Goal: Task Accomplishment & Management: Use online tool/utility

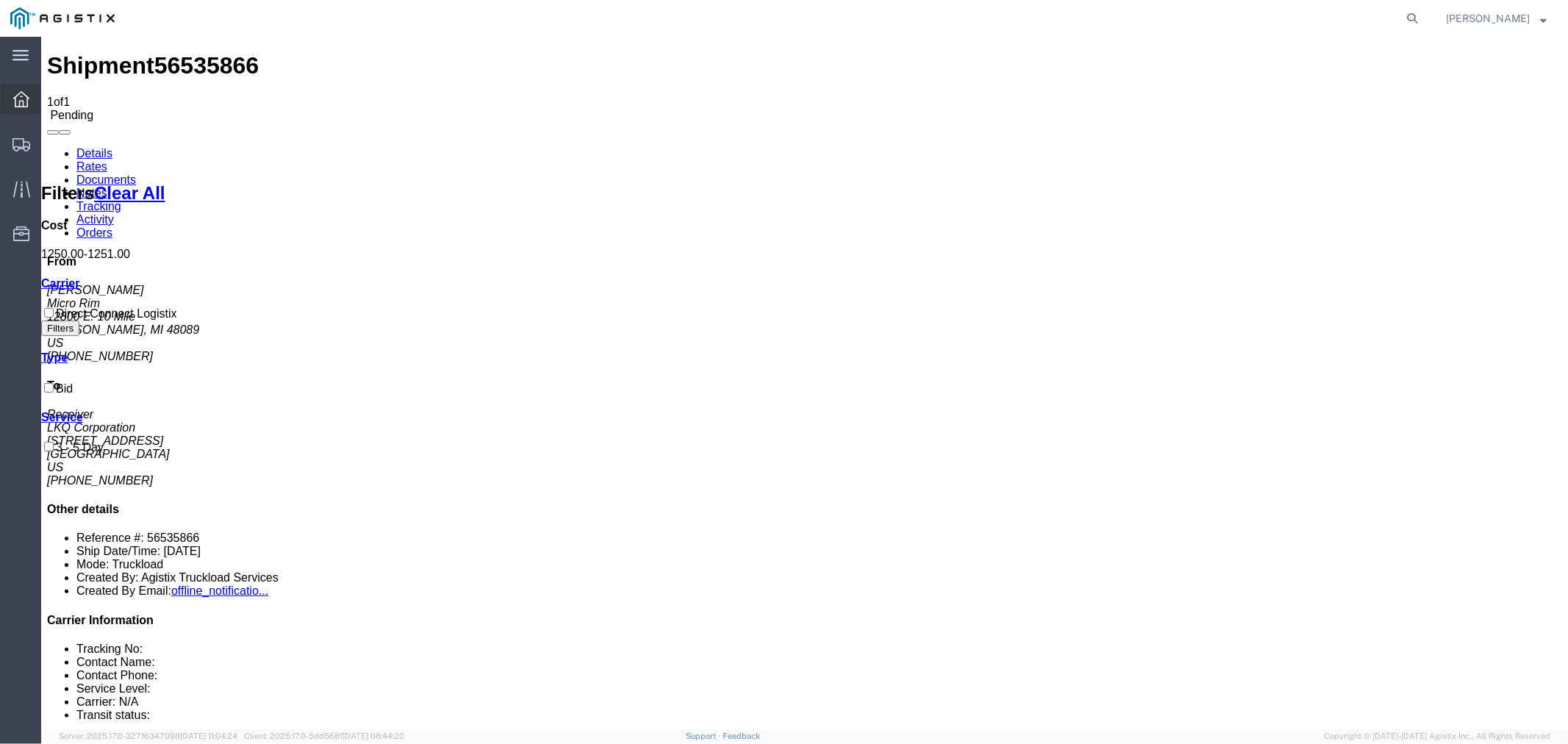
click at [13, 103] on icon at bounding box center [21, 99] width 16 height 16
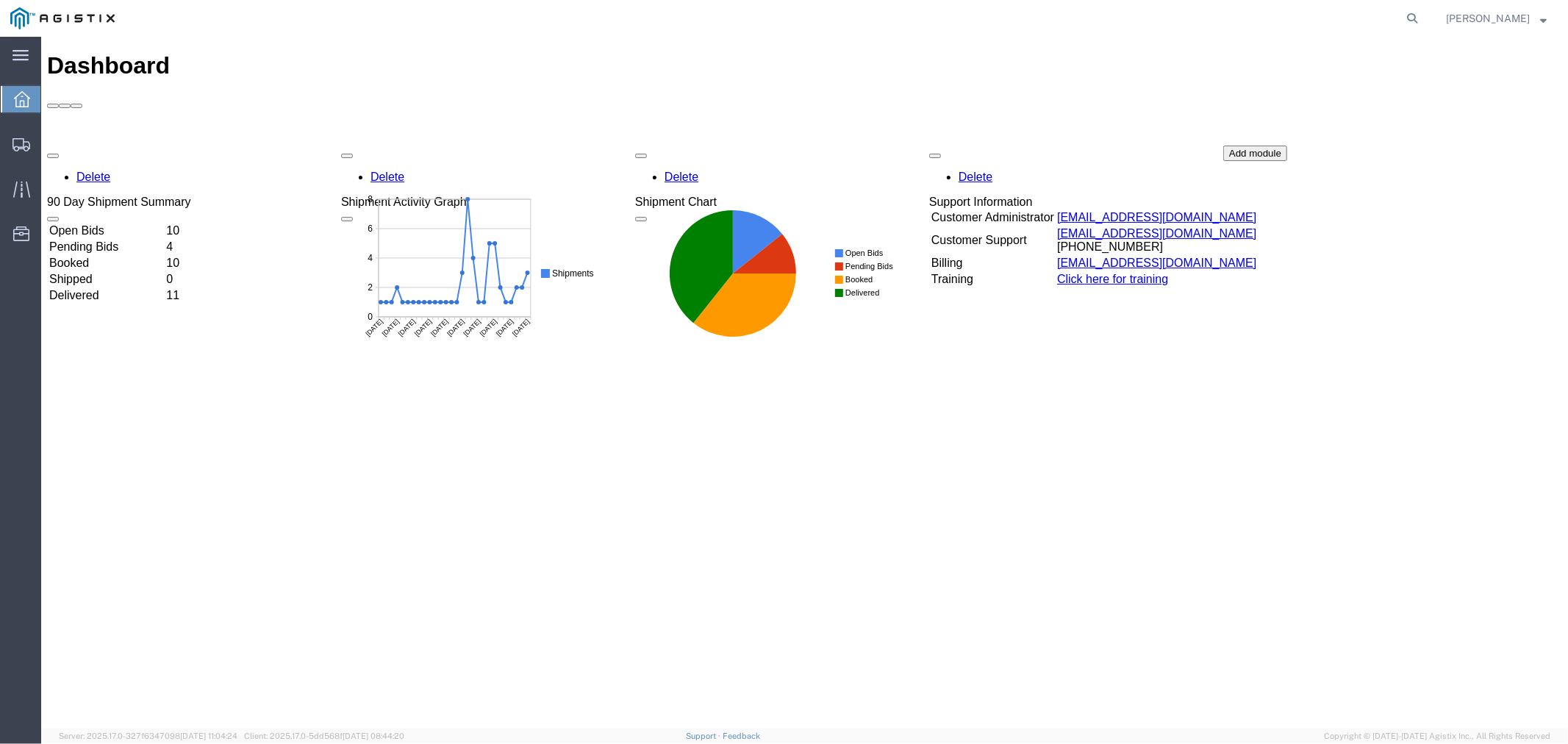
click at [147, 223] on td "Open Bids" at bounding box center [105, 230] width 116 height 15
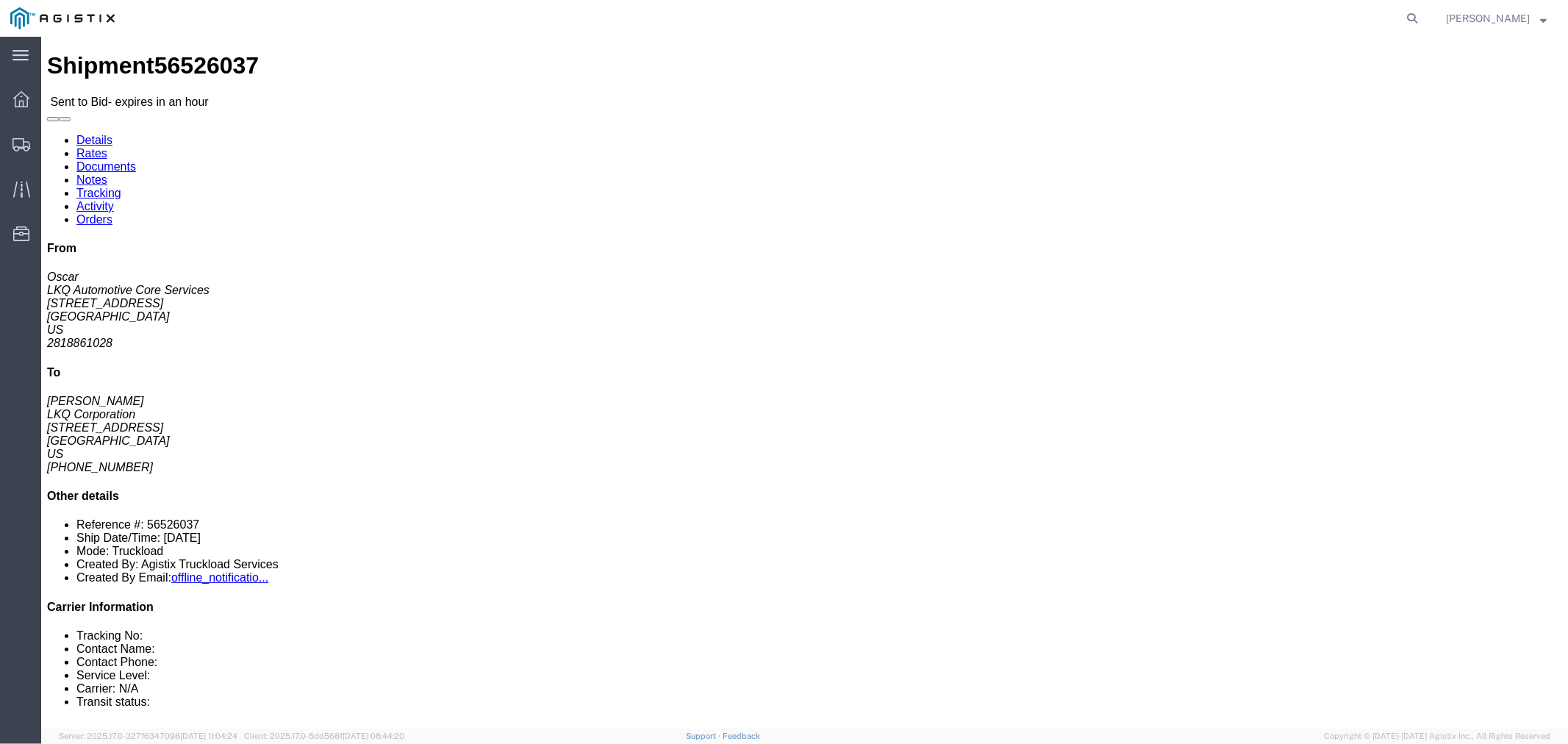
click icon "button"
click at [11, 98] on div at bounding box center [22, 99] width 41 height 29
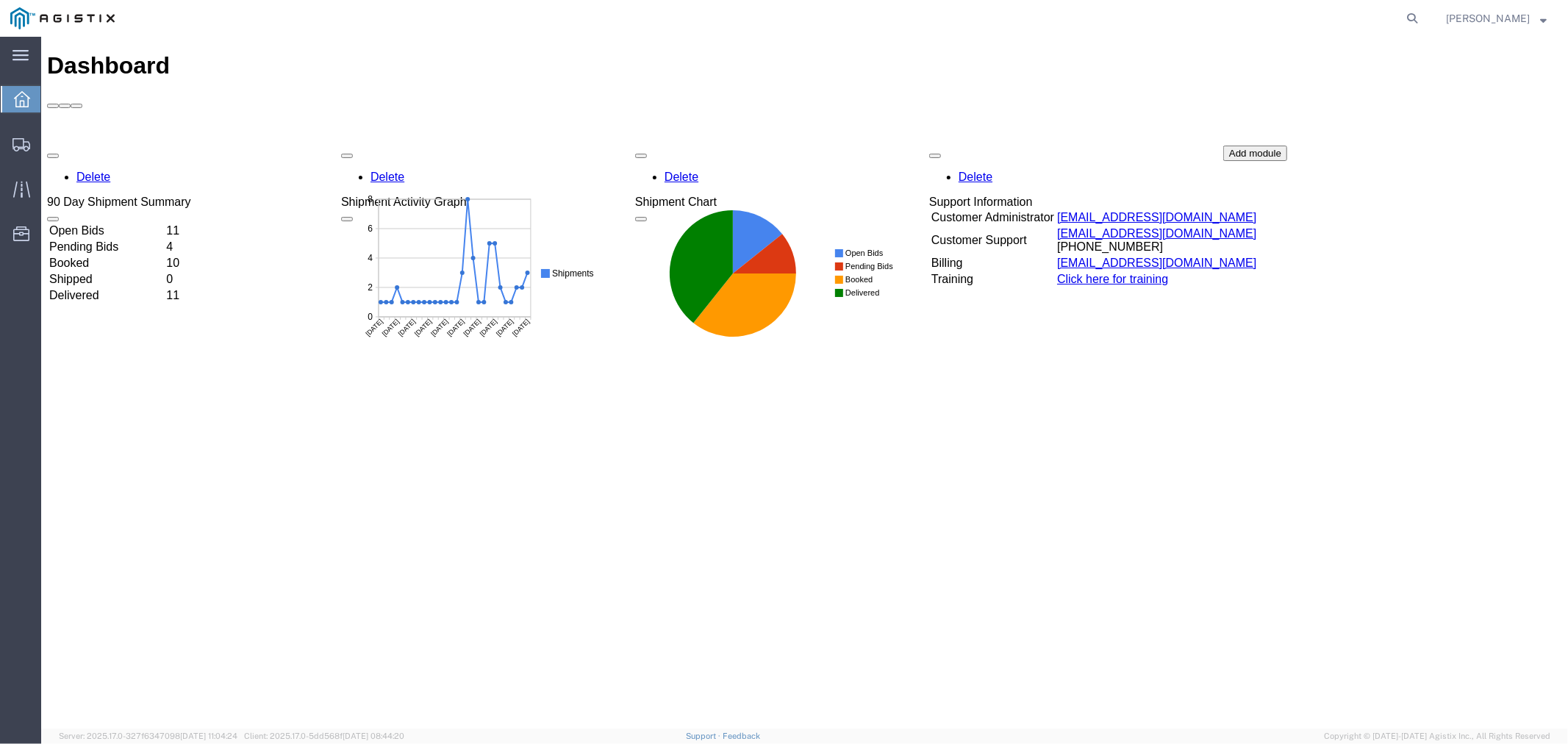
click at [163, 223] on td "Open Bids" at bounding box center [105, 230] width 116 height 15
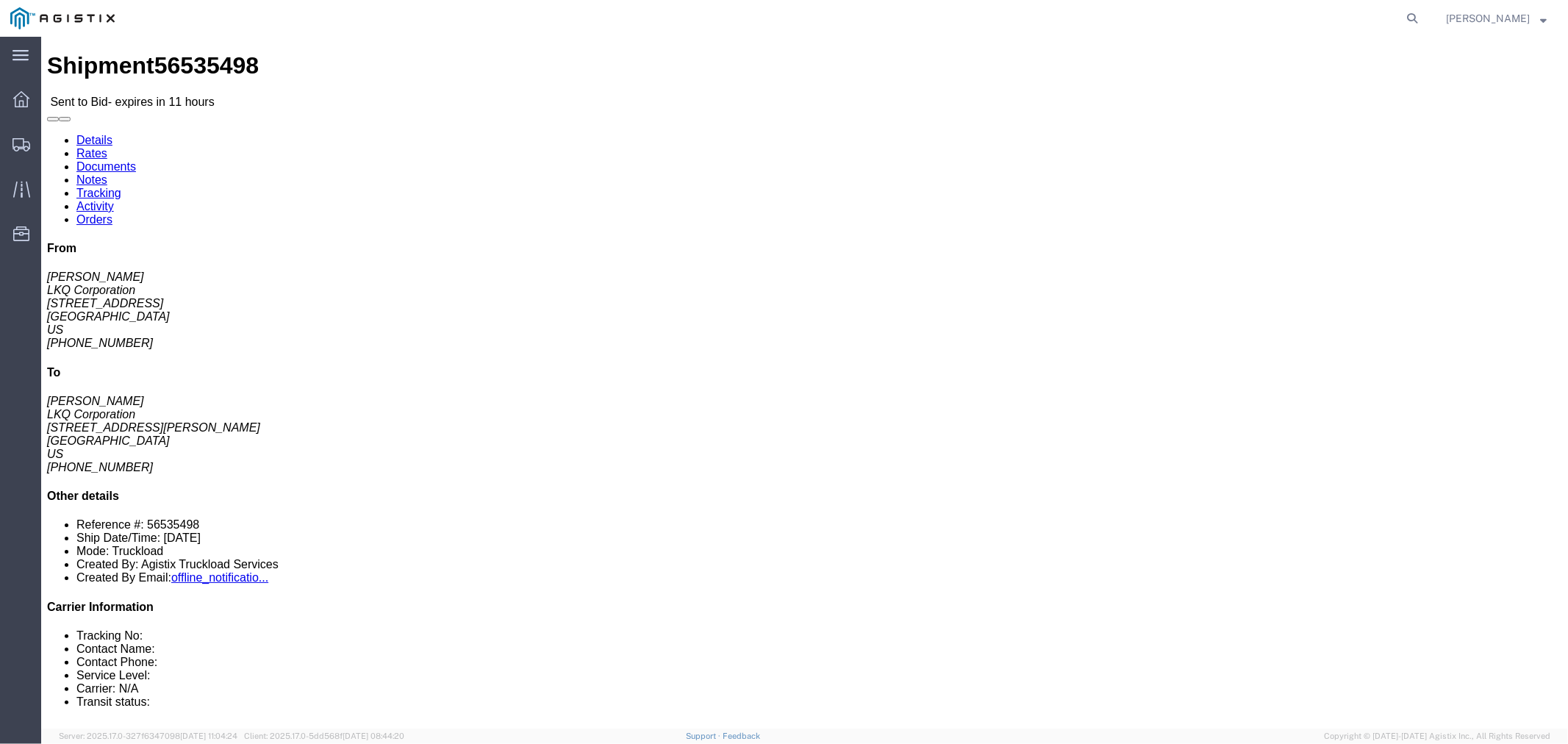
click button "button"
click link "Notes"
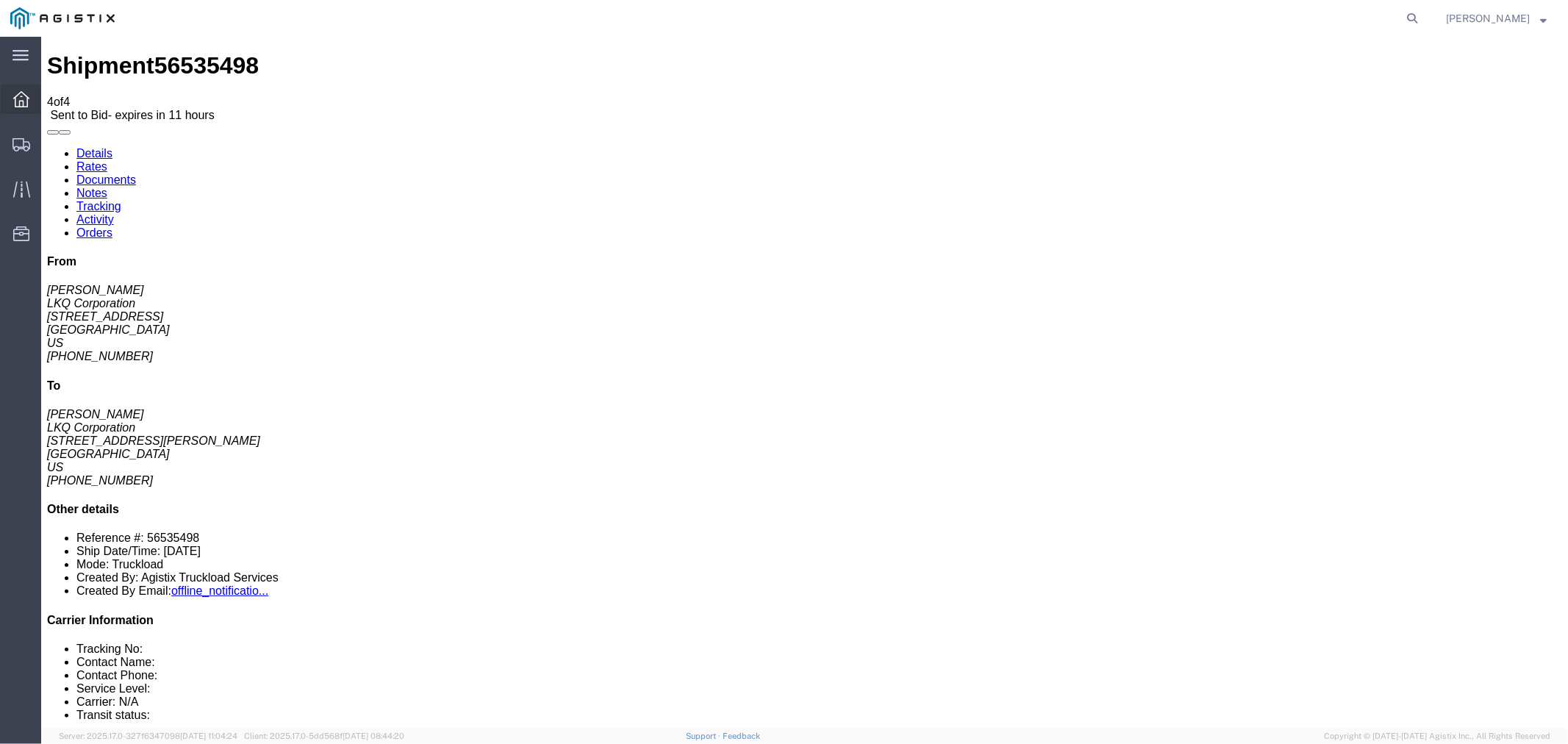
click at [24, 106] on icon at bounding box center [21, 99] width 16 height 16
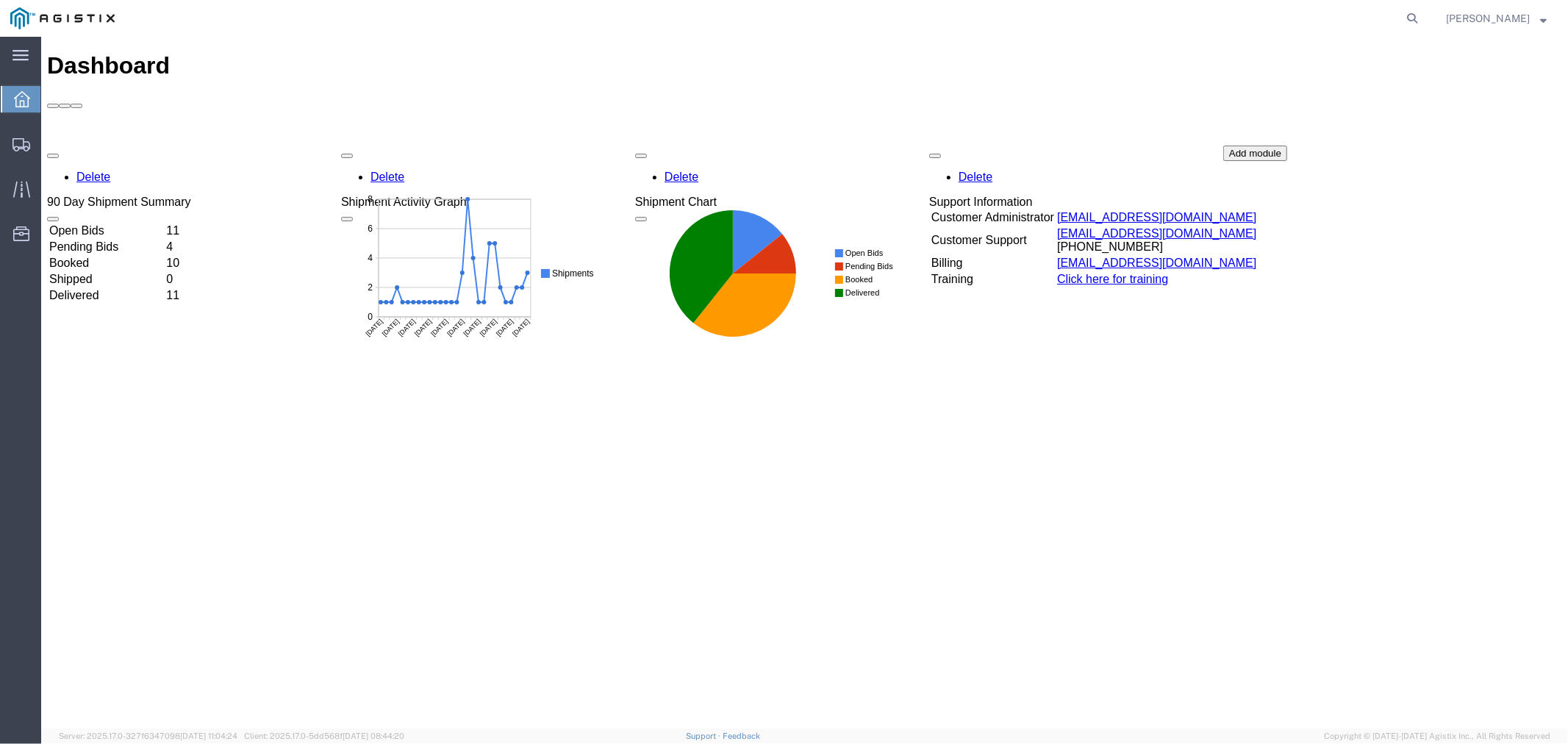
click at [122, 223] on td "Open Bids" at bounding box center [105, 230] width 116 height 15
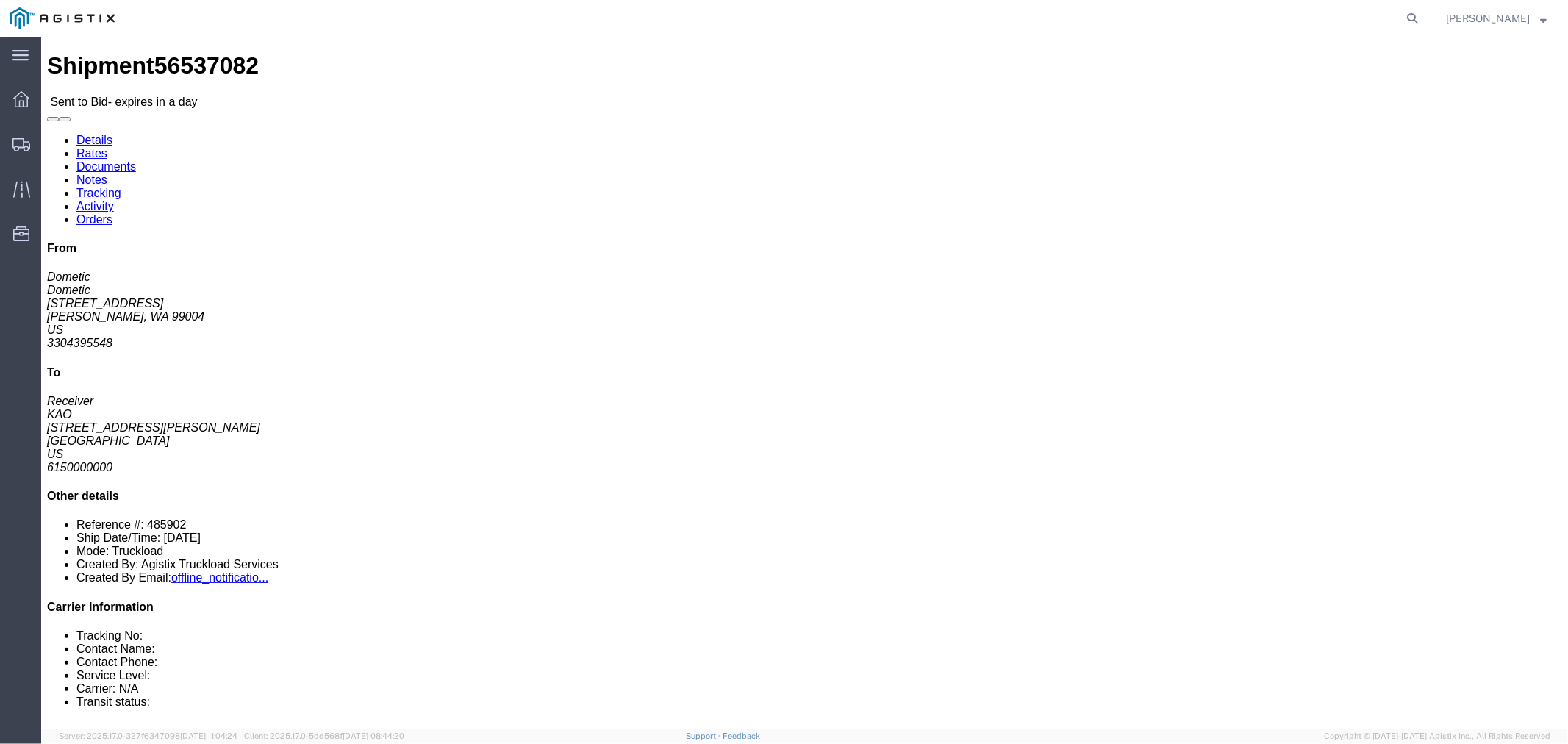
click button "button"
click link "Notes"
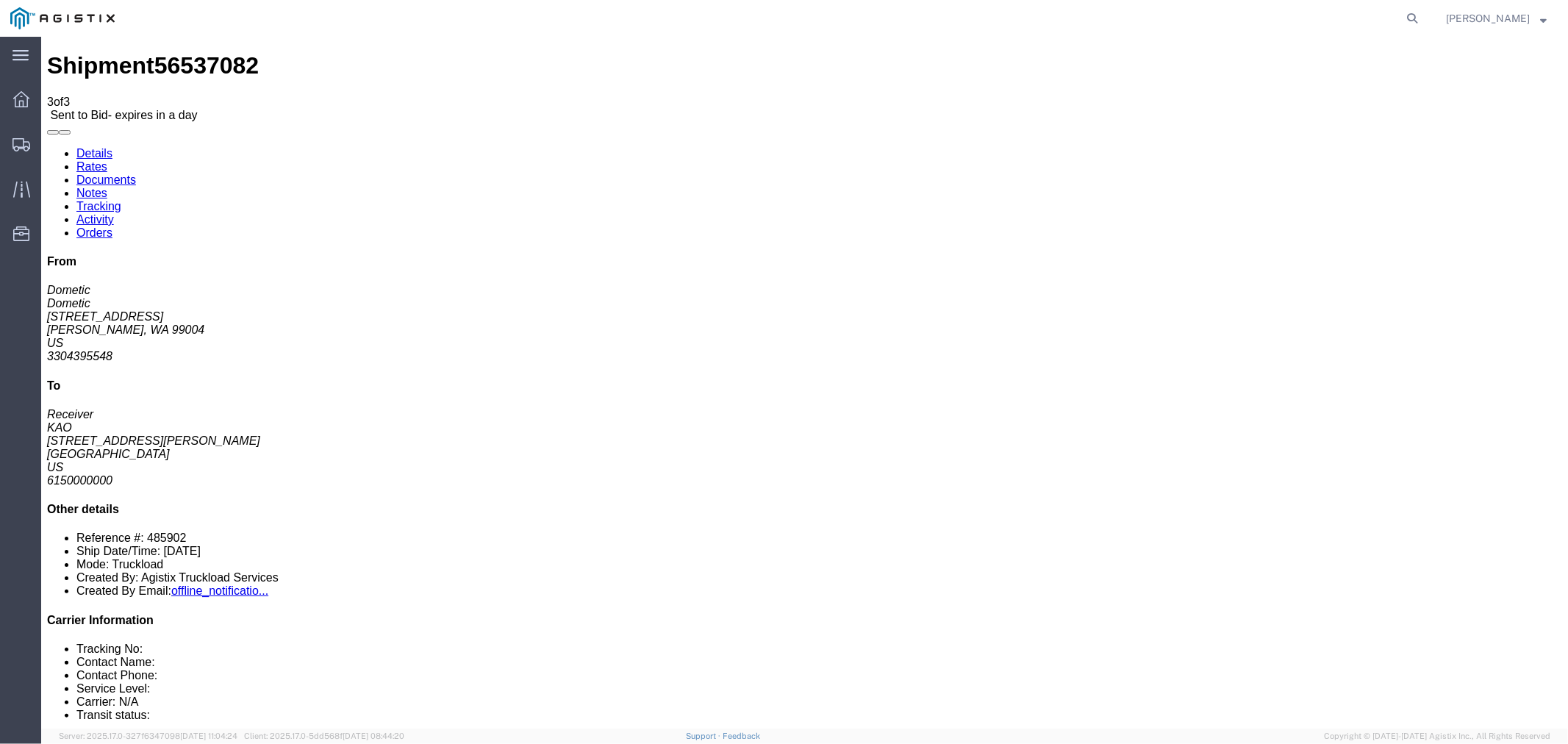
click at [106, 160] on link "Rates" at bounding box center [91, 166] width 31 height 12
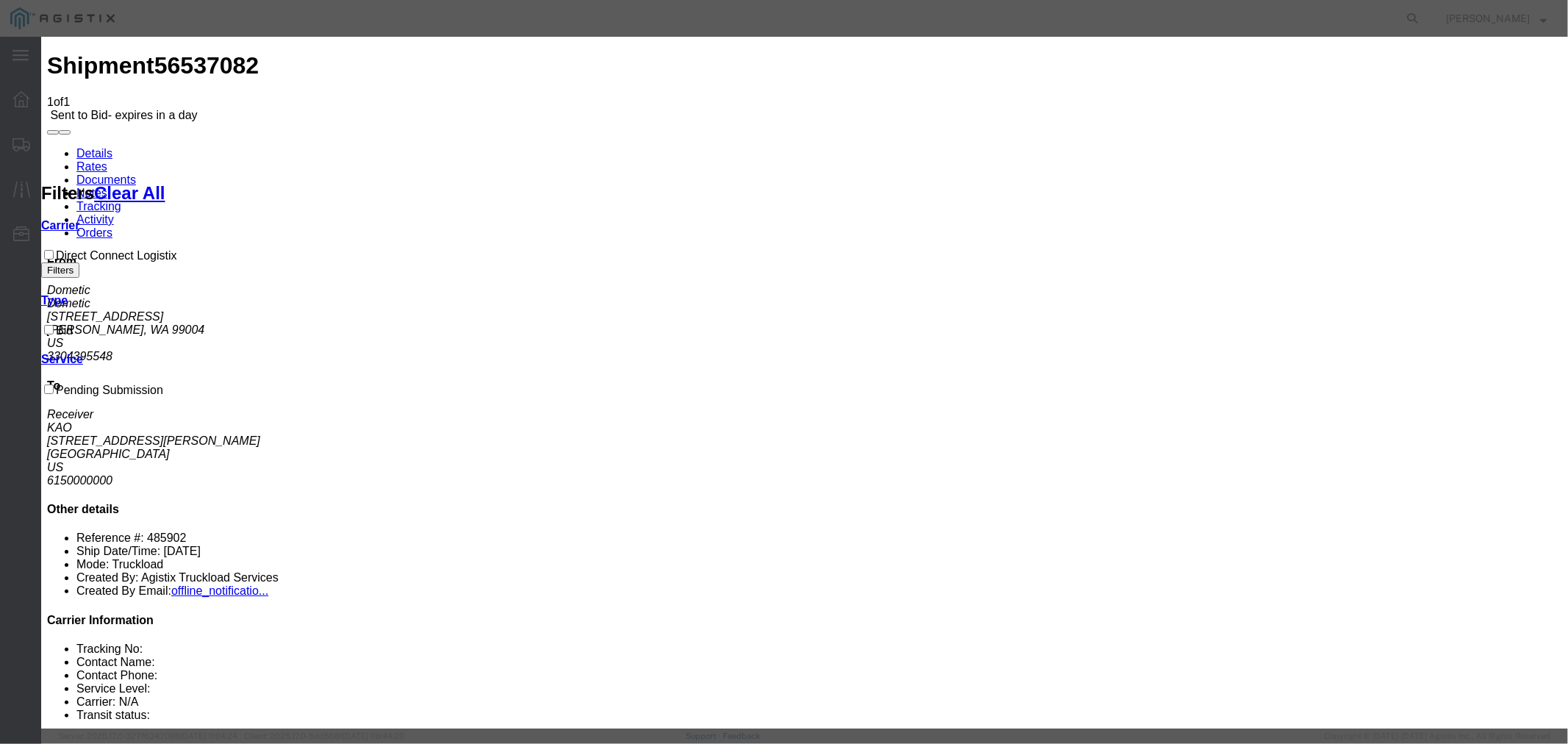
select select "4506"
select select "15907"
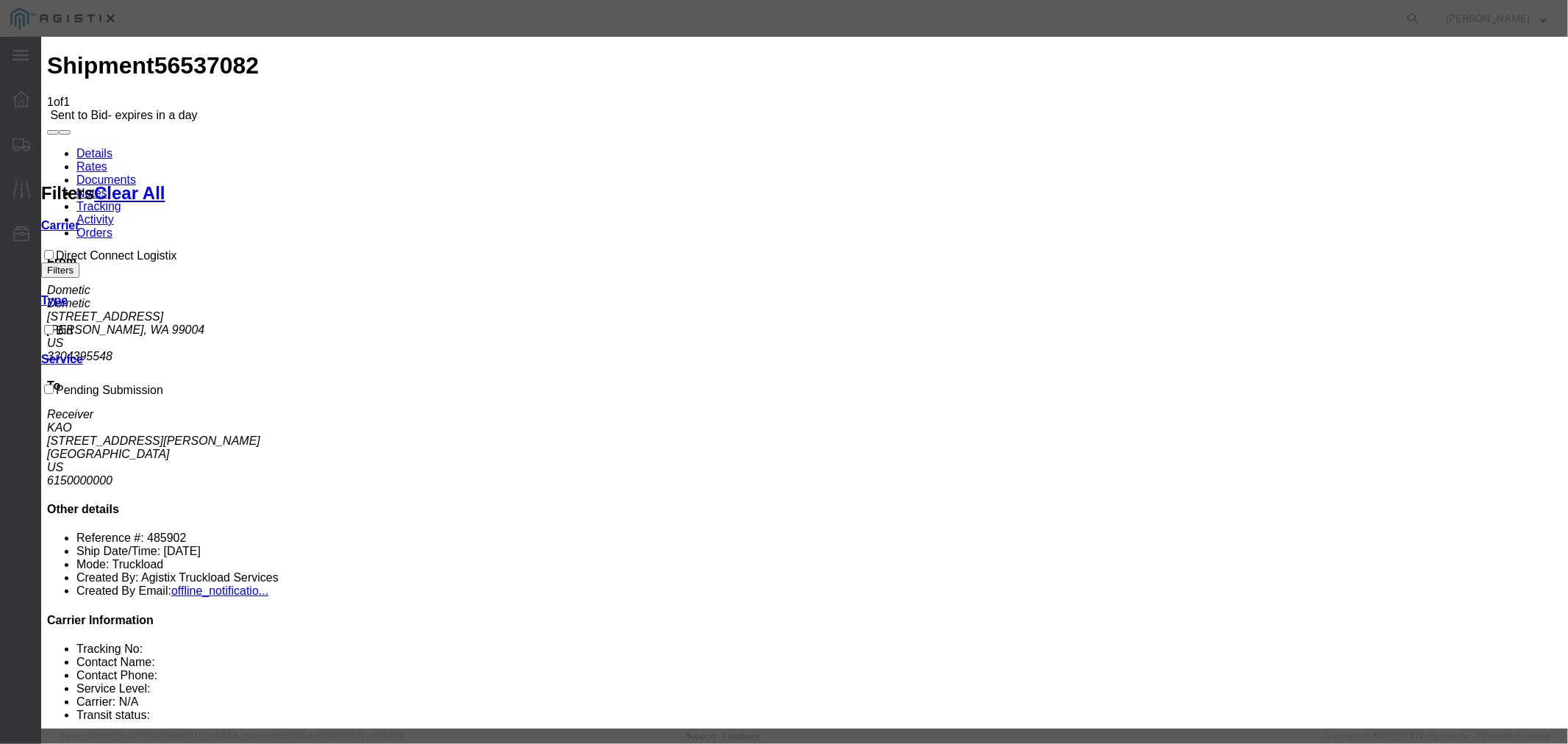
drag, startPoint x: 1098, startPoint y: 166, endPoint x: 1128, endPoint y: 181, distance: 33.5
type input "DCL"
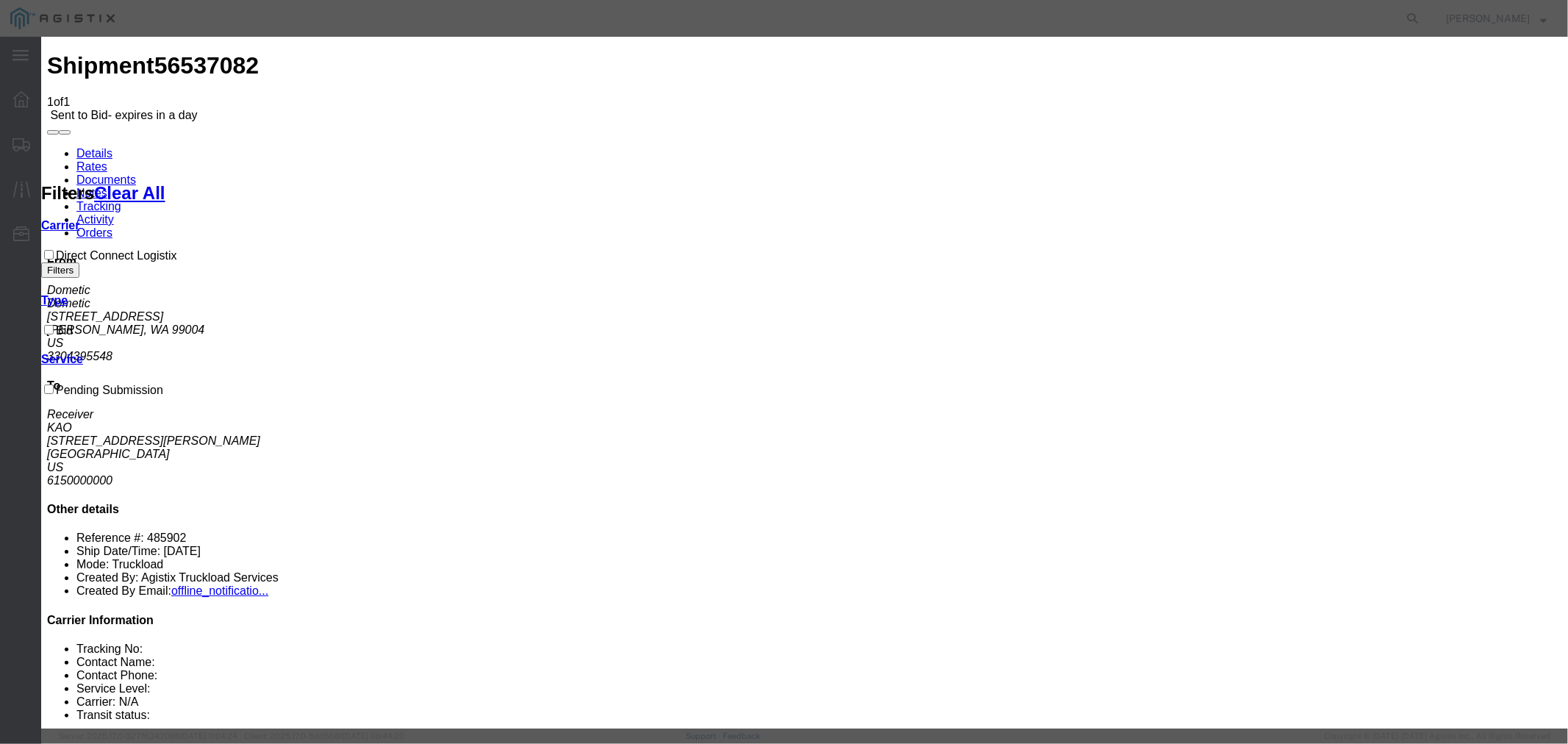
type input "3700"
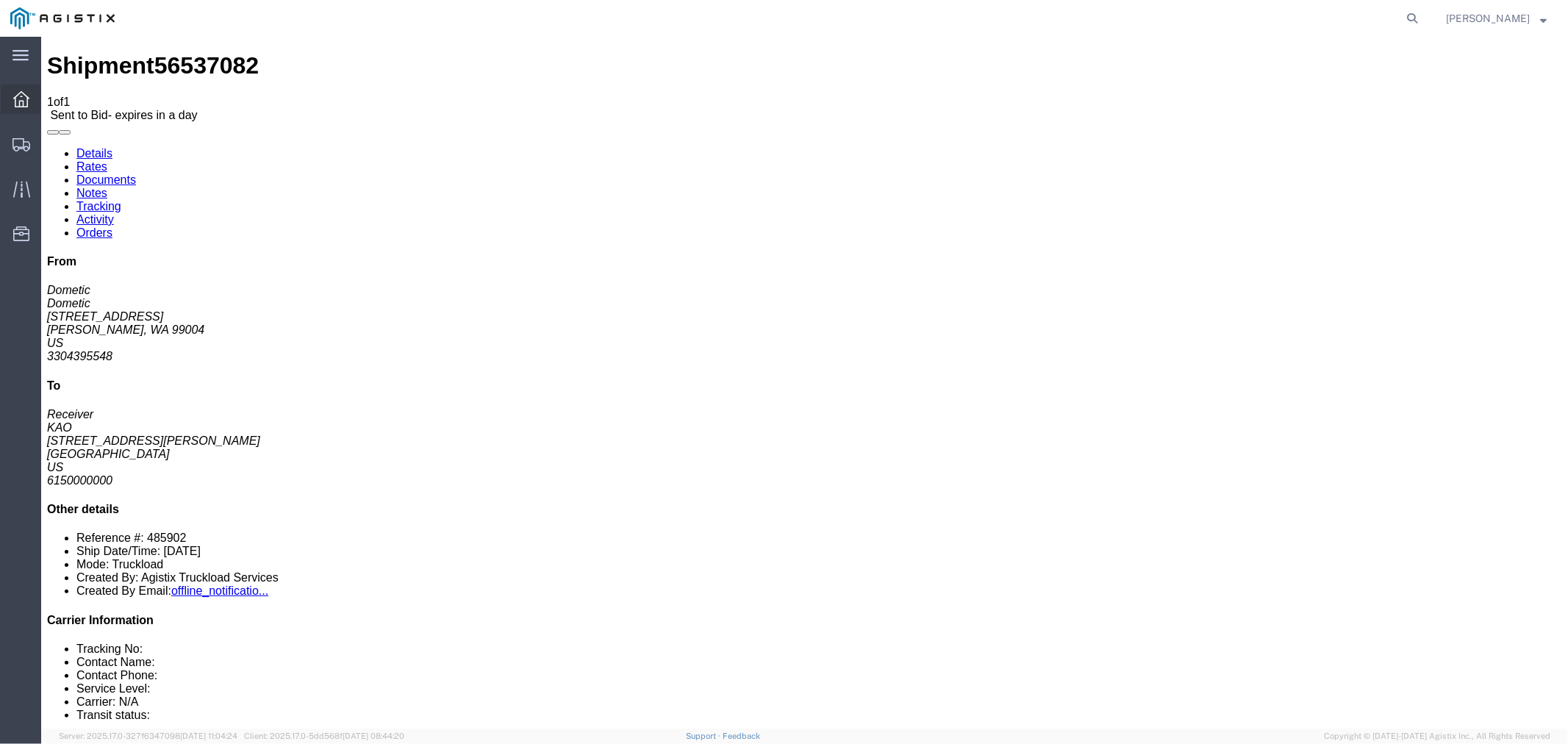
click at [25, 98] on icon at bounding box center [21, 99] width 16 height 16
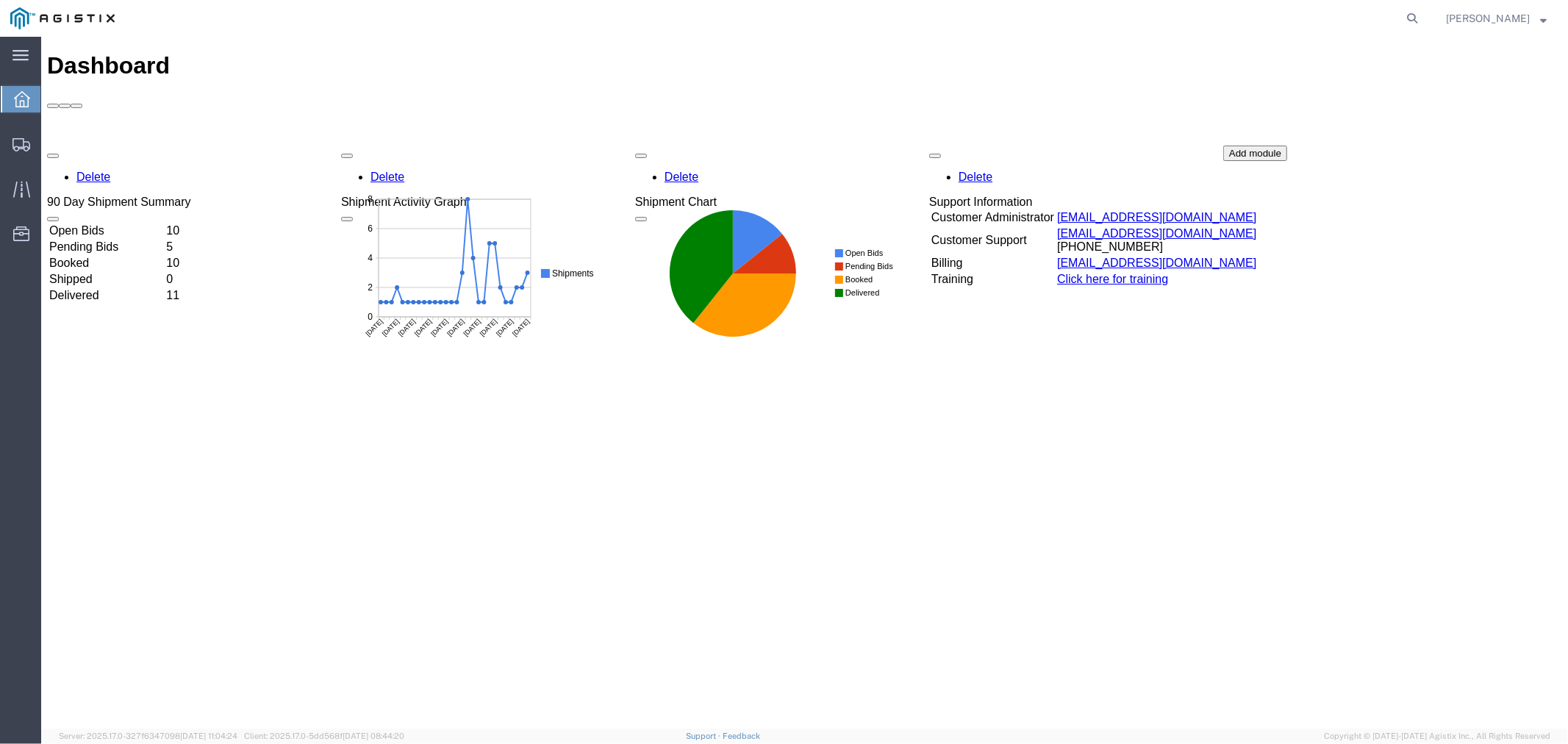
click at [162, 223] on td "Open Bids" at bounding box center [105, 230] width 116 height 15
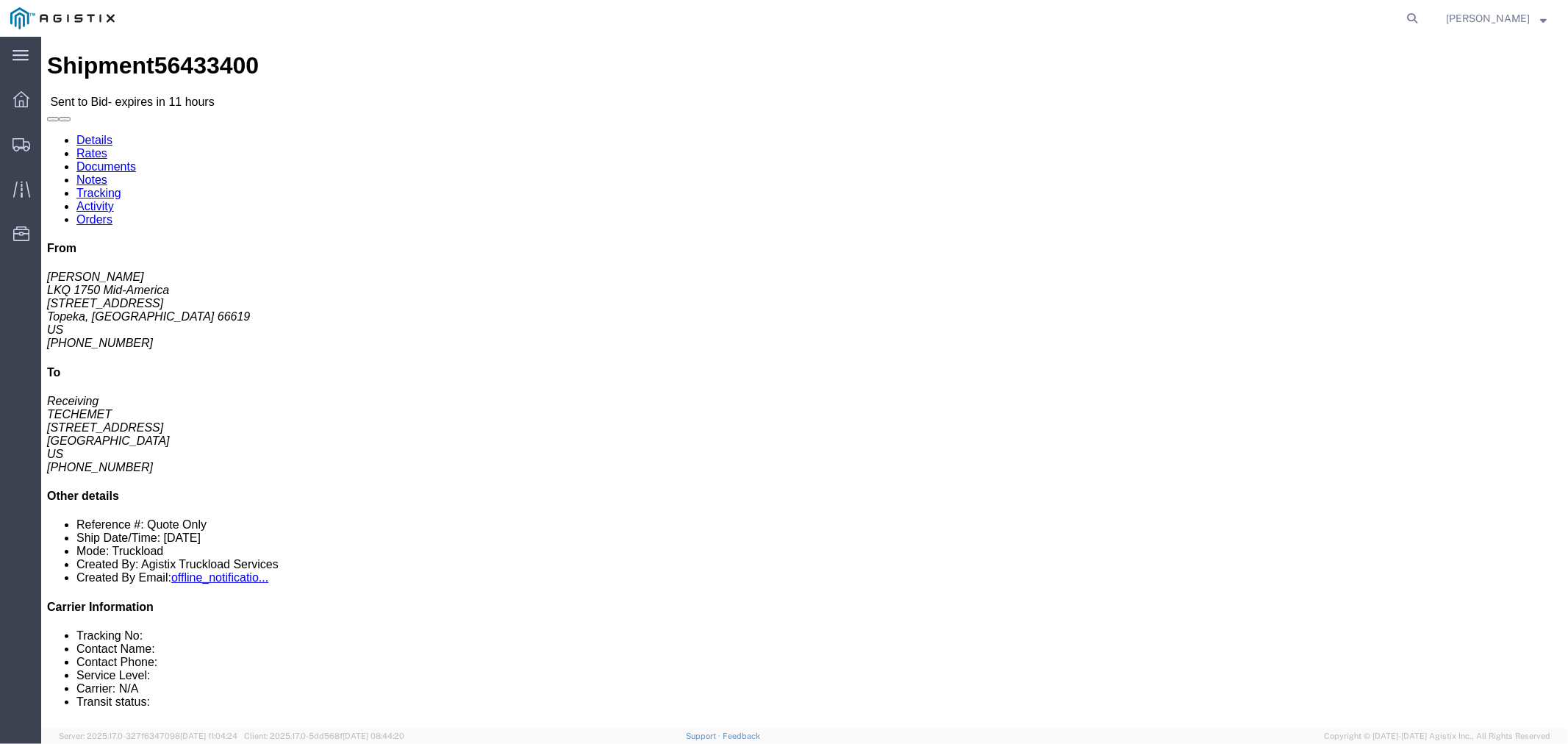
click icon "button"
click link "Notes"
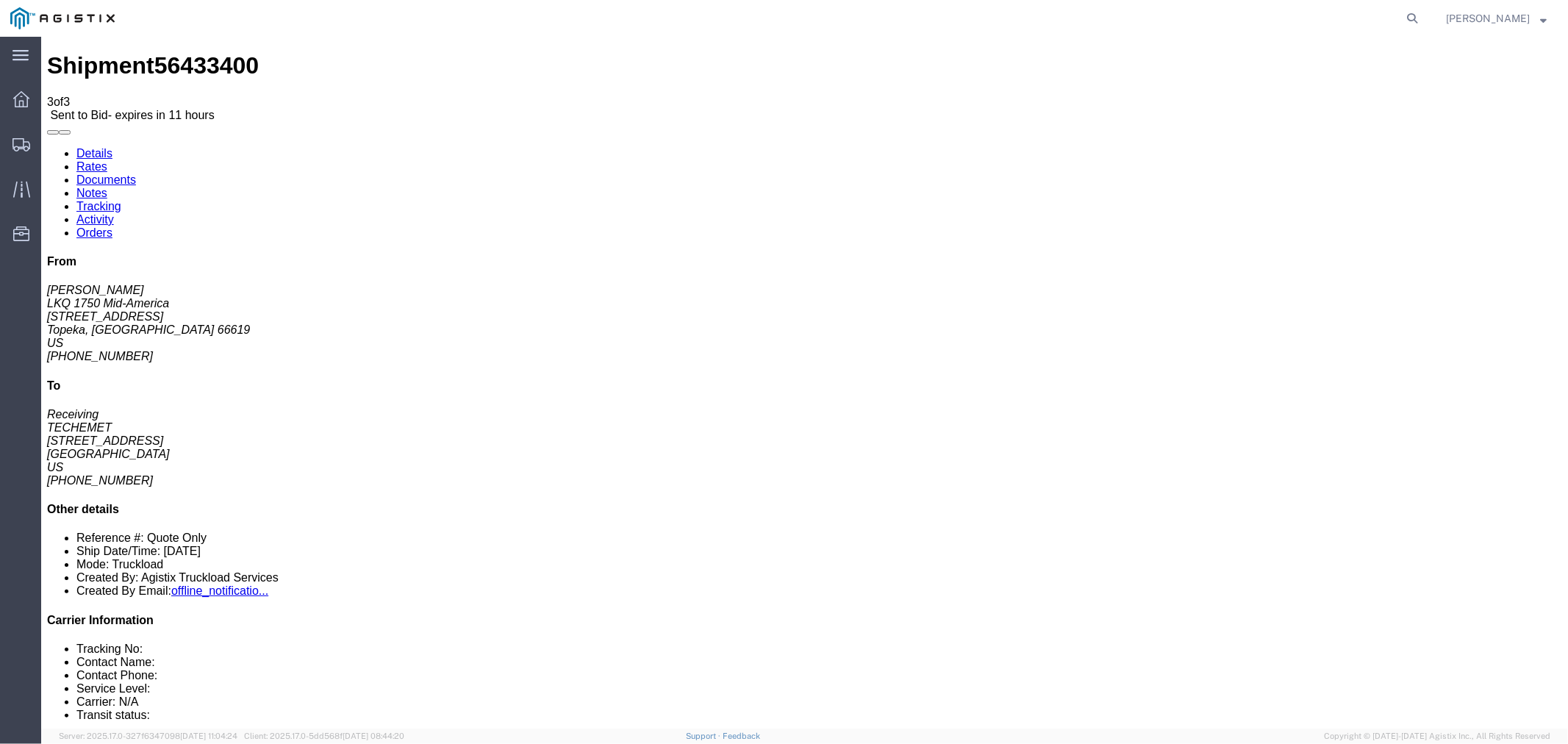
click at [106, 160] on link "Rates" at bounding box center [91, 166] width 31 height 12
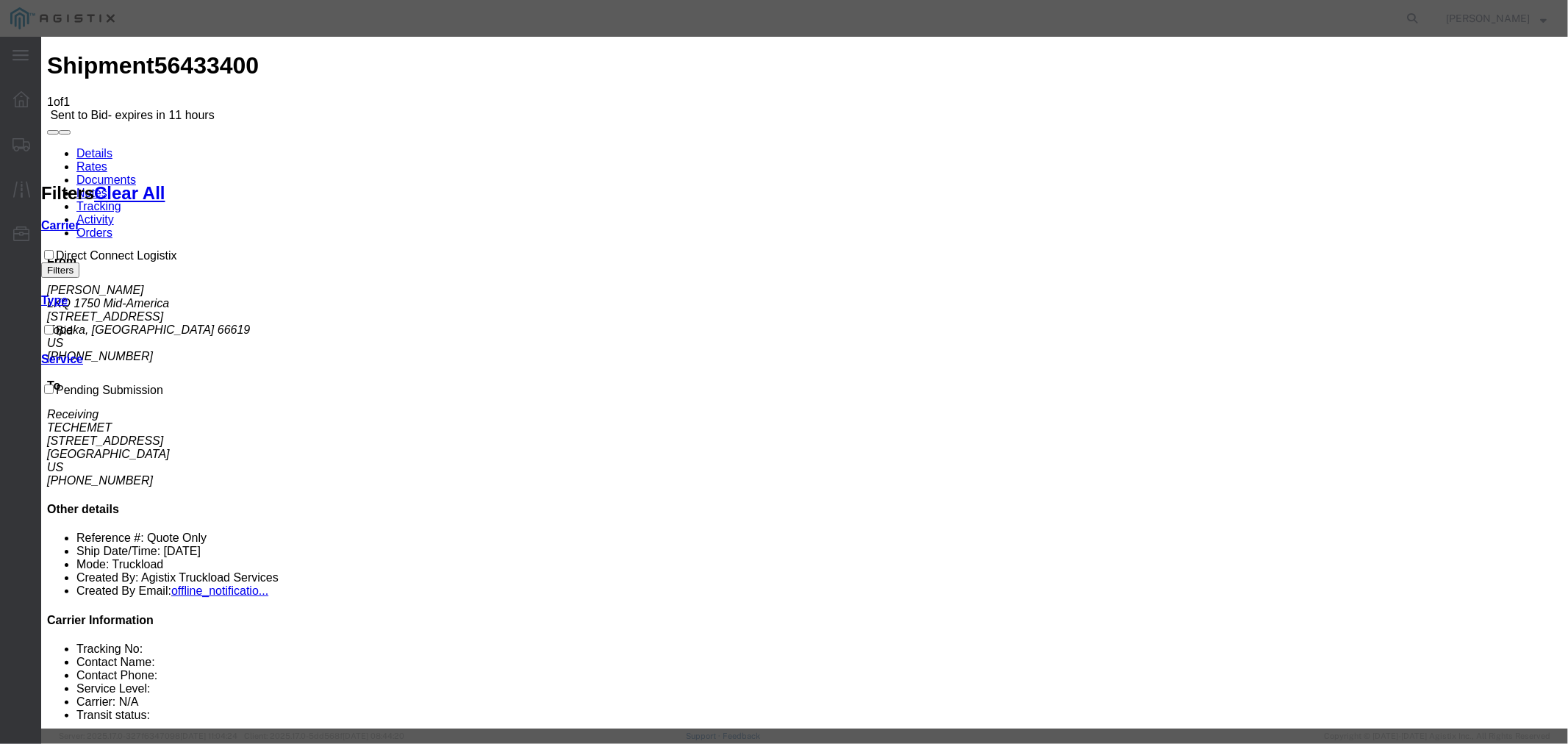
drag, startPoint x: 588, startPoint y: 166, endPoint x: 590, endPoint y: 178, distance: 12.2
select select "4506"
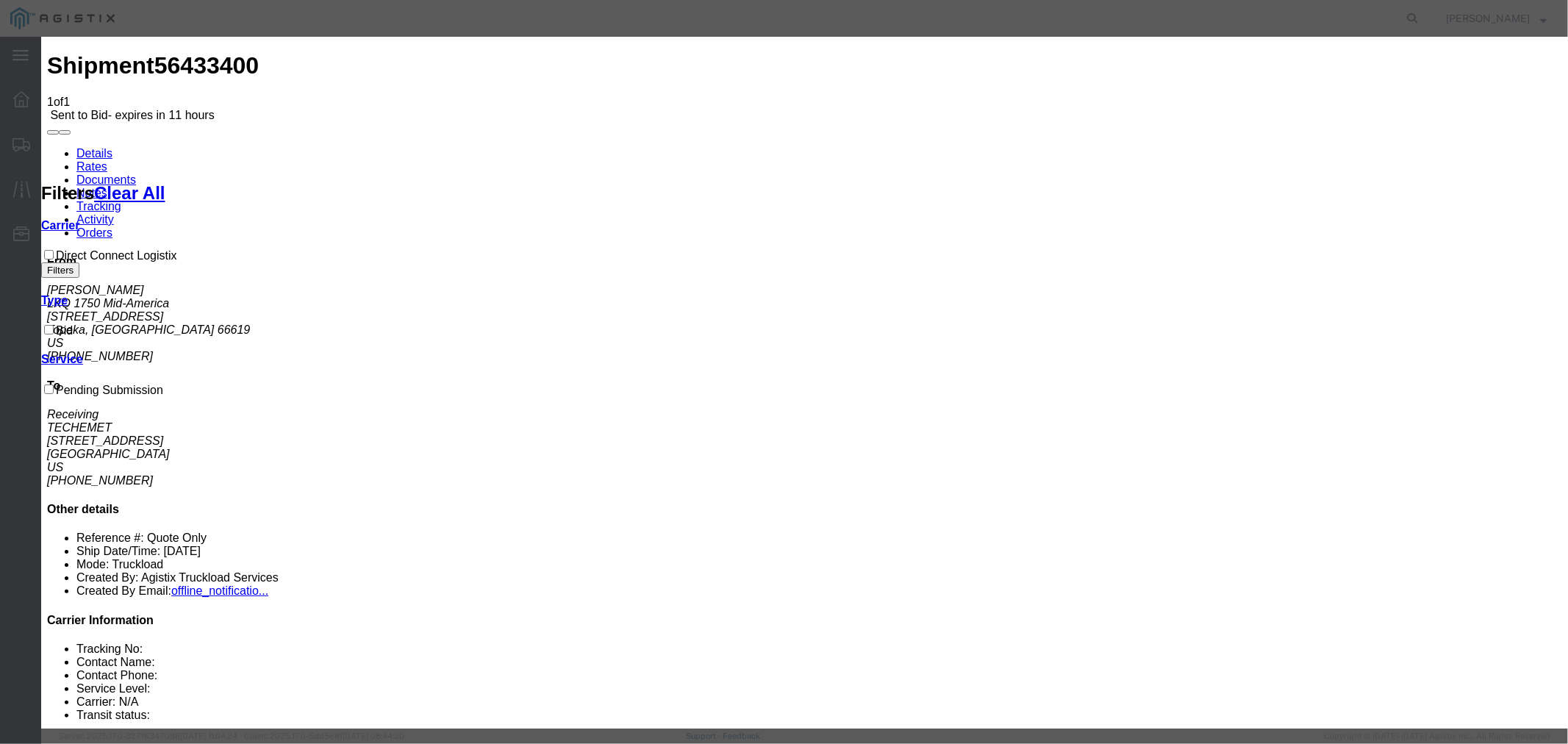
select select "15907"
type input "DCL"
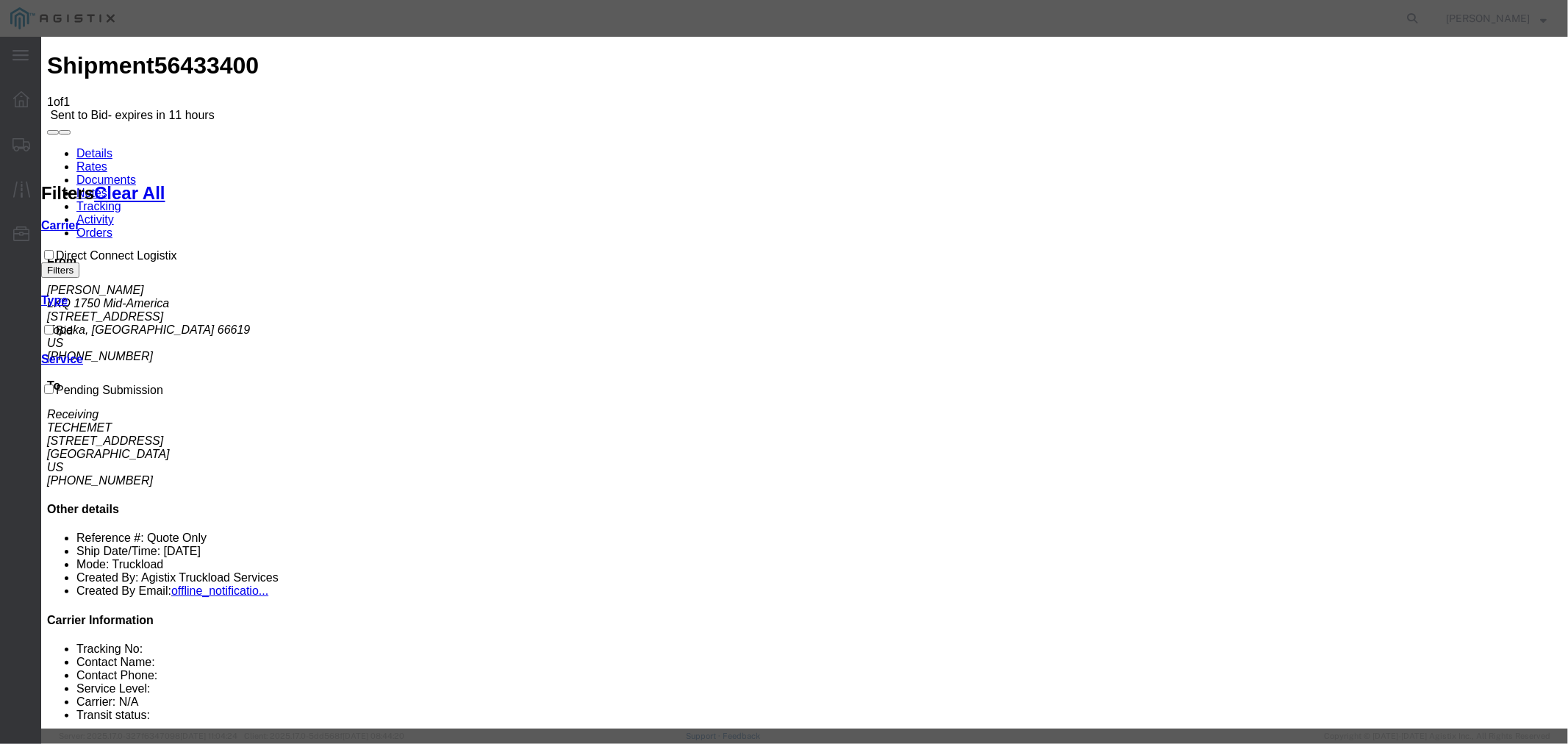
drag, startPoint x: 782, startPoint y: 76, endPoint x: 578, endPoint y: 59, distance: 204.7
drag, startPoint x: 899, startPoint y: 321, endPoint x: 907, endPoint y: 314, distance: 10.6
type input "1625"
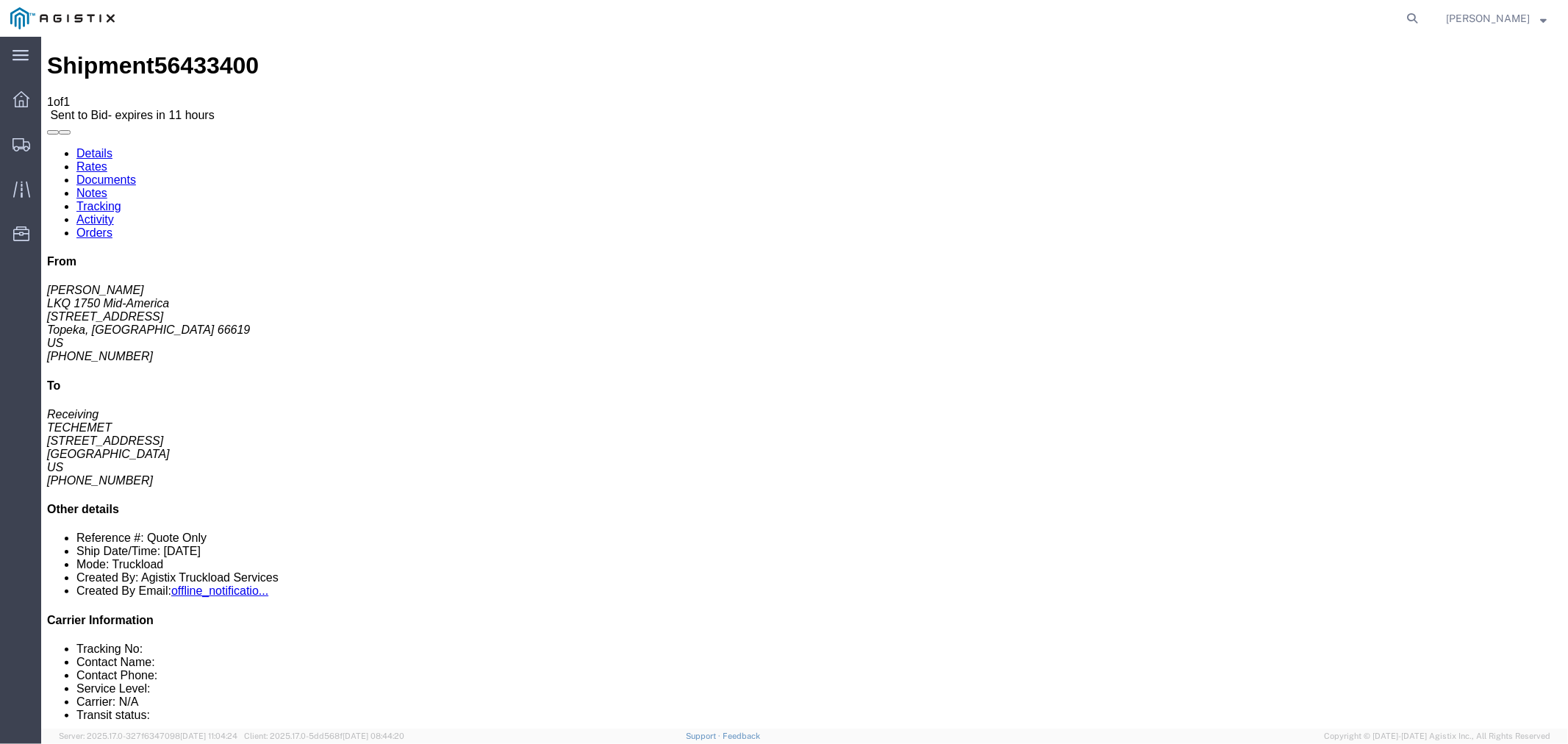
click at [106, 186] on link "Notes" at bounding box center [91, 192] width 31 height 12
click at [76, 147] on link "Details" at bounding box center [94, 152] width 36 height 12
click at [15, 109] on div at bounding box center [22, 99] width 41 height 29
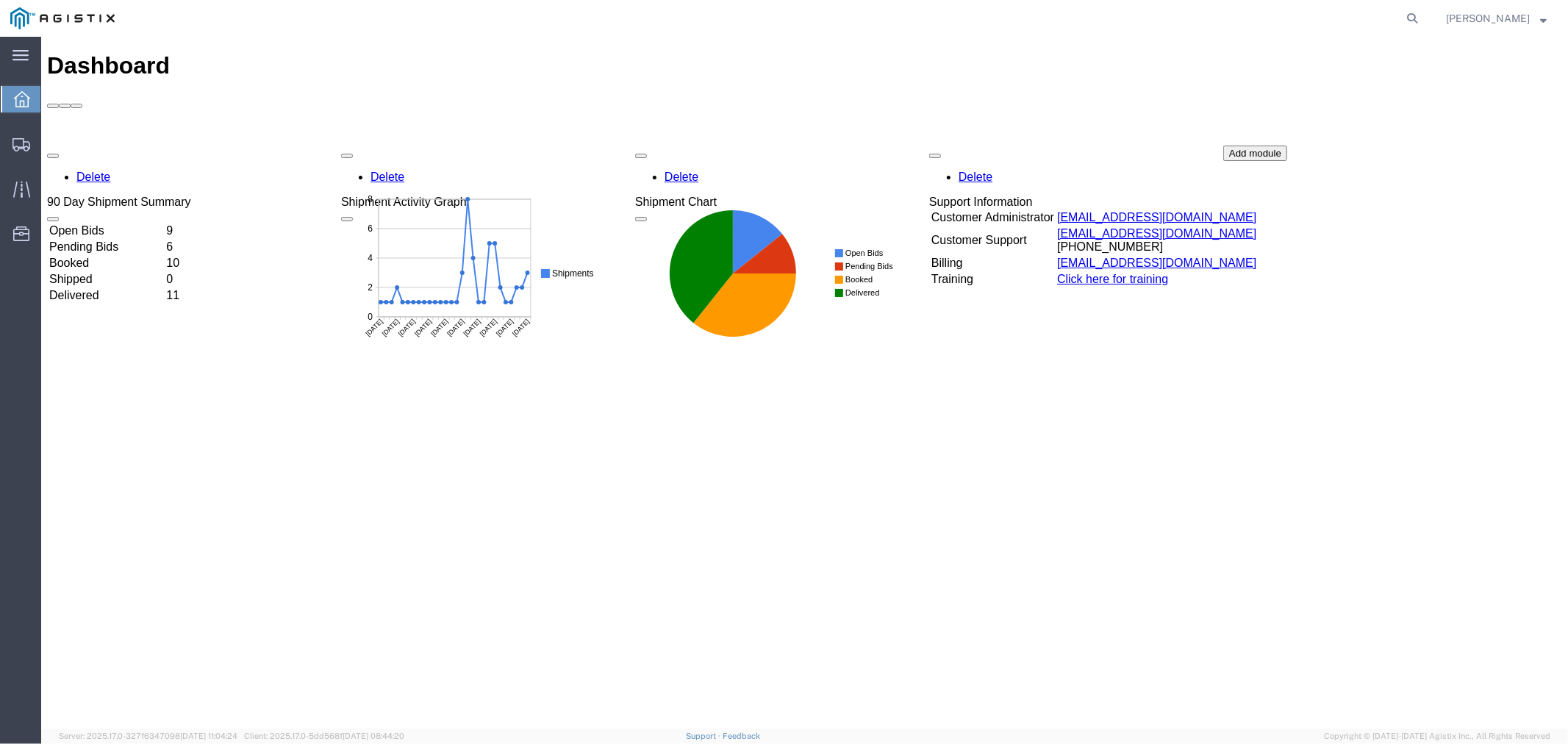
click at [126, 223] on td "Open Bids" at bounding box center [105, 230] width 116 height 15
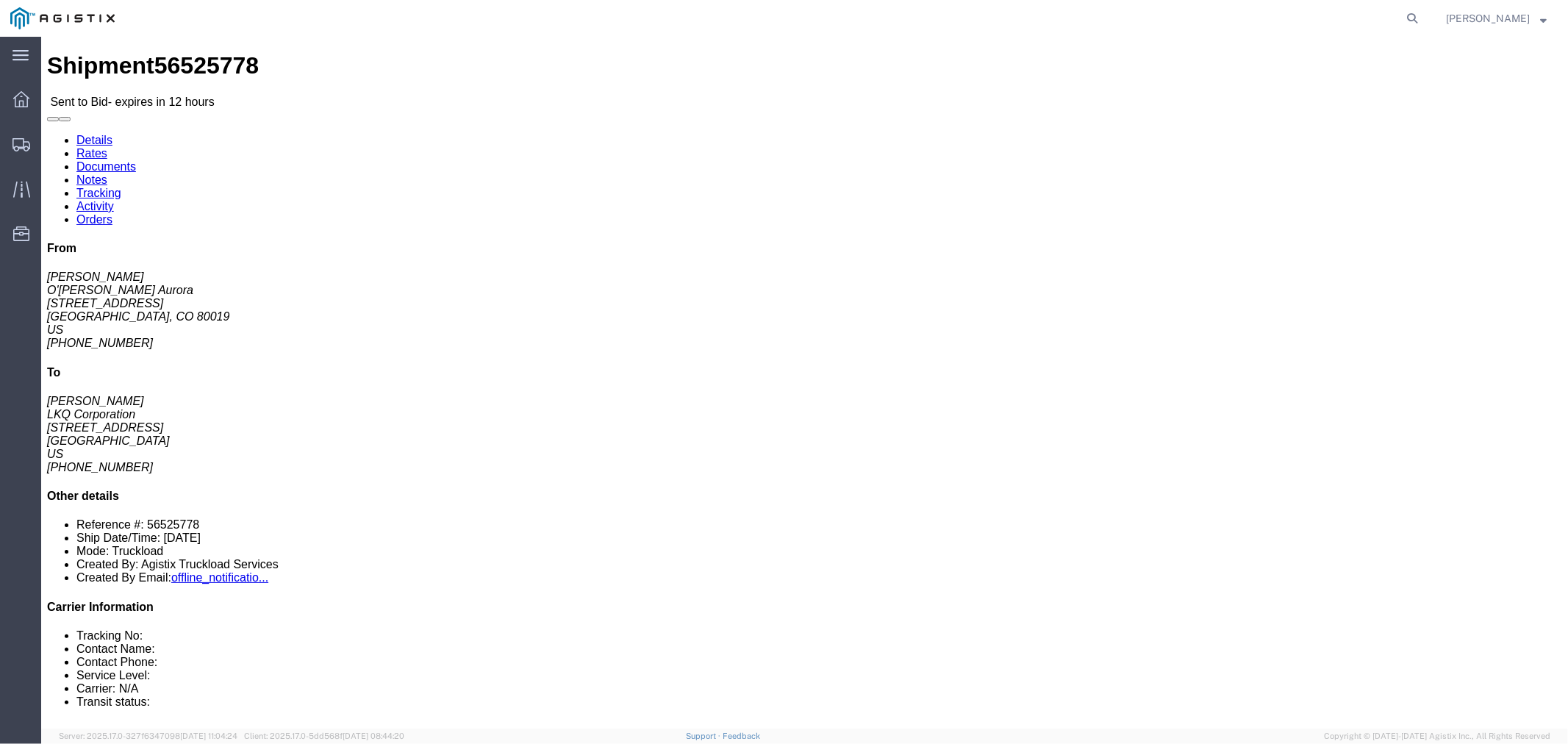
click button "button"
click link "Notes"
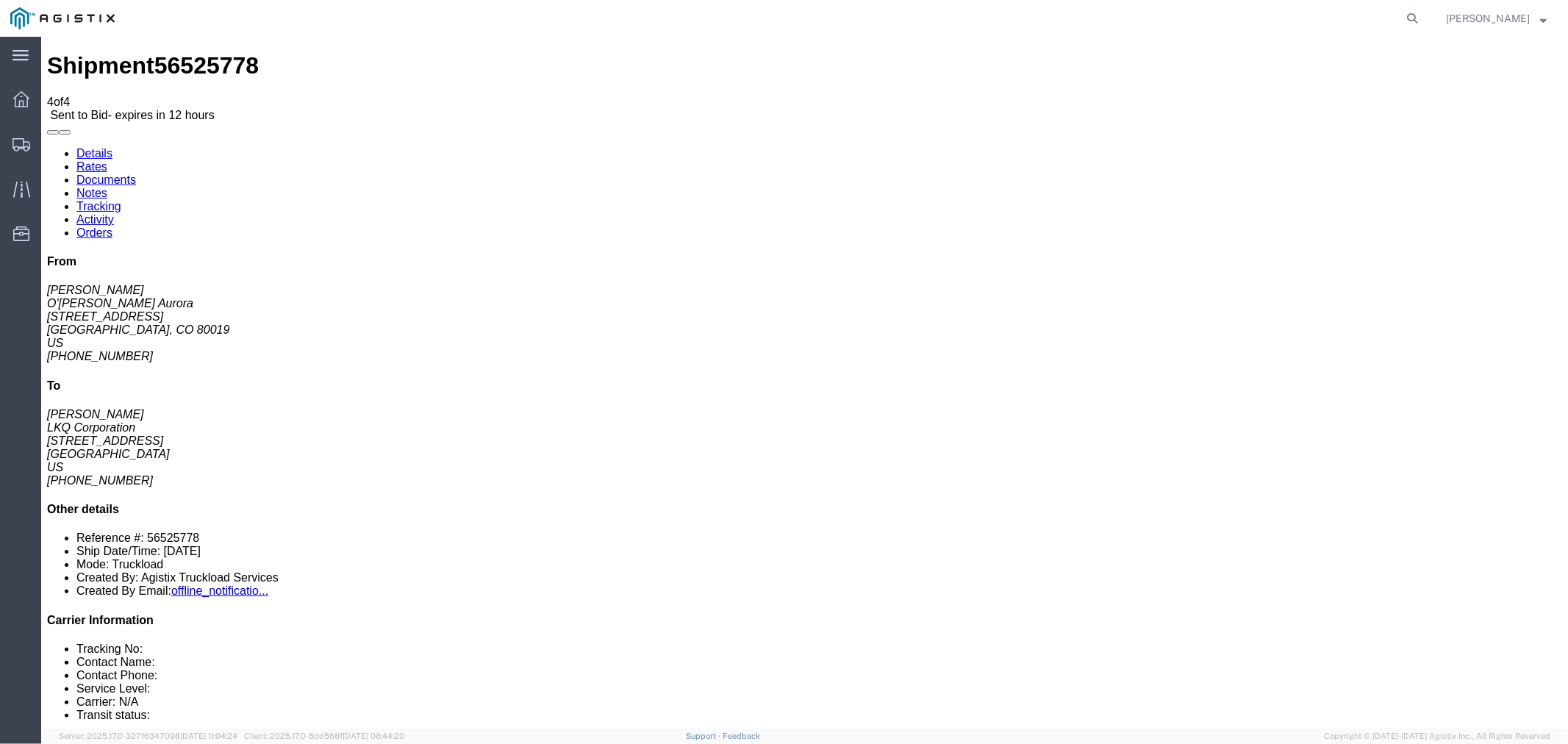
click at [106, 160] on link "Rates" at bounding box center [91, 166] width 31 height 12
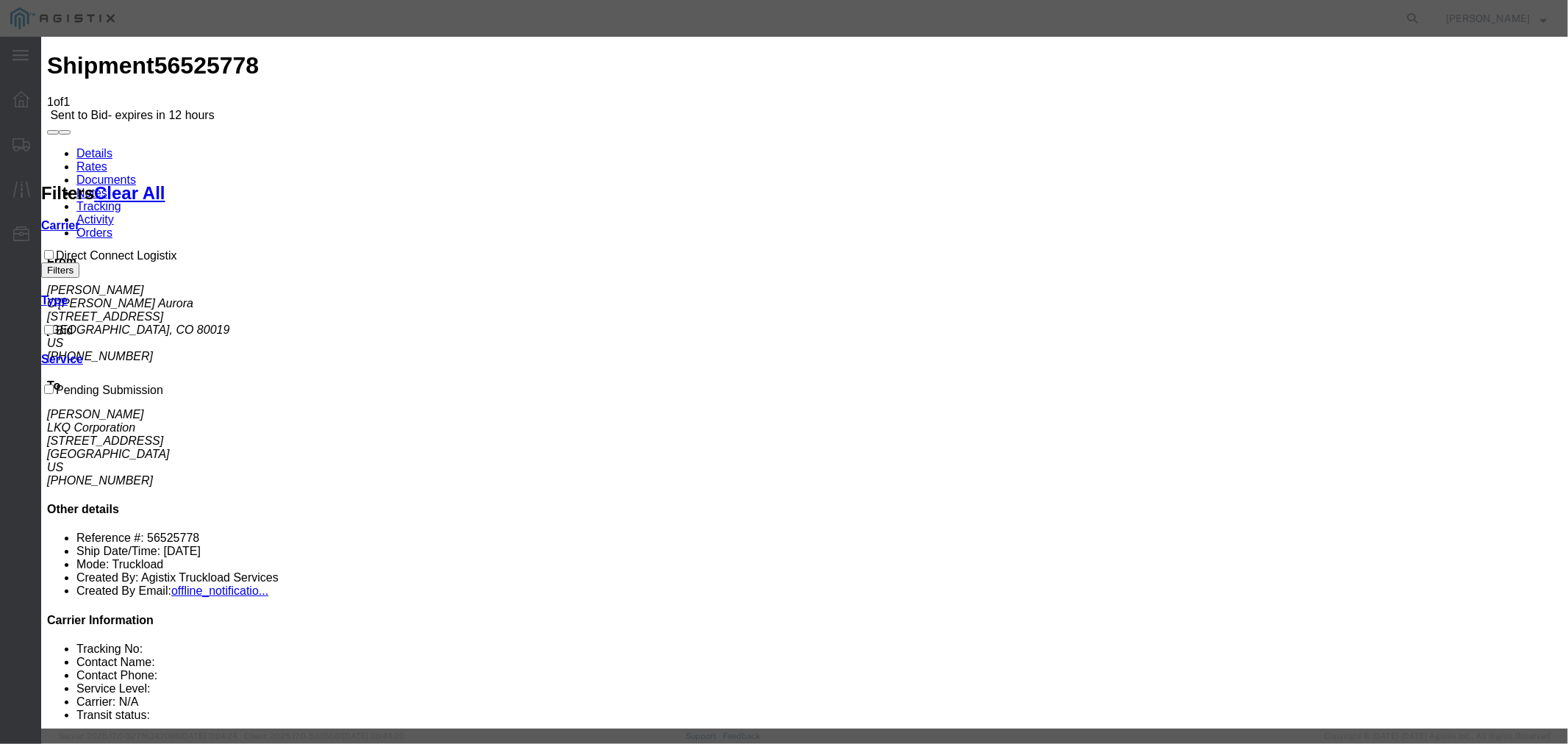
select select "4506"
select select "15907"
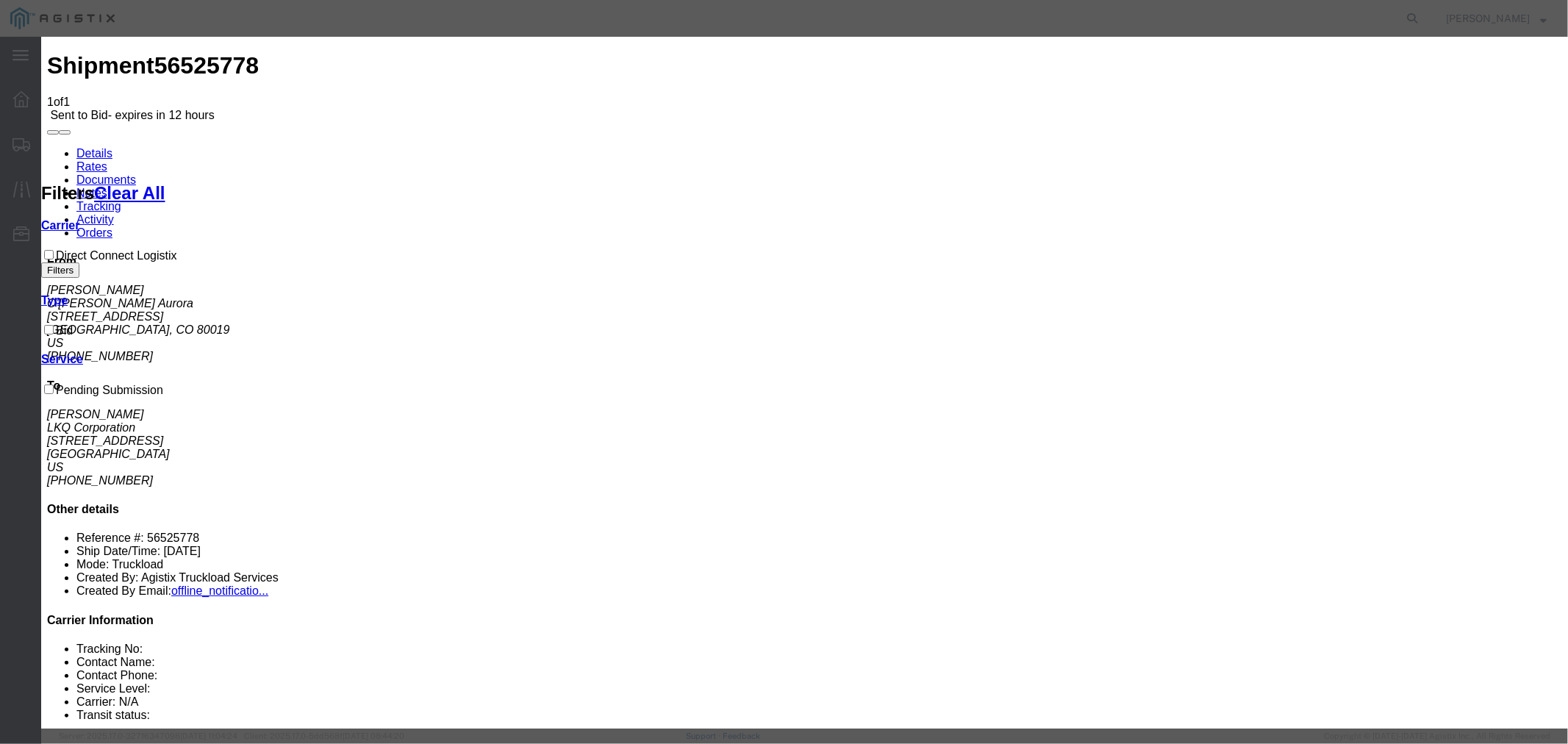
type input "DCL"
type input "1250"
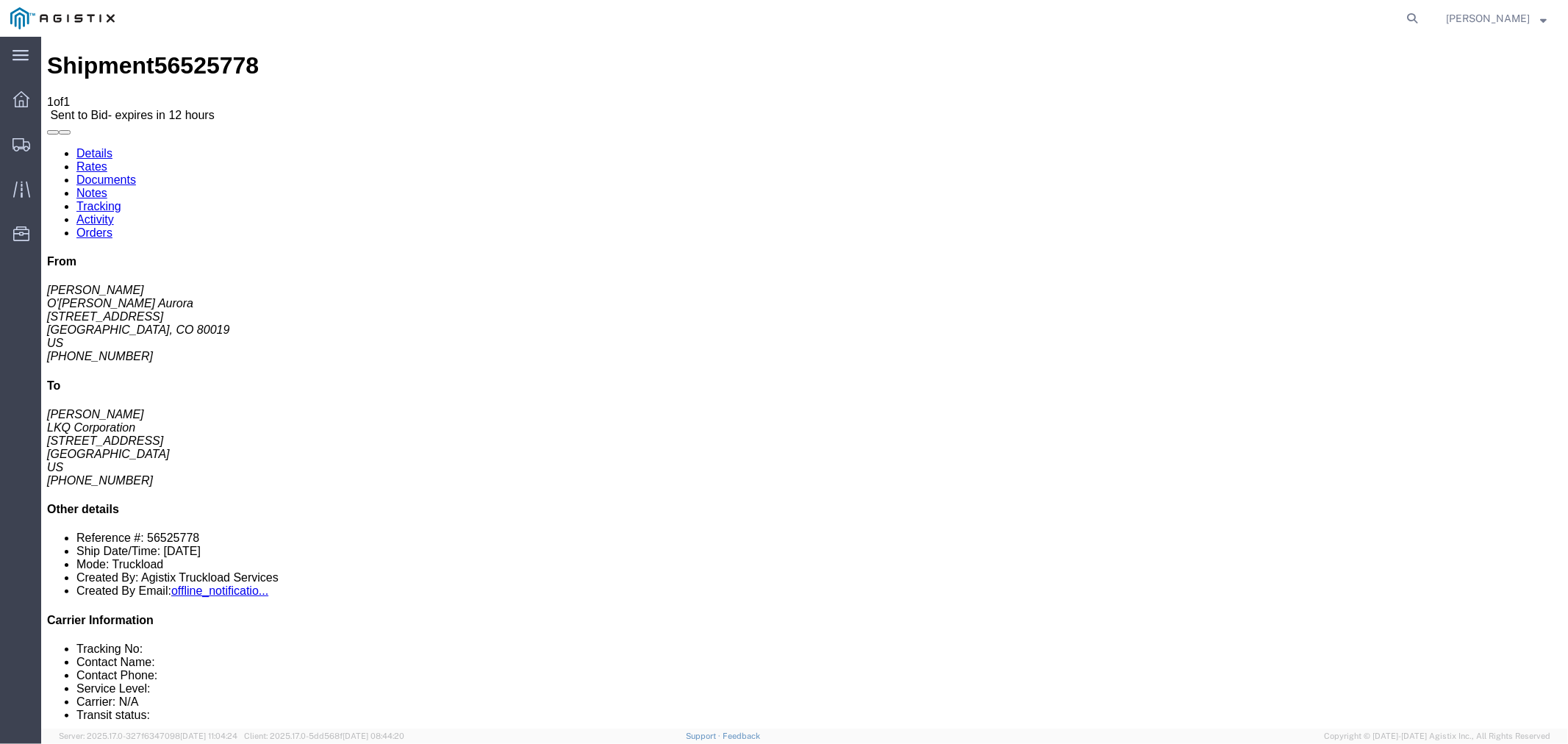
click at [106, 186] on link "Notes" at bounding box center [91, 192] width 31 height 12
click at [21, 98] on icon at bounding box center [21, 99] width 16 height 16
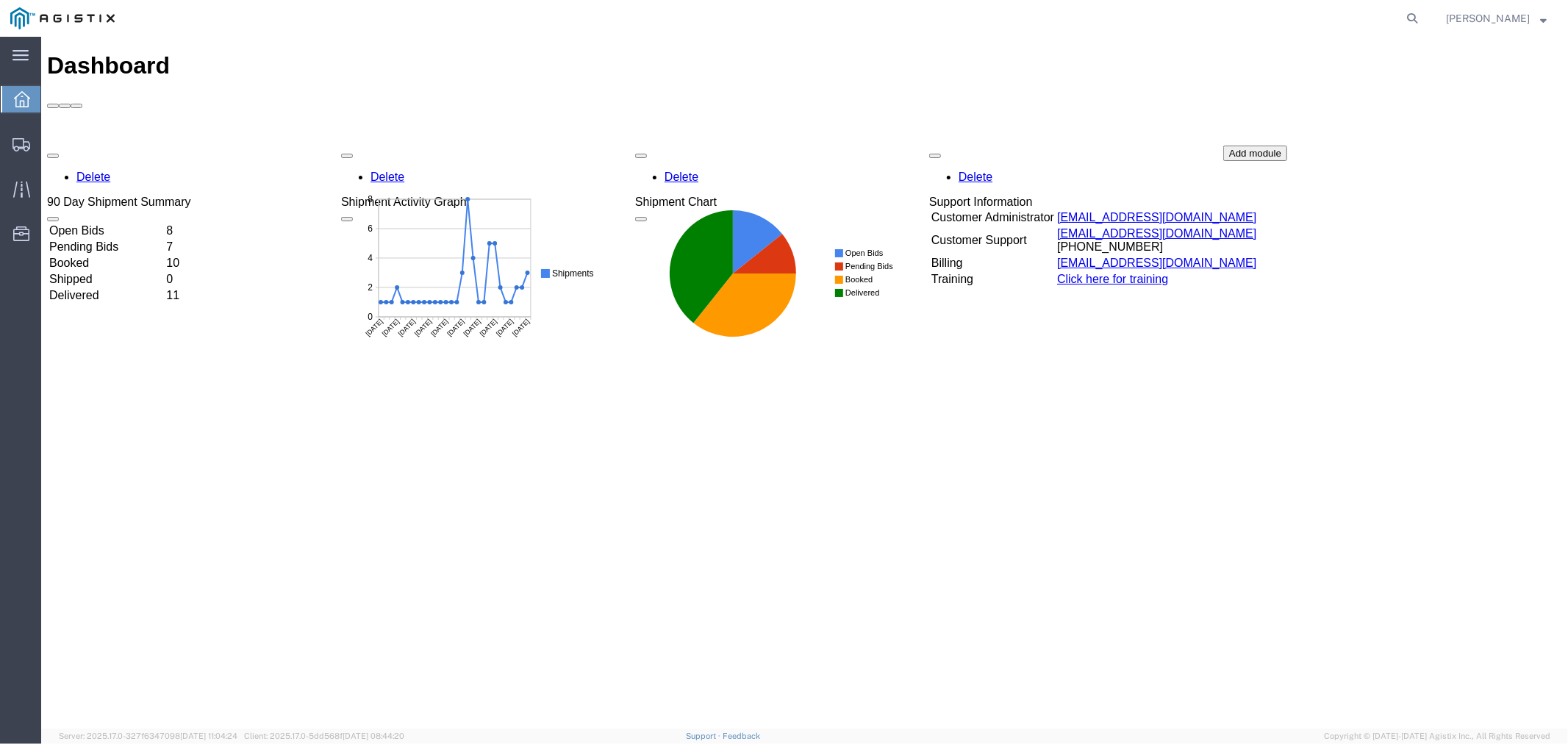
click at [123, 223] on td "Open Bids" at bounding box center [105, 230] width 116 height 15
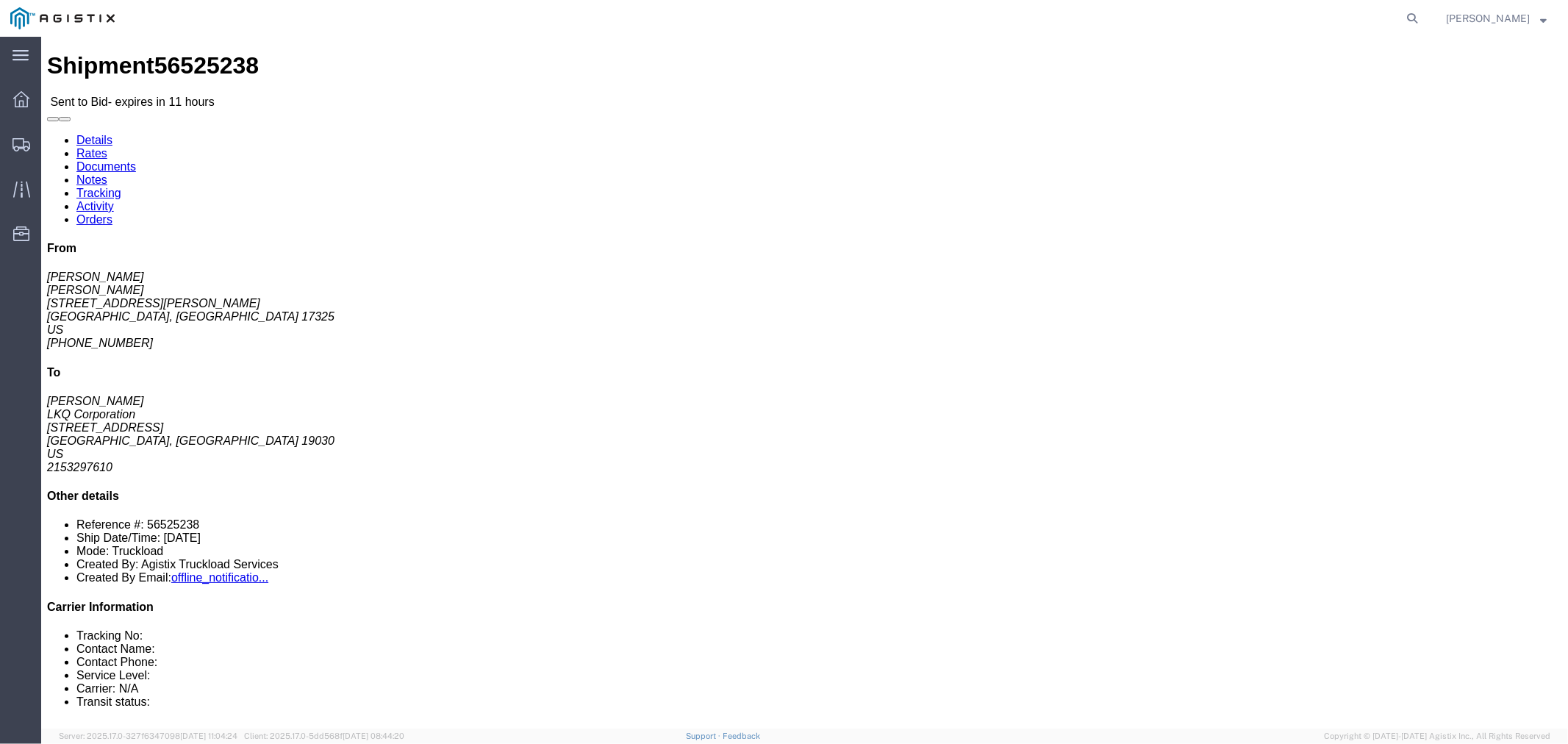
click link "Notes"
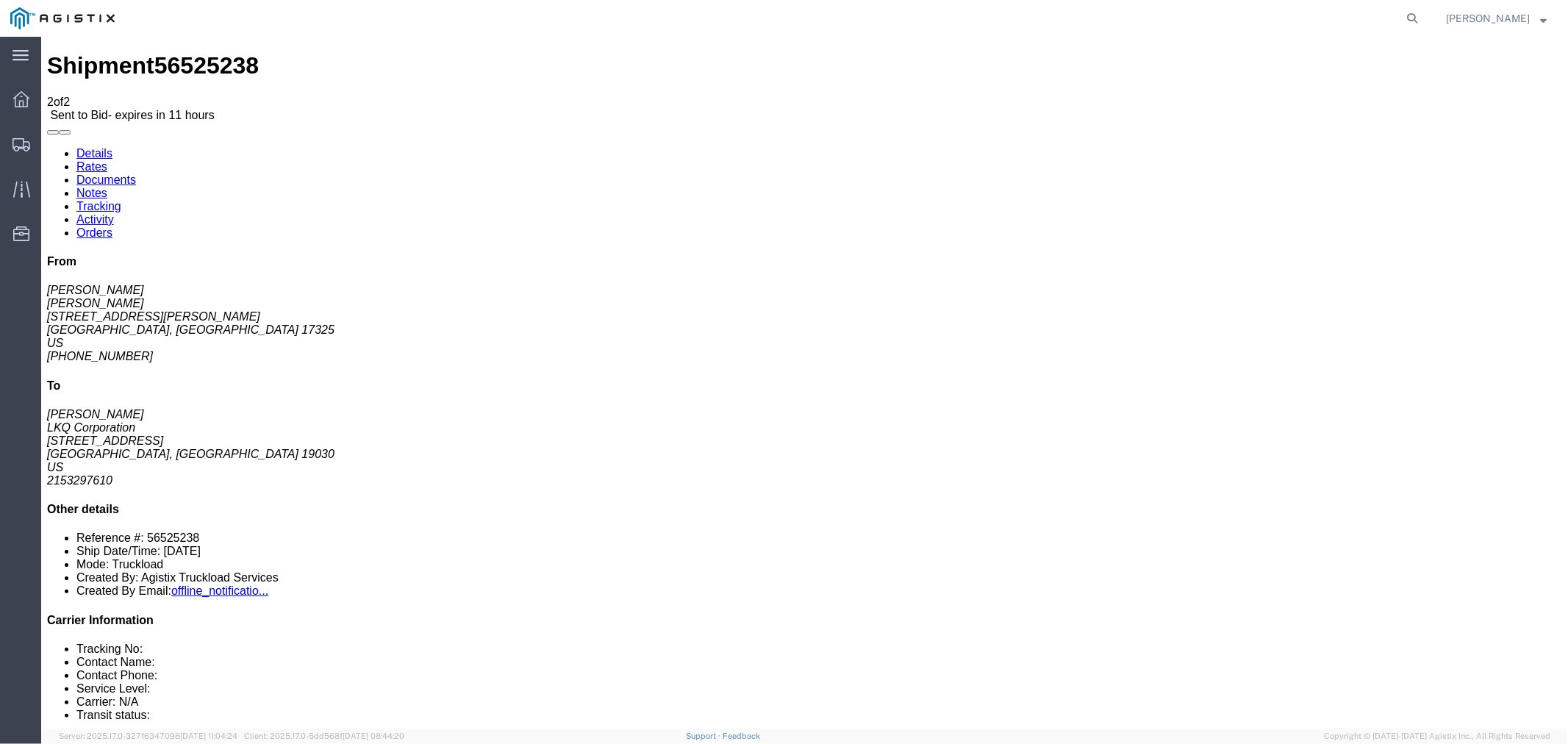
click at [106, 160] on link "Rates" at bounding box center [91, 166] width 31 height 12
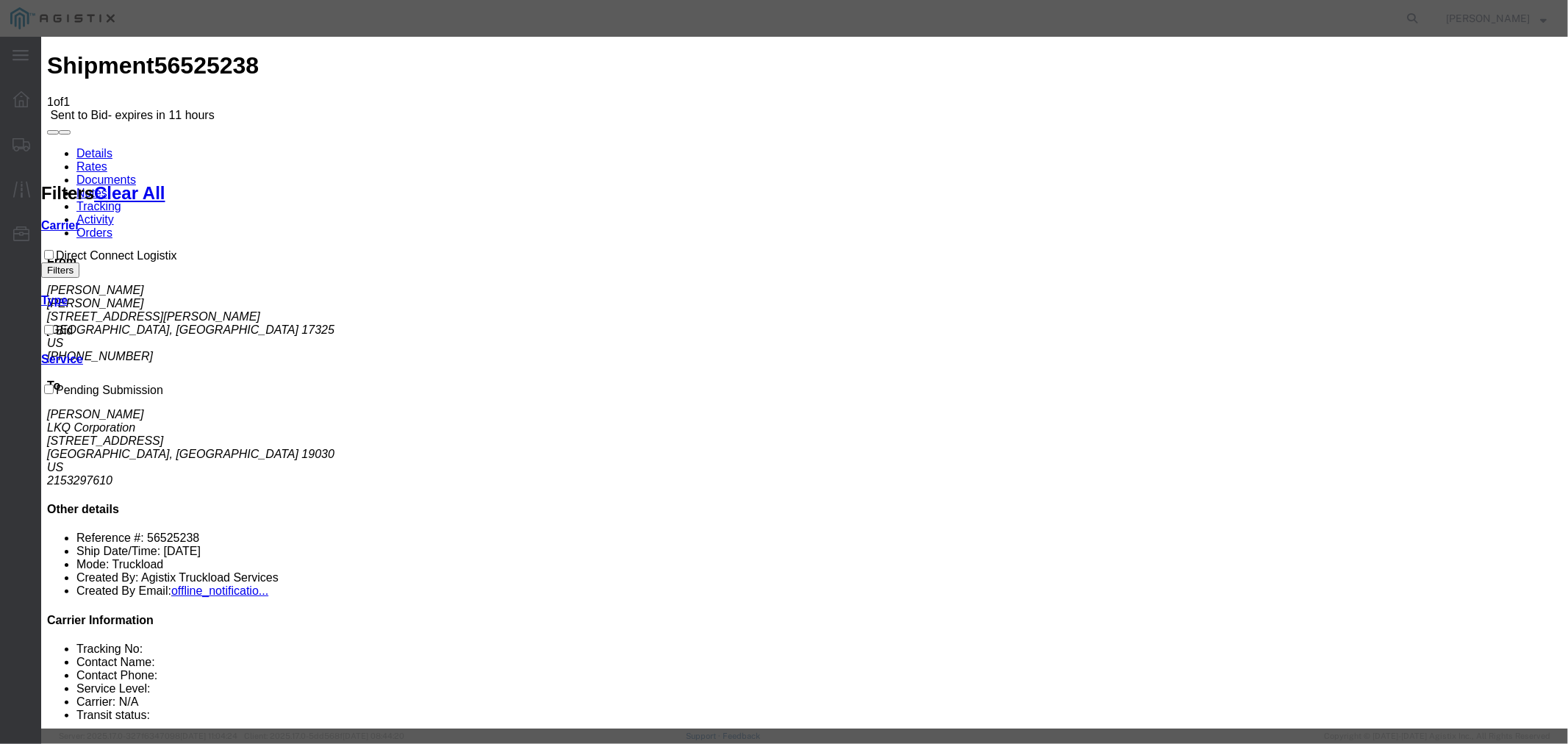
select select "4506"
select select "15907"
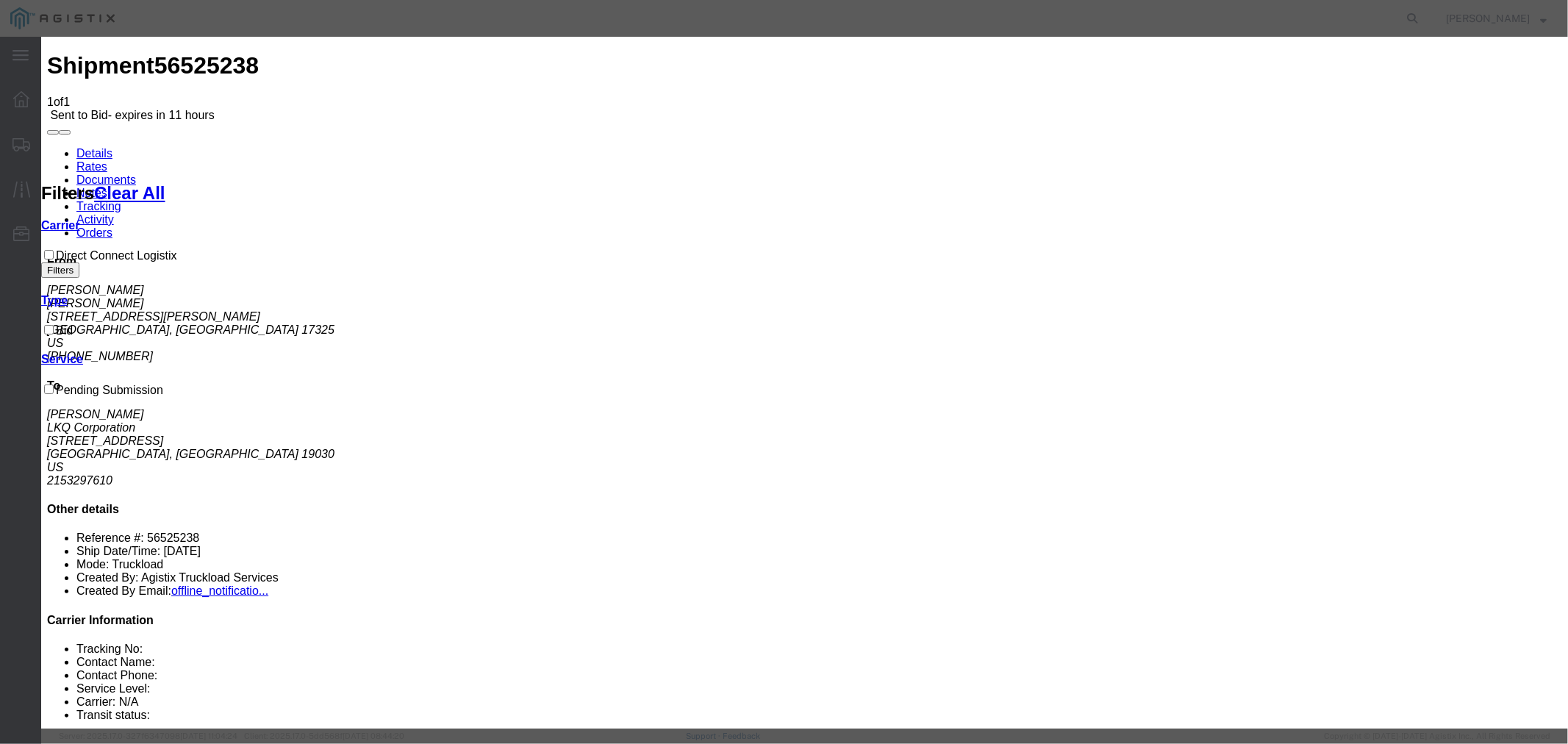
type input "DCL"
type input "690"
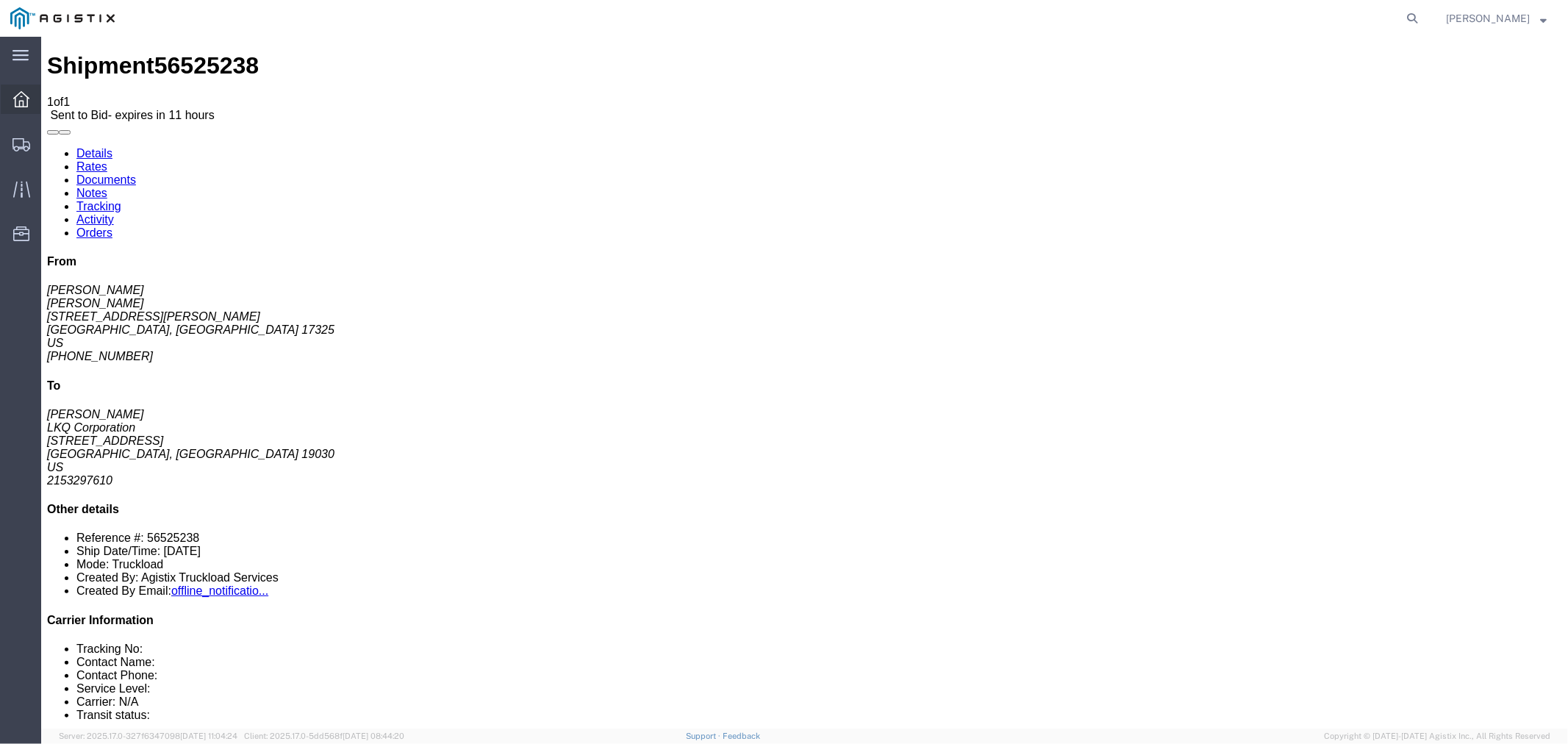
click at [19, 103] on icon at bounding box center [21, 99] width 16 height 16
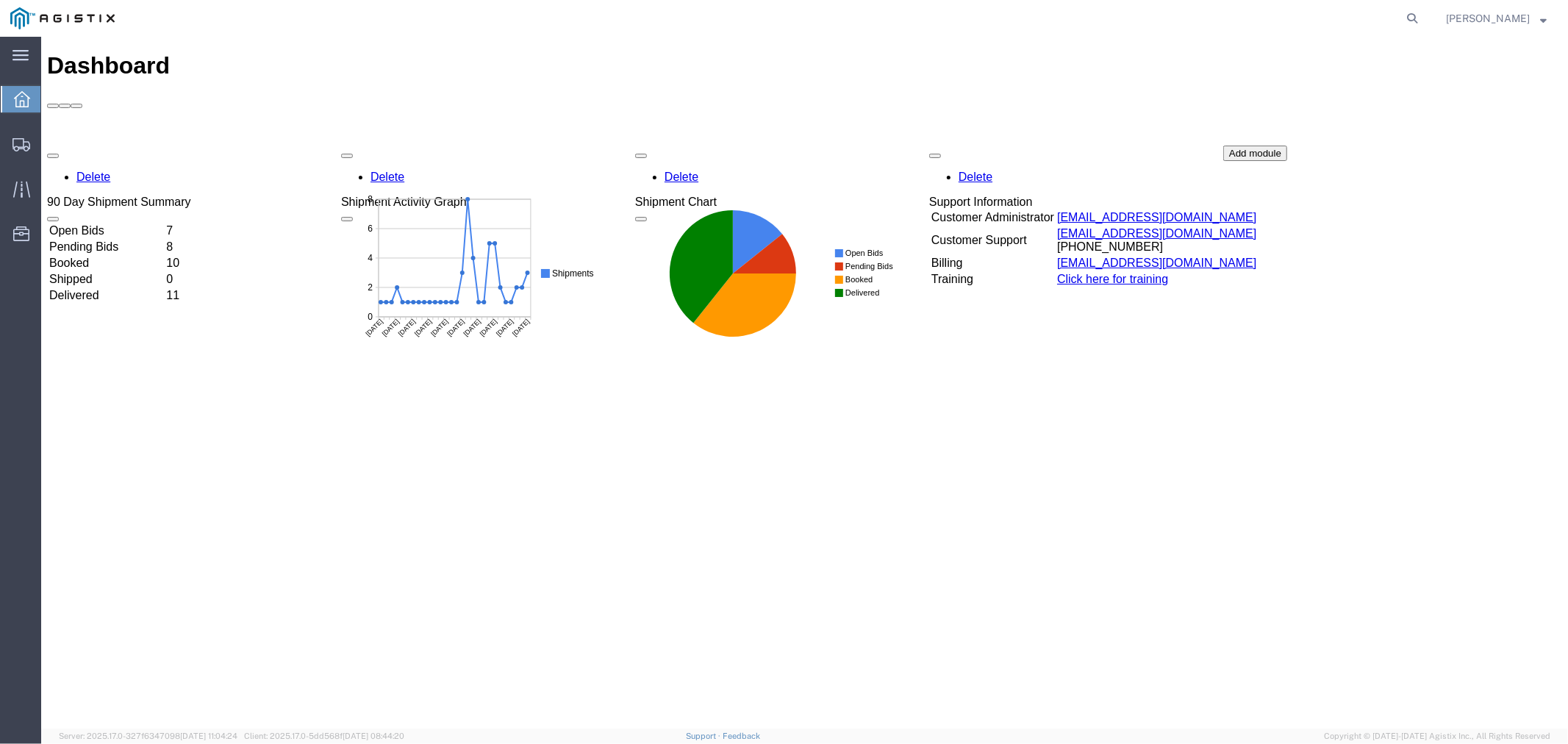
click at [123, 223] on td "Open Bids" at bounding box center [105, 230] width 116 height 15
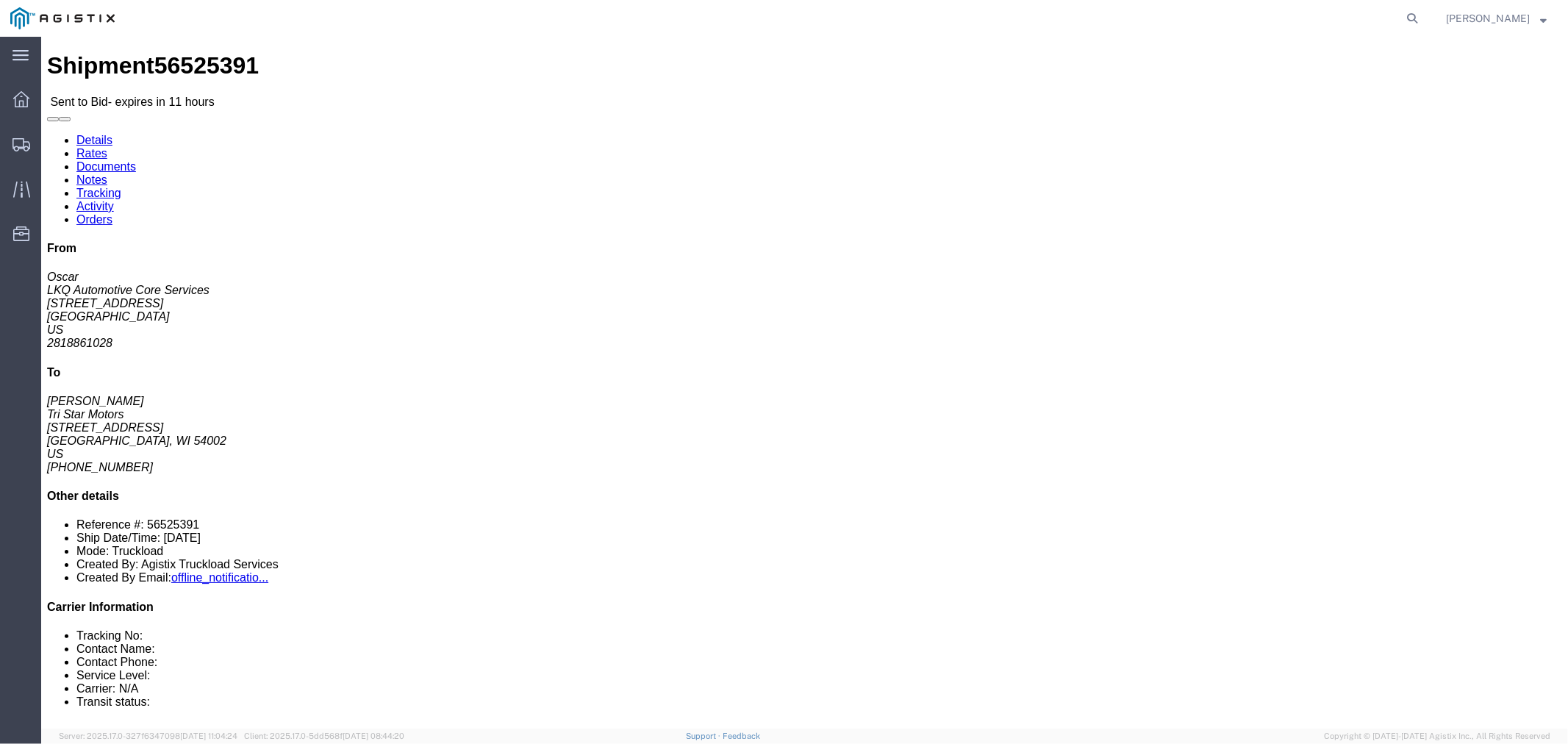
click icon "button"
click link "Notes"
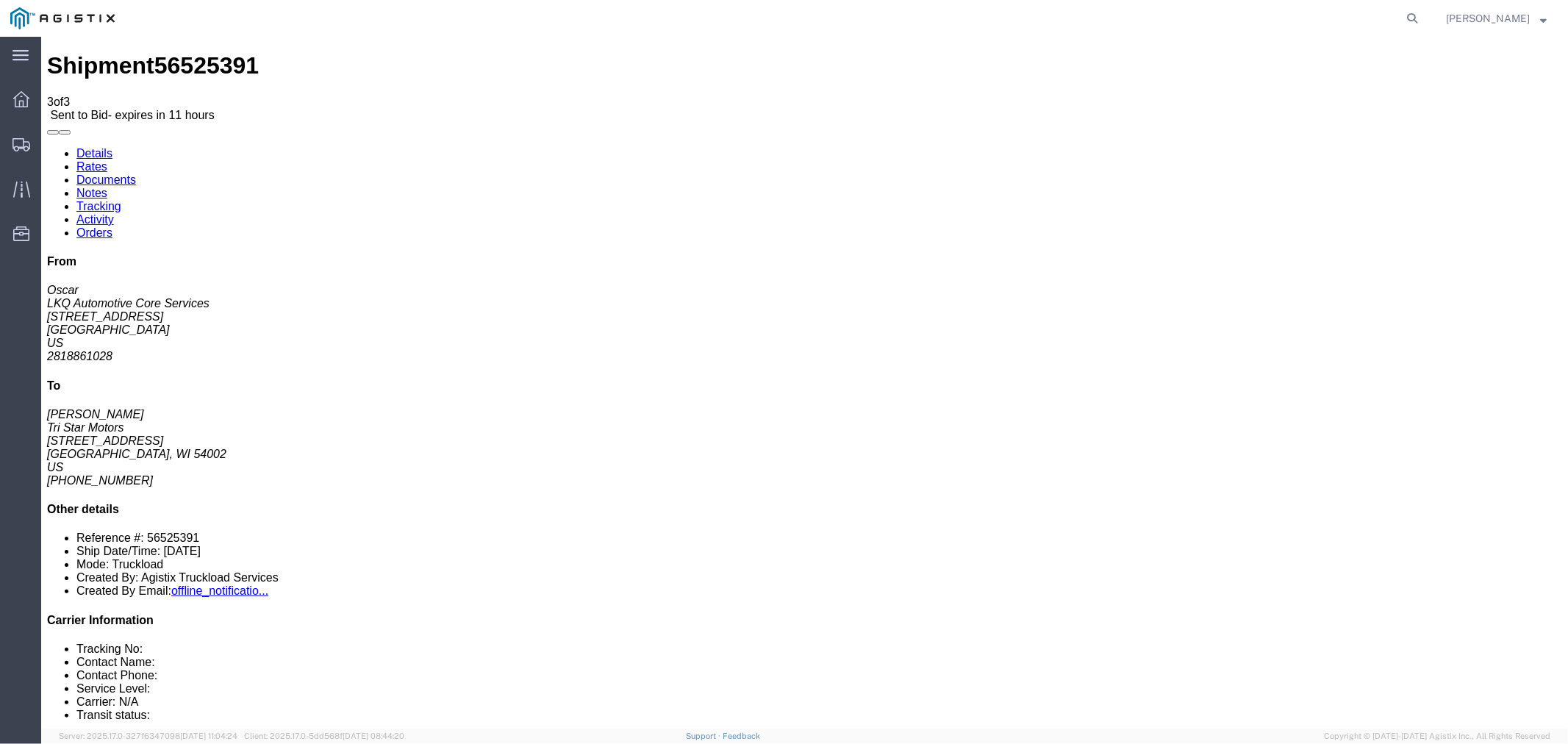
click at [106, 160] on link "Rates" at bounding box center [91, 166] width 31 height 12
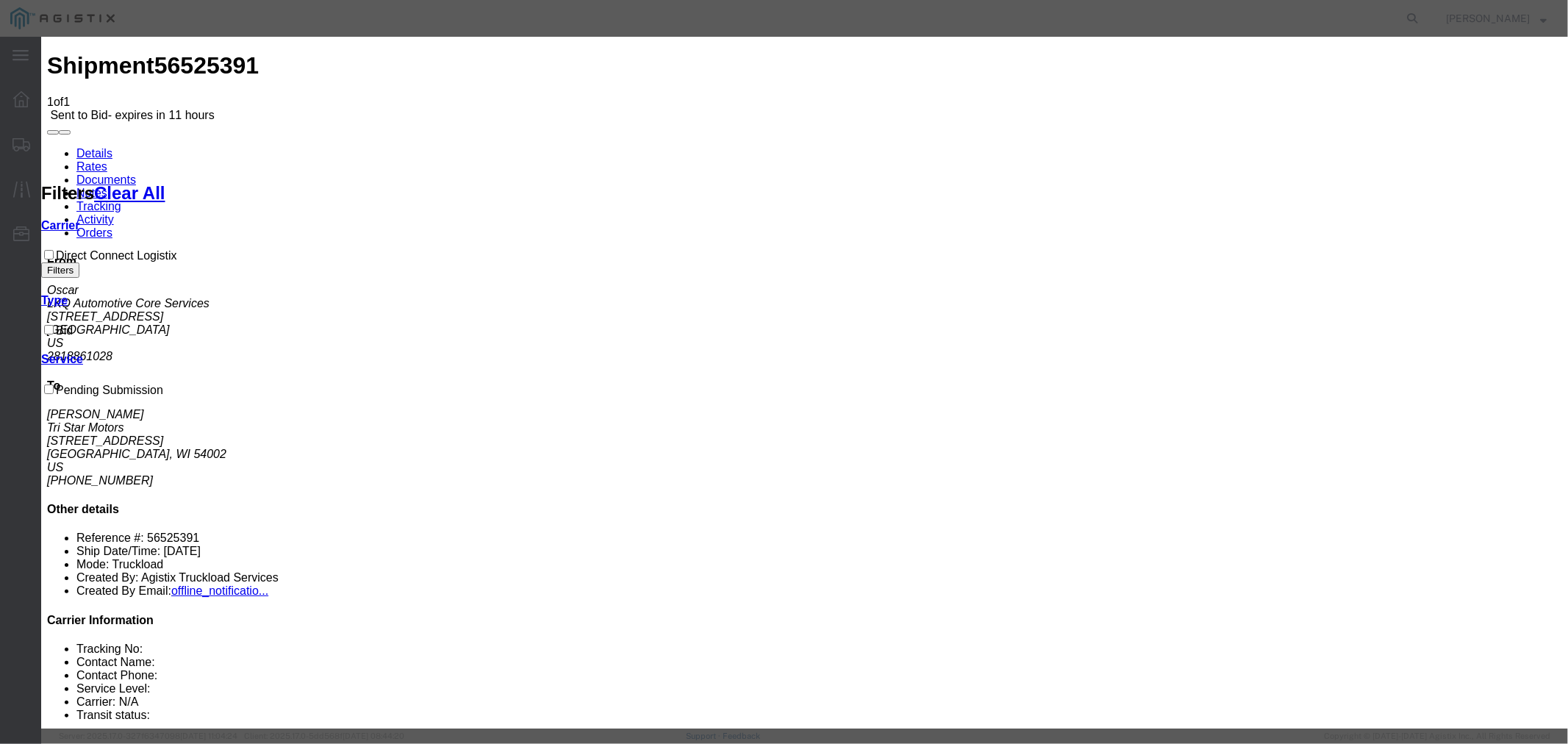
drag, startPoint x: 578, startPoint y: 169, endPoint x: 592, endPoint y: 180, distance: 17.8
select select "4506"
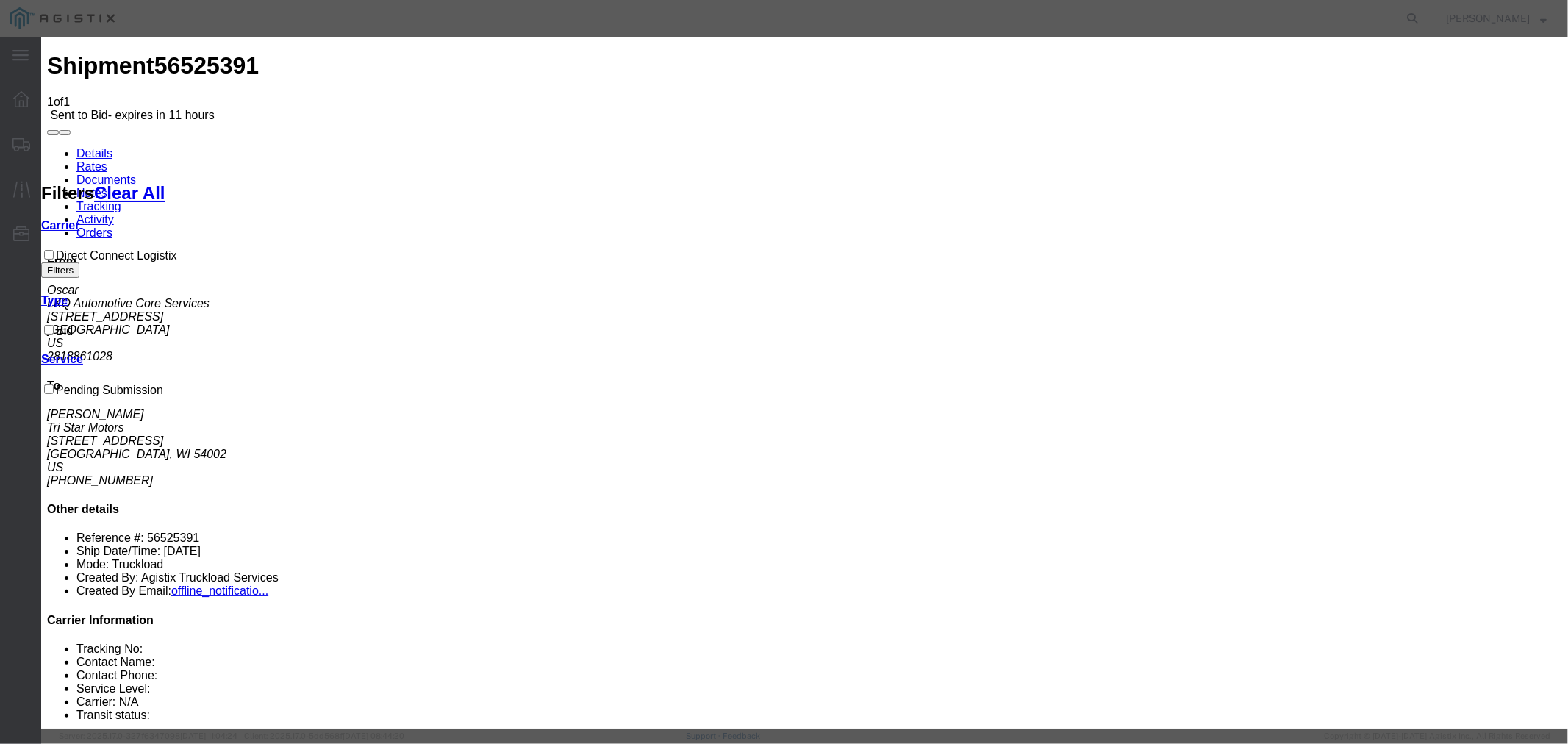
drag, startPoint x: 860, startPoint y: 213, endPoint x: 852, endPoint y: 180, distance: 34.0
select select "15907"
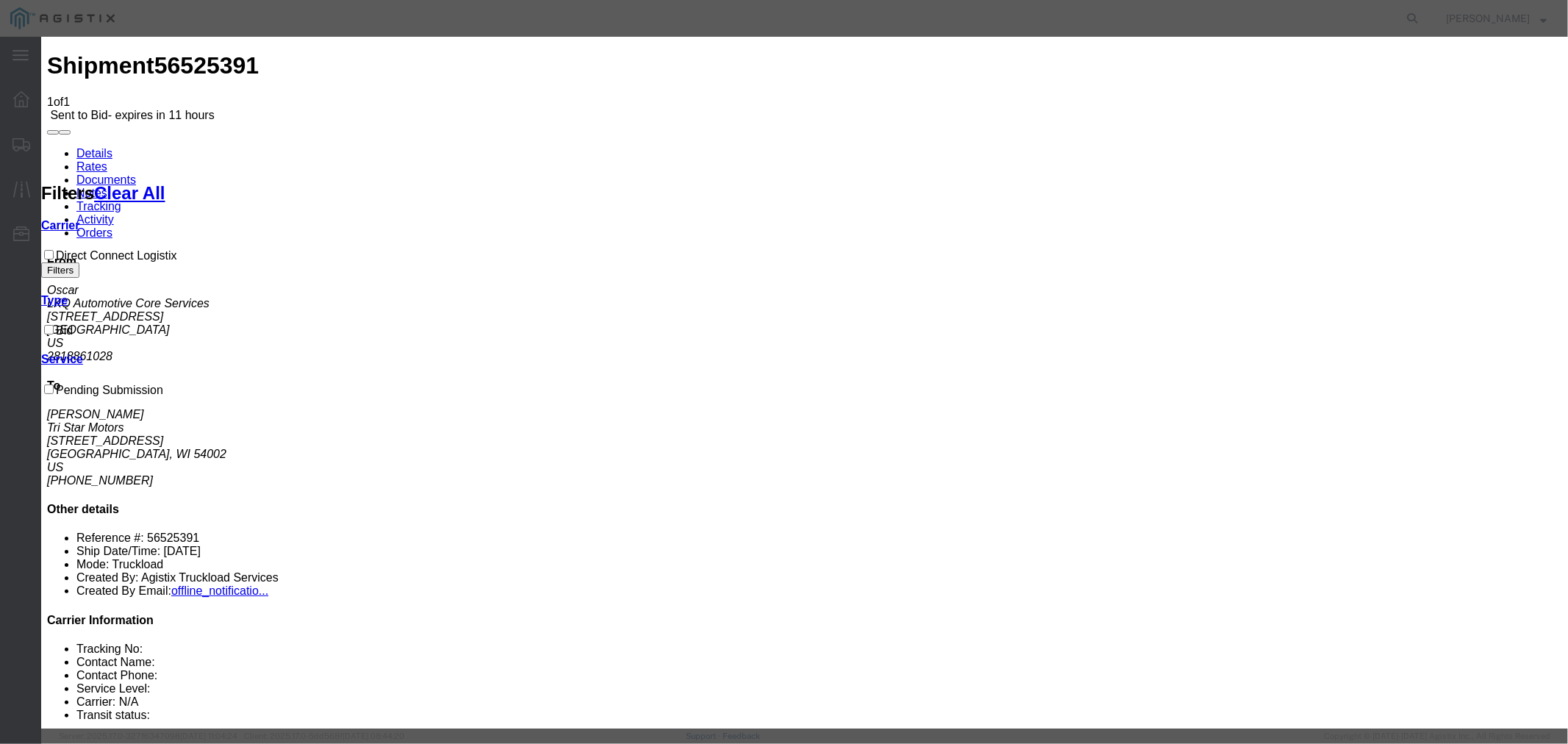
type input "DCL"
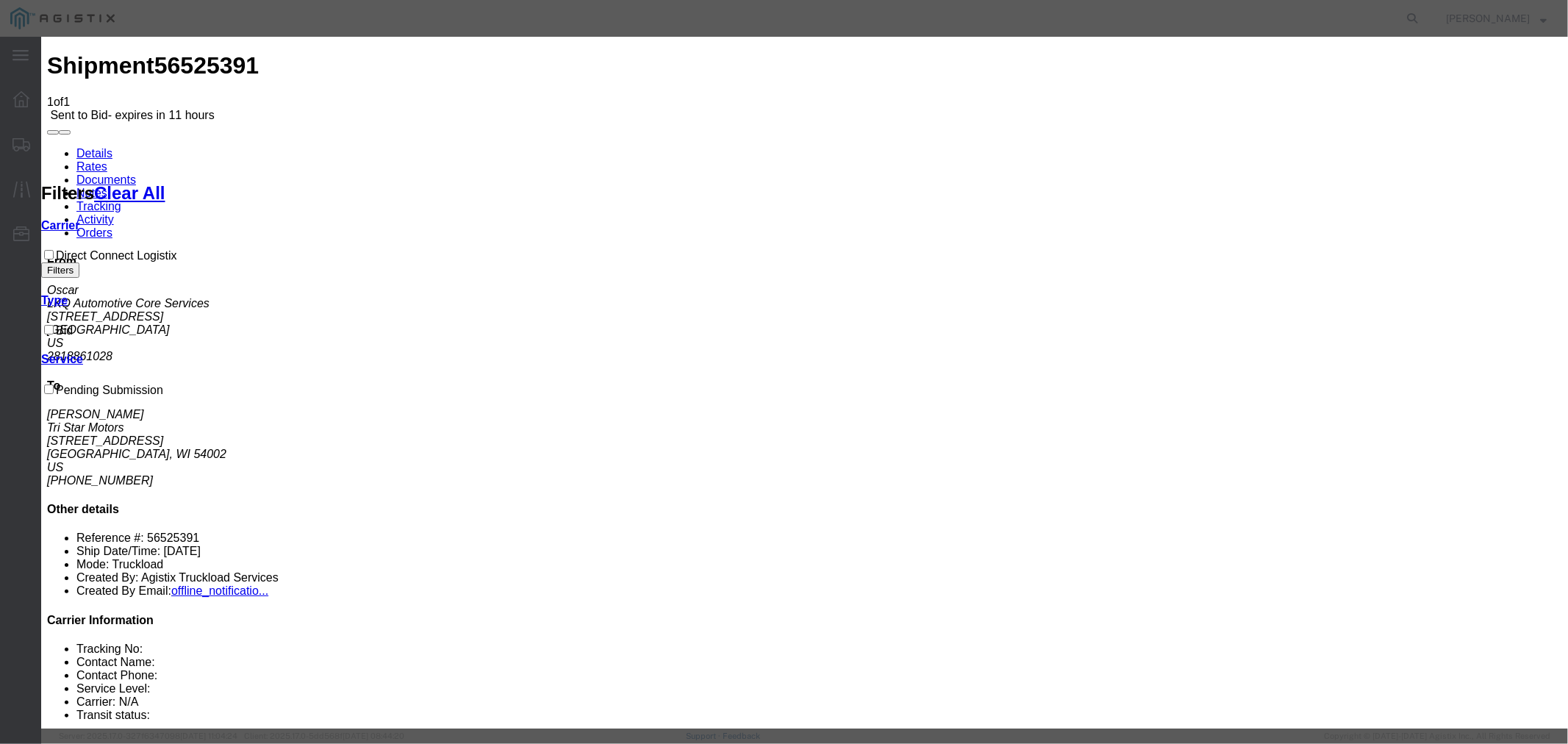
type input "2950"
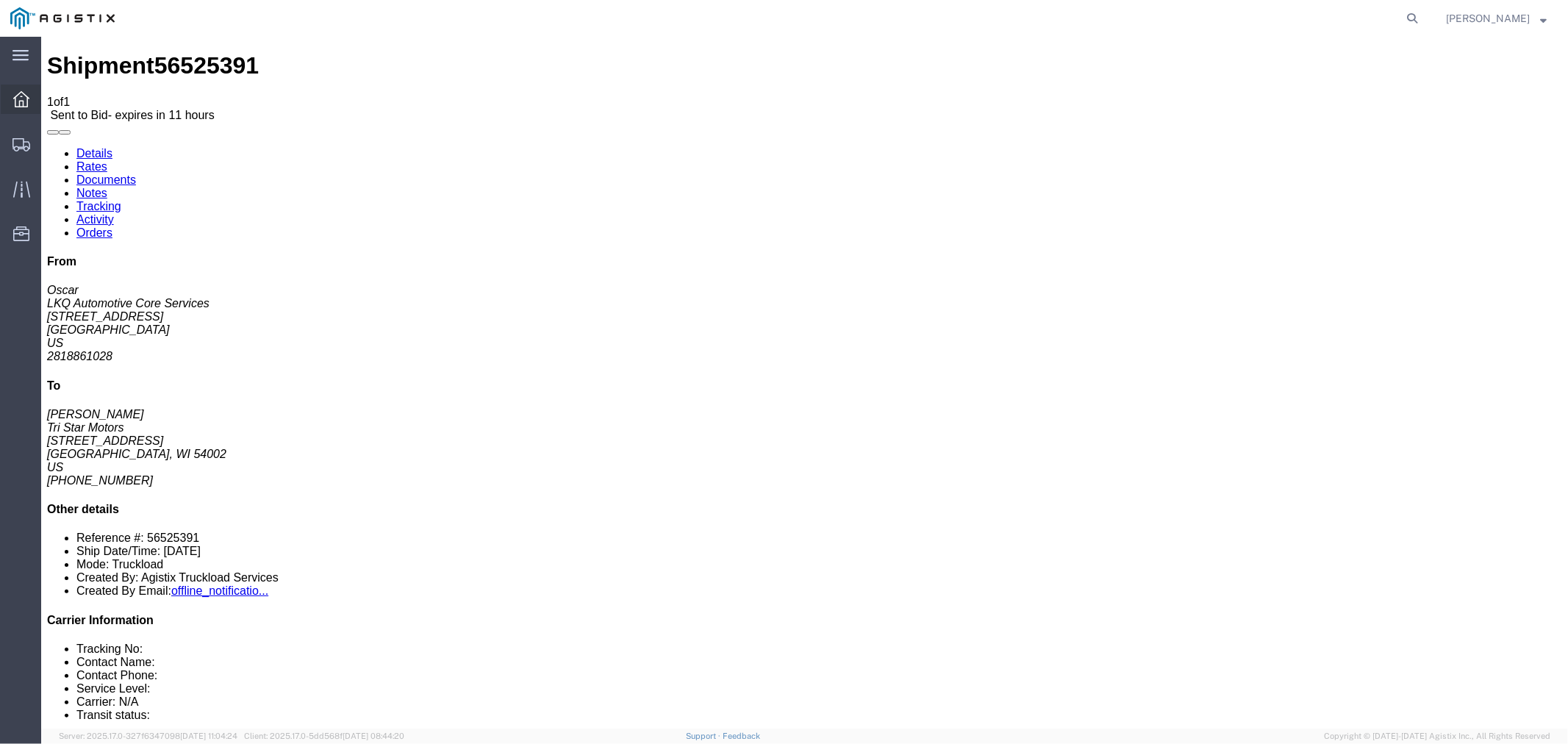
click at [13, 88] on div at bounding box center [22, 99] width 41 height 29
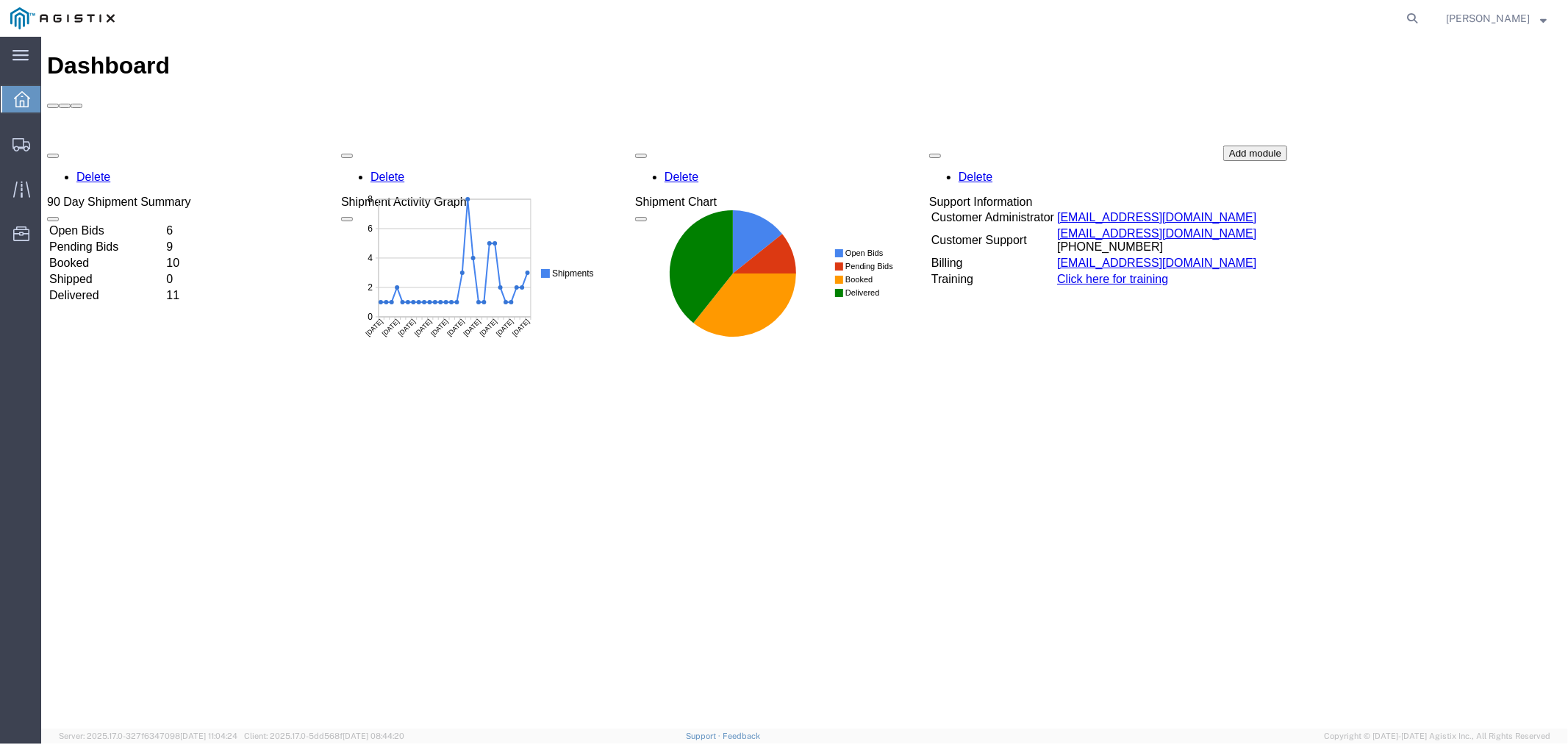
click at [100, 223] on td "Open Bids" at bounding box center [105, 230] width 116 height 15
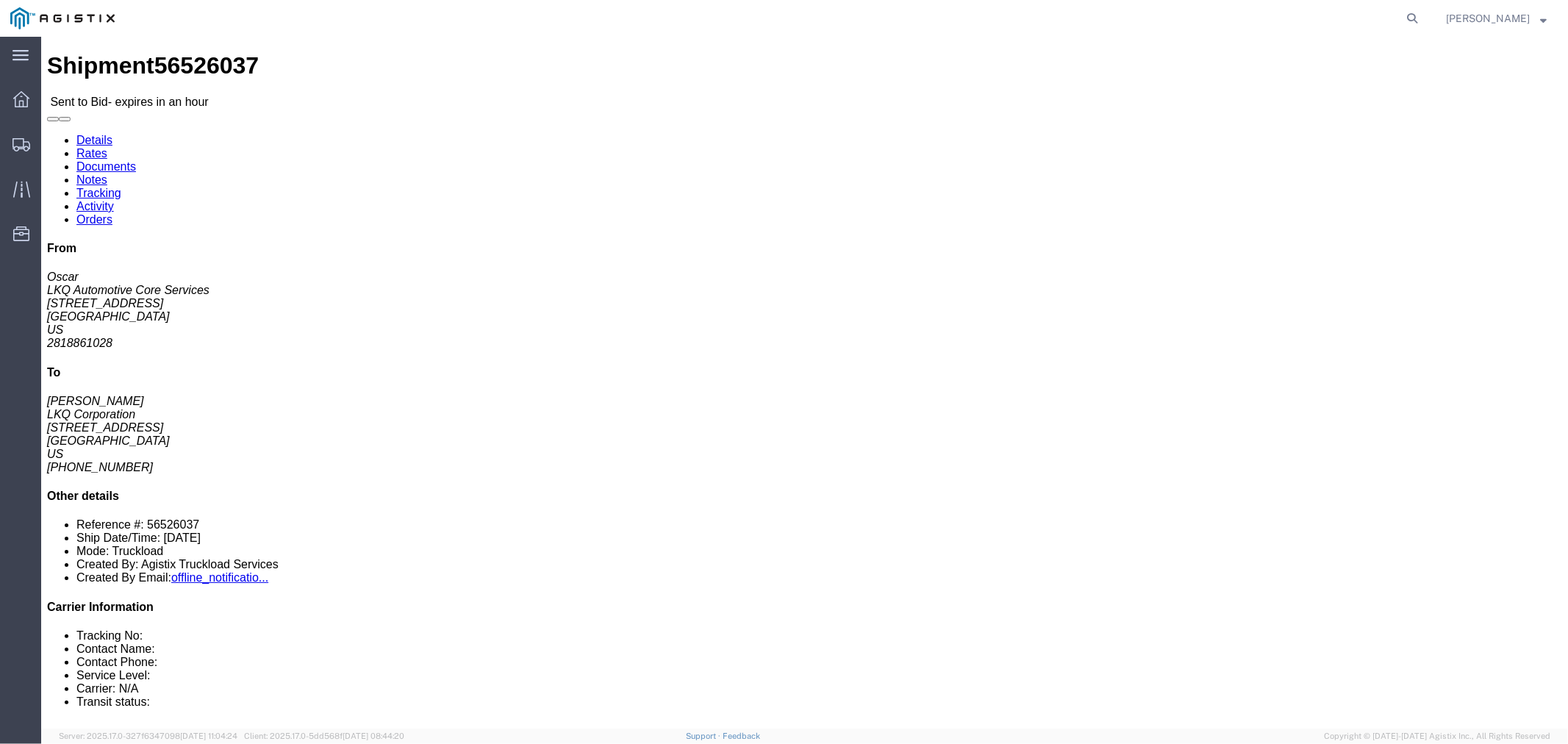
click link "Notes"
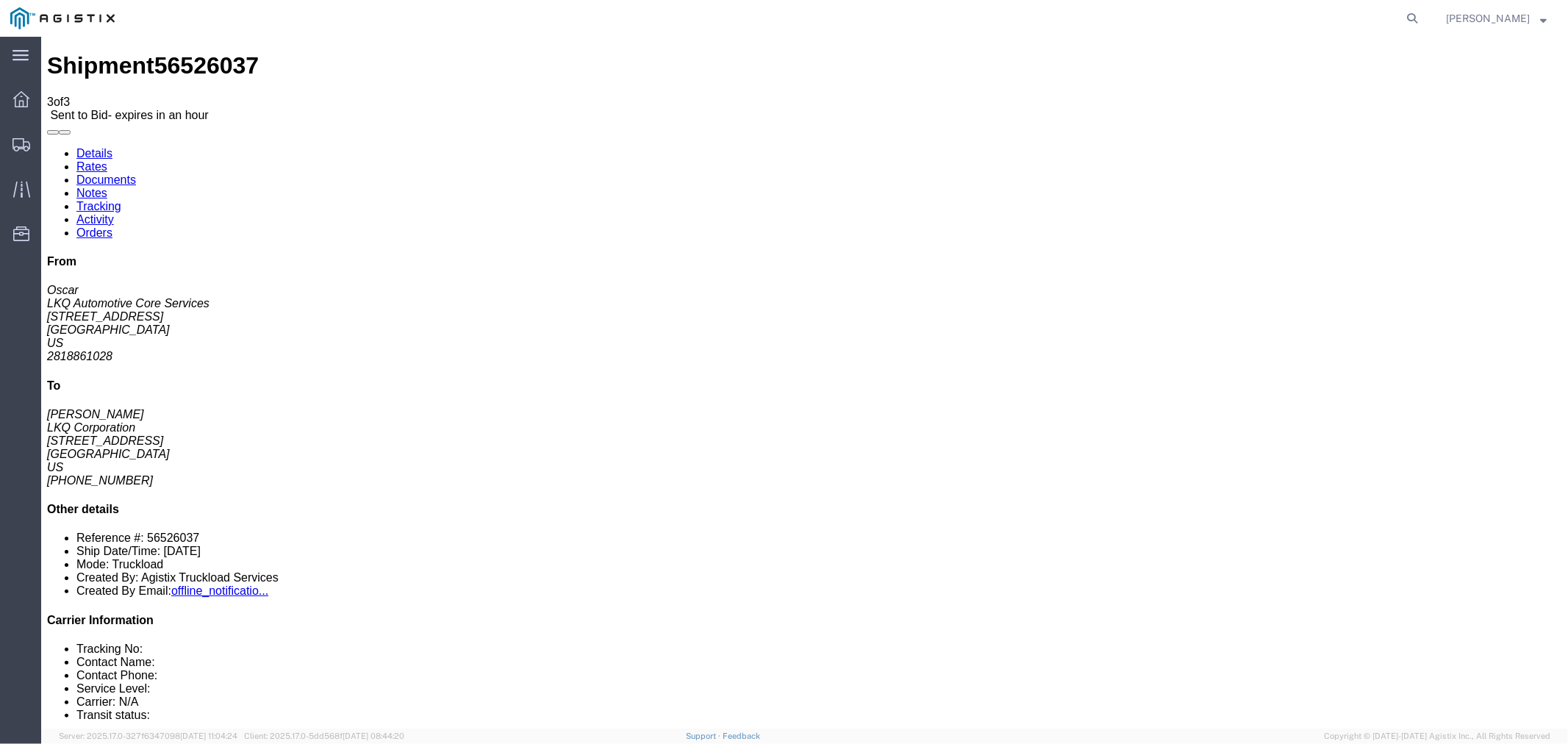
click at [106, 160] on link "Rates" at bounding box center [91, 166] width 31 height 12
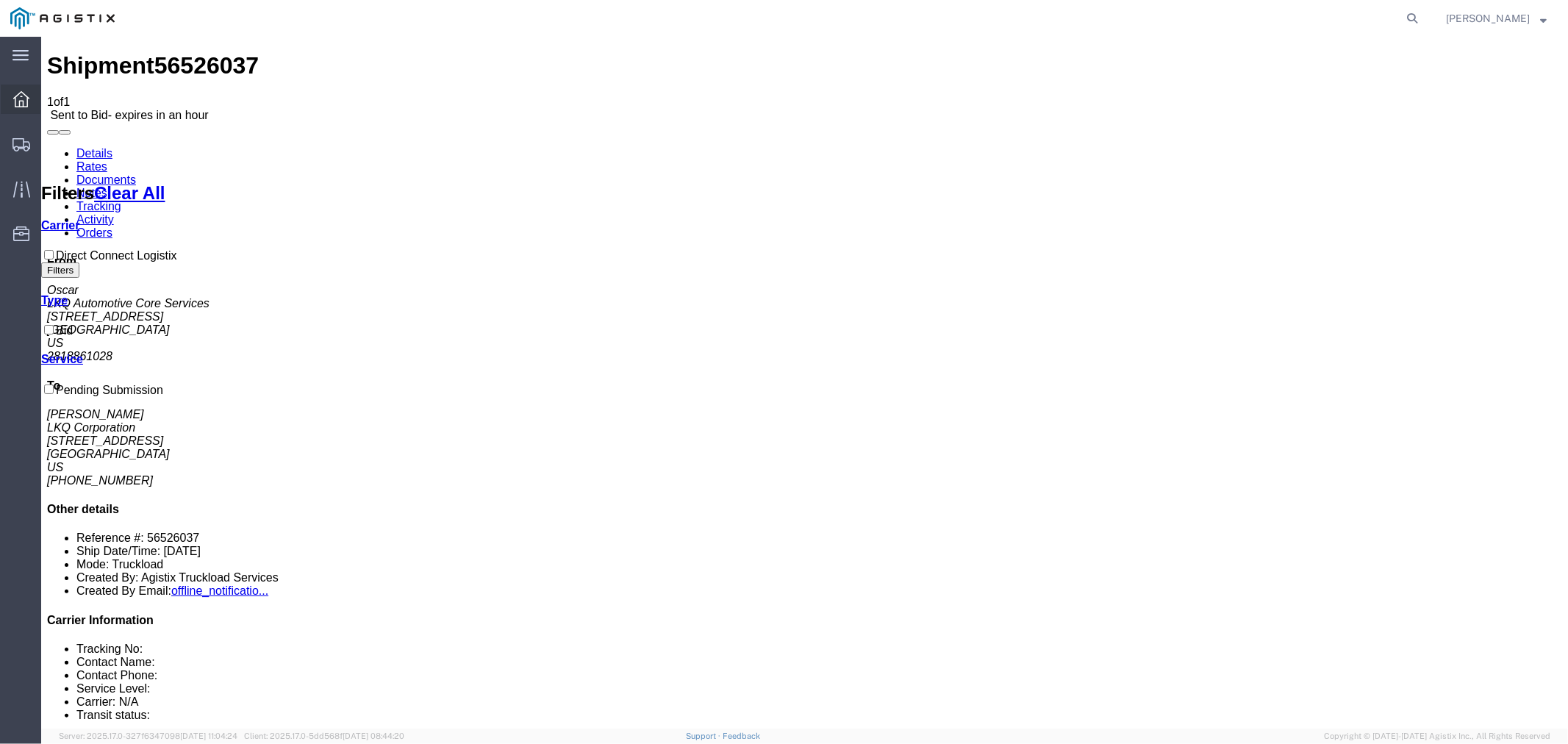
click at [18, 103] on icon at bounding box center [21, 99] width 16 height 16
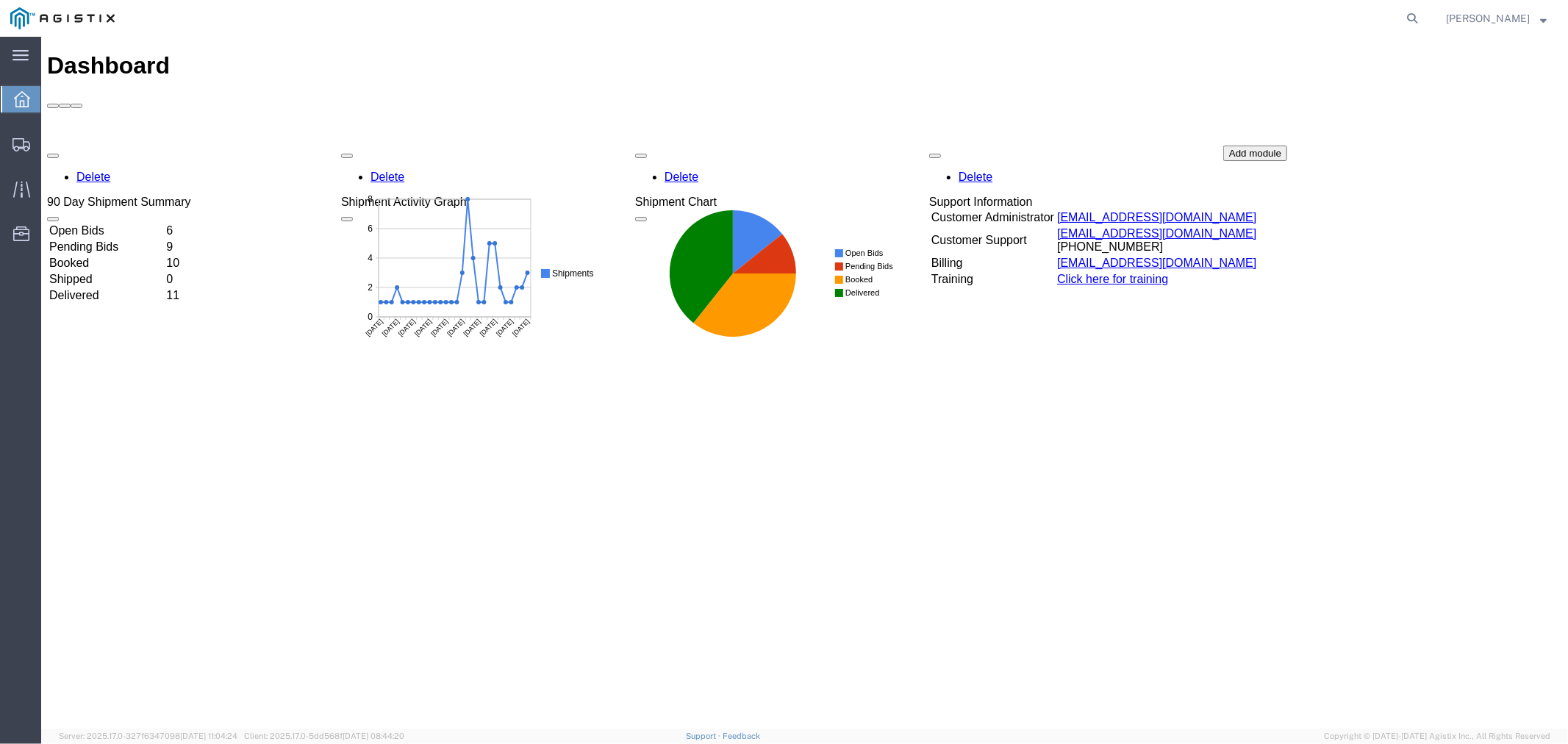
click at [147, 223] on td "Open Bids" at bounding box center [105, 230] width 116 height 15
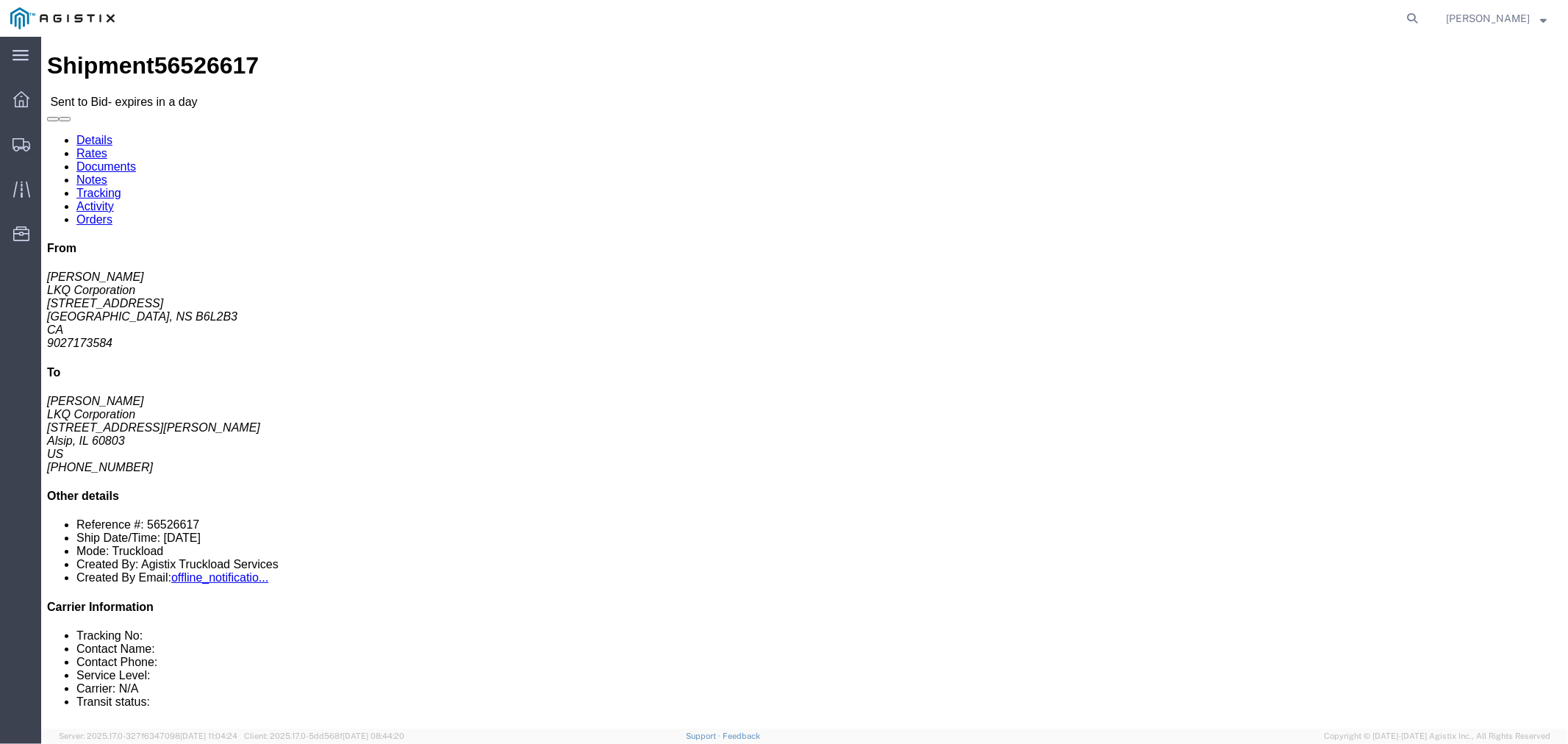
click link "Notes"
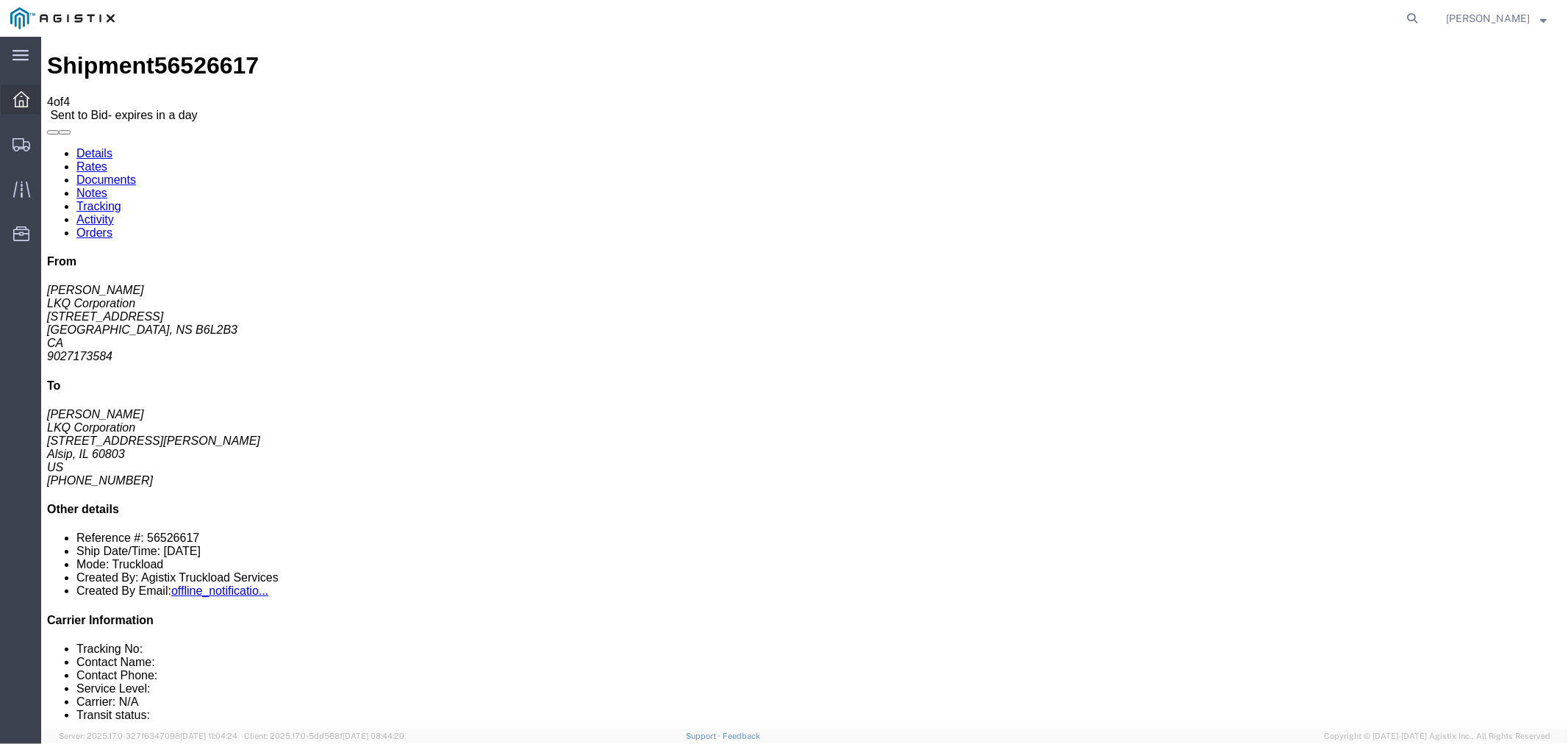
click at [29, 91] on div at bounding box center [22, 99] width 41 height 29
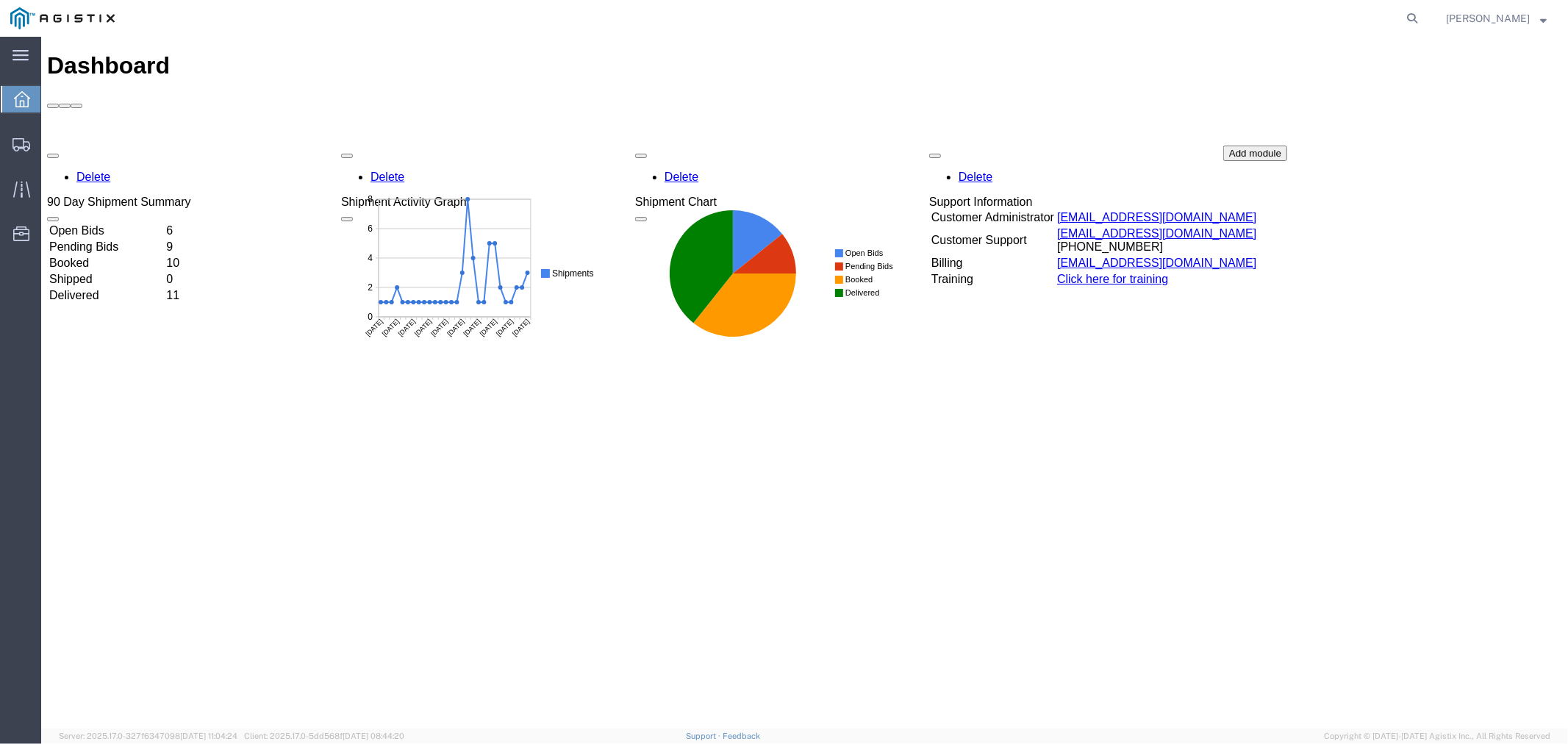
click at [123, 223] on td "Open Bids" at bounding box center [105, 230] width 116 height 15
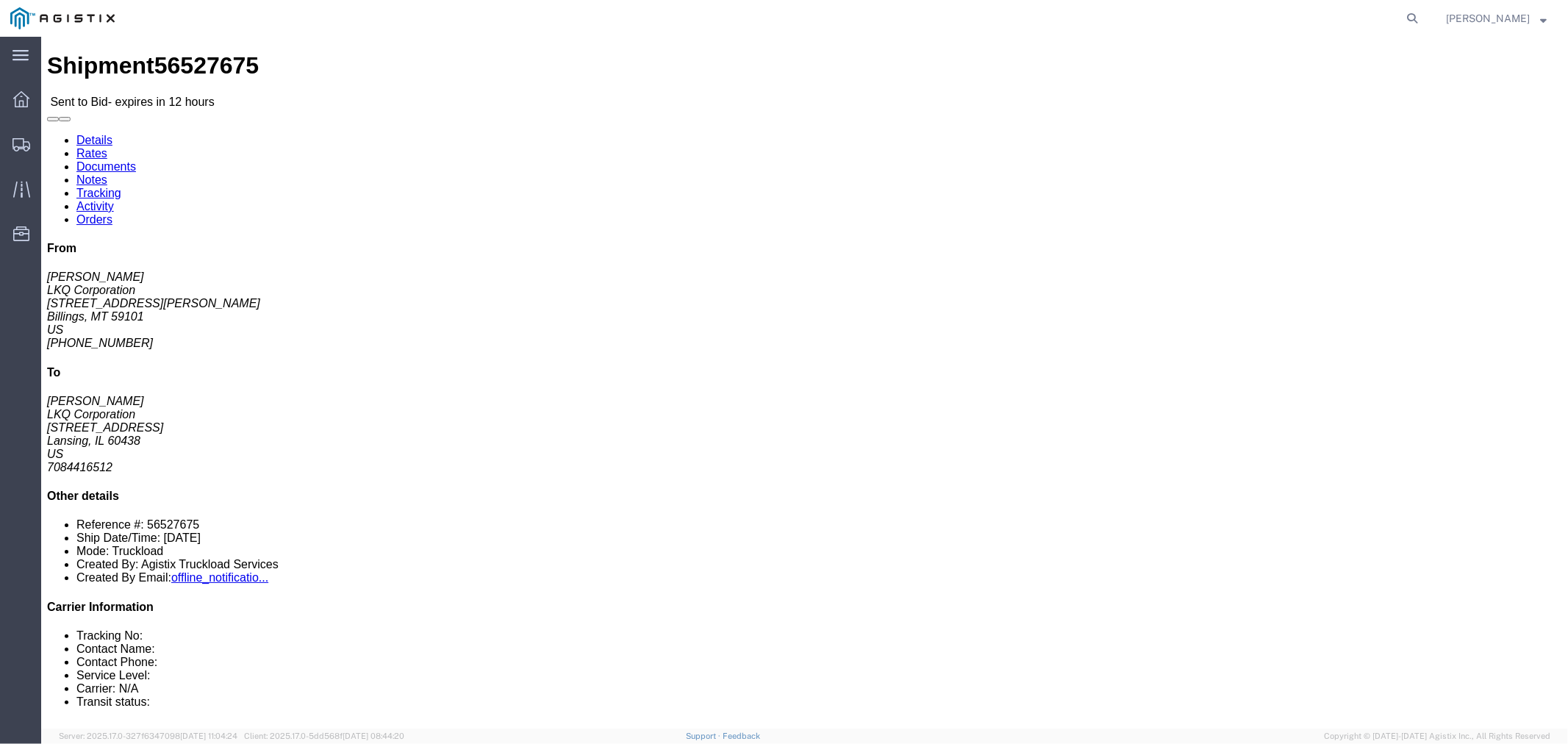
click button "button"
click link "Notes"
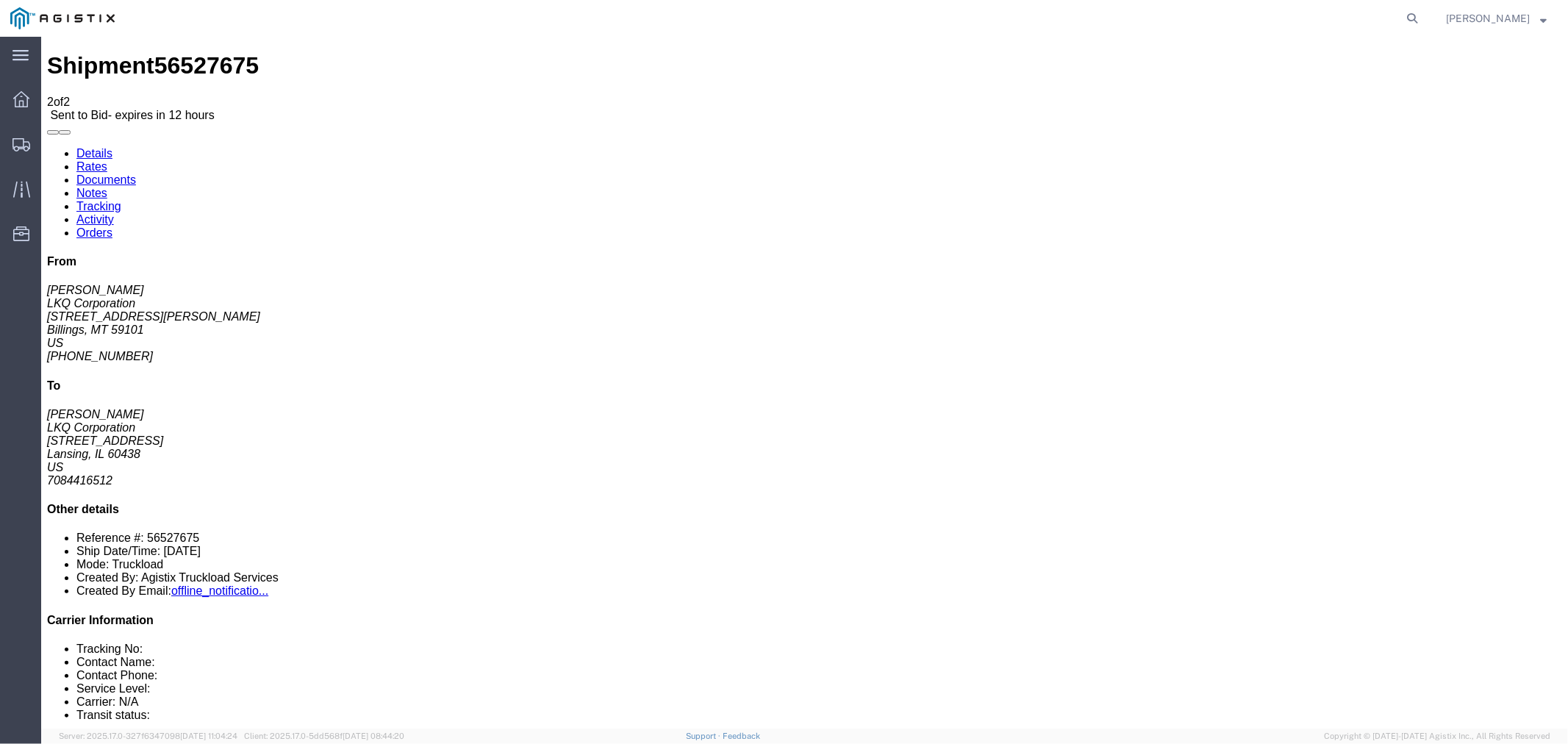
click at [106, 160] on link "Rates" at bounding box center [91, 166] width 31 height 12
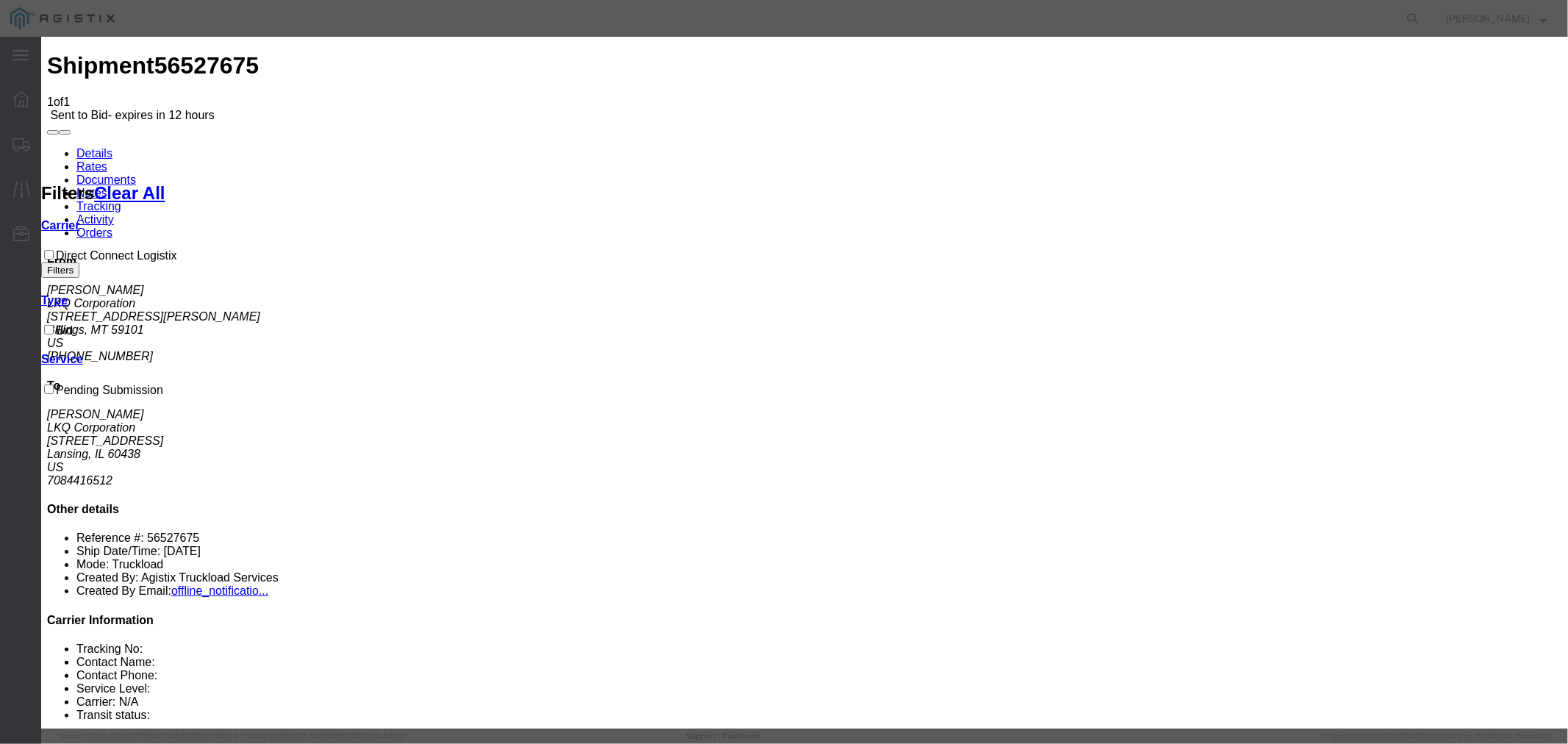
drag, startPoint x: 568, startPoint y: 171, endPoint x: 576, endPoint y: 181, distance: 12.8
select select "4506"
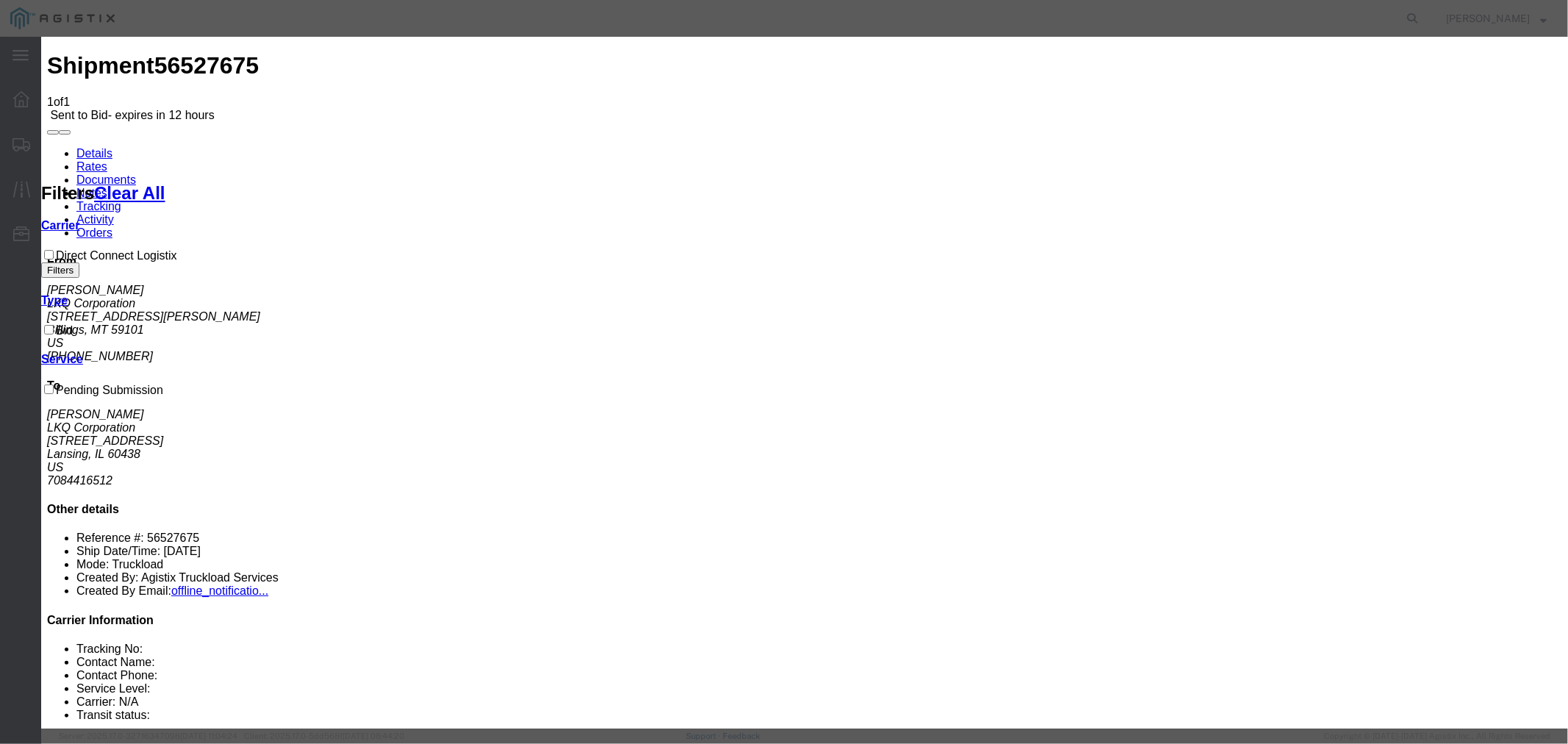
select select "15907"
type input "DCL"
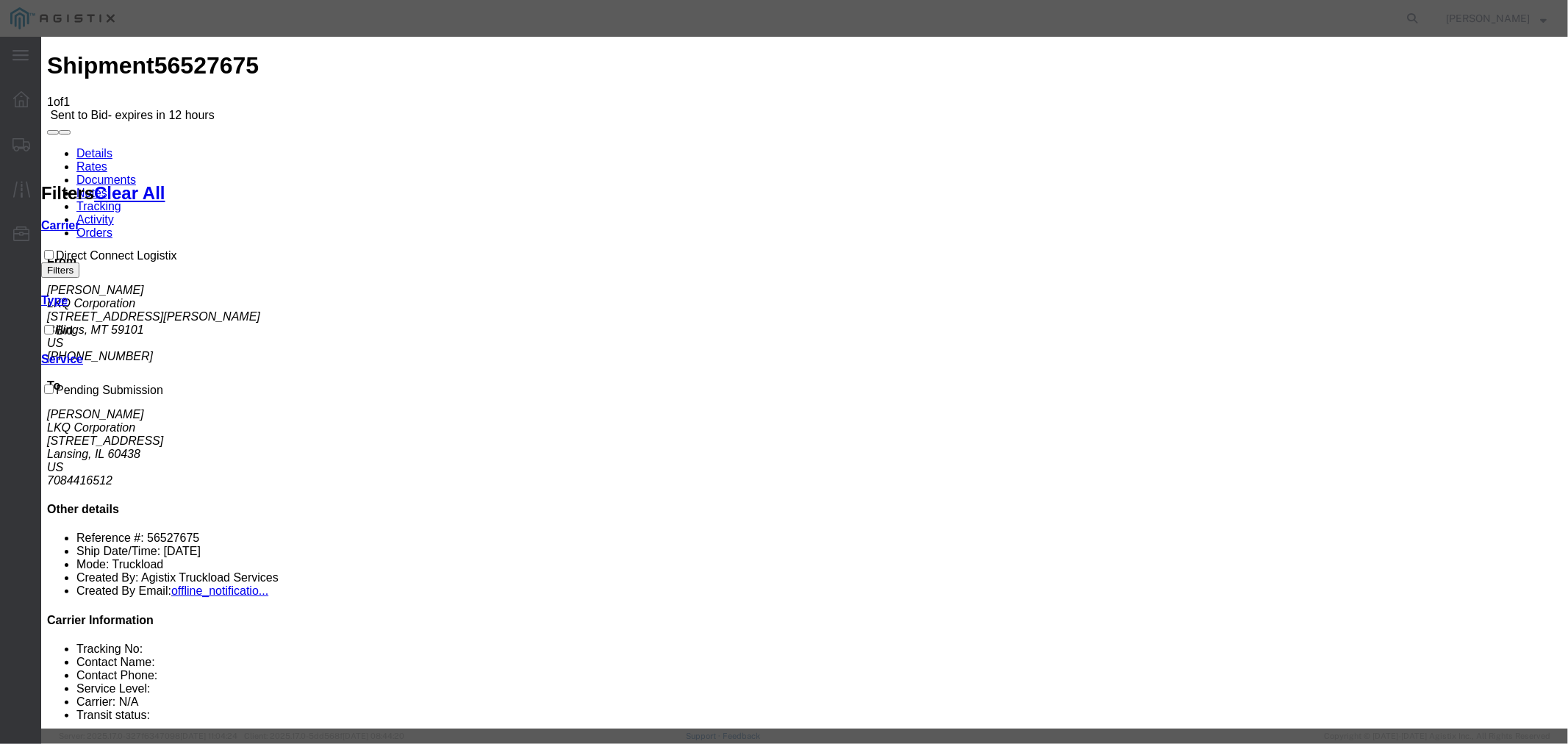
type input "2590"
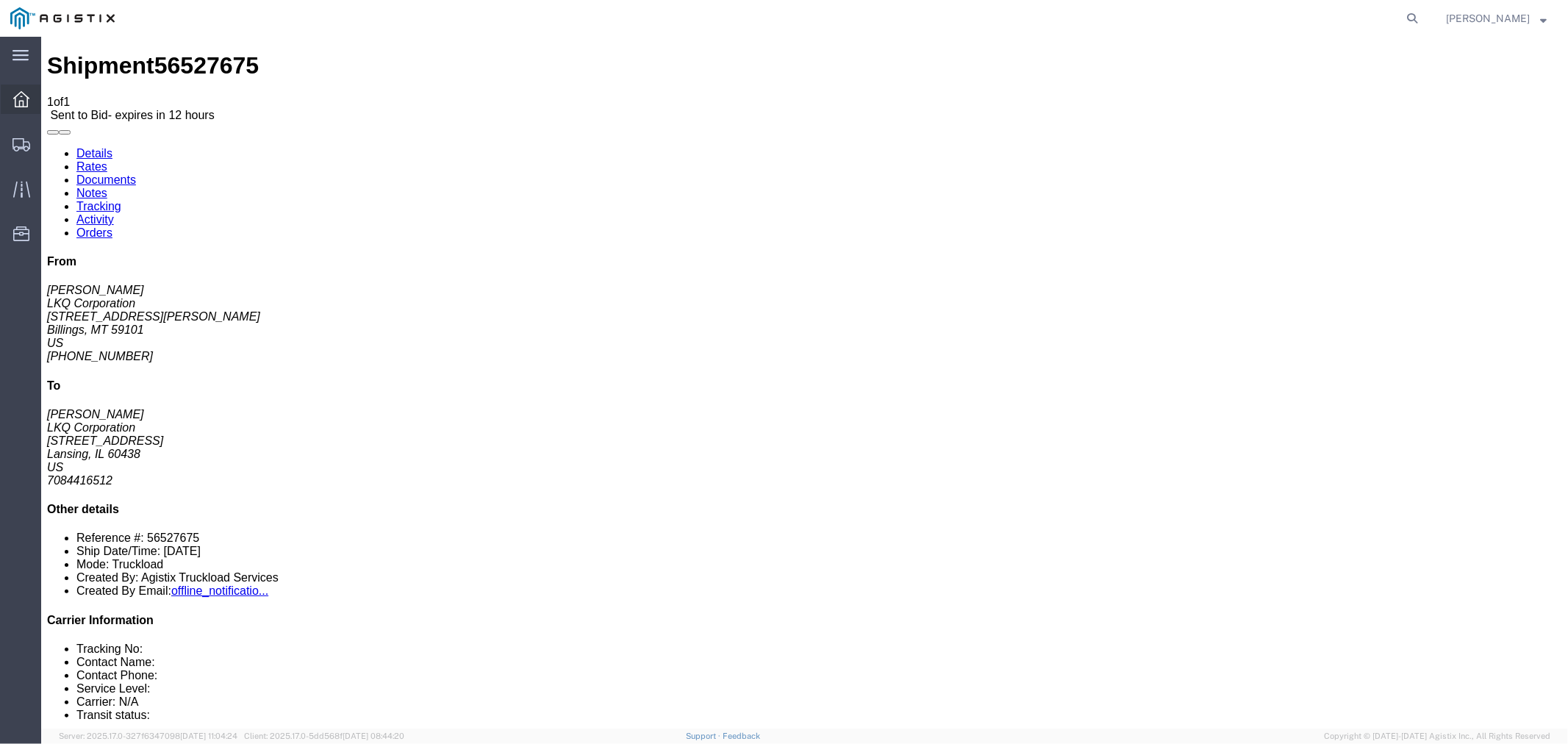
click at [17, 99] on icon at bounding box center [21, 99] width 16 height 16
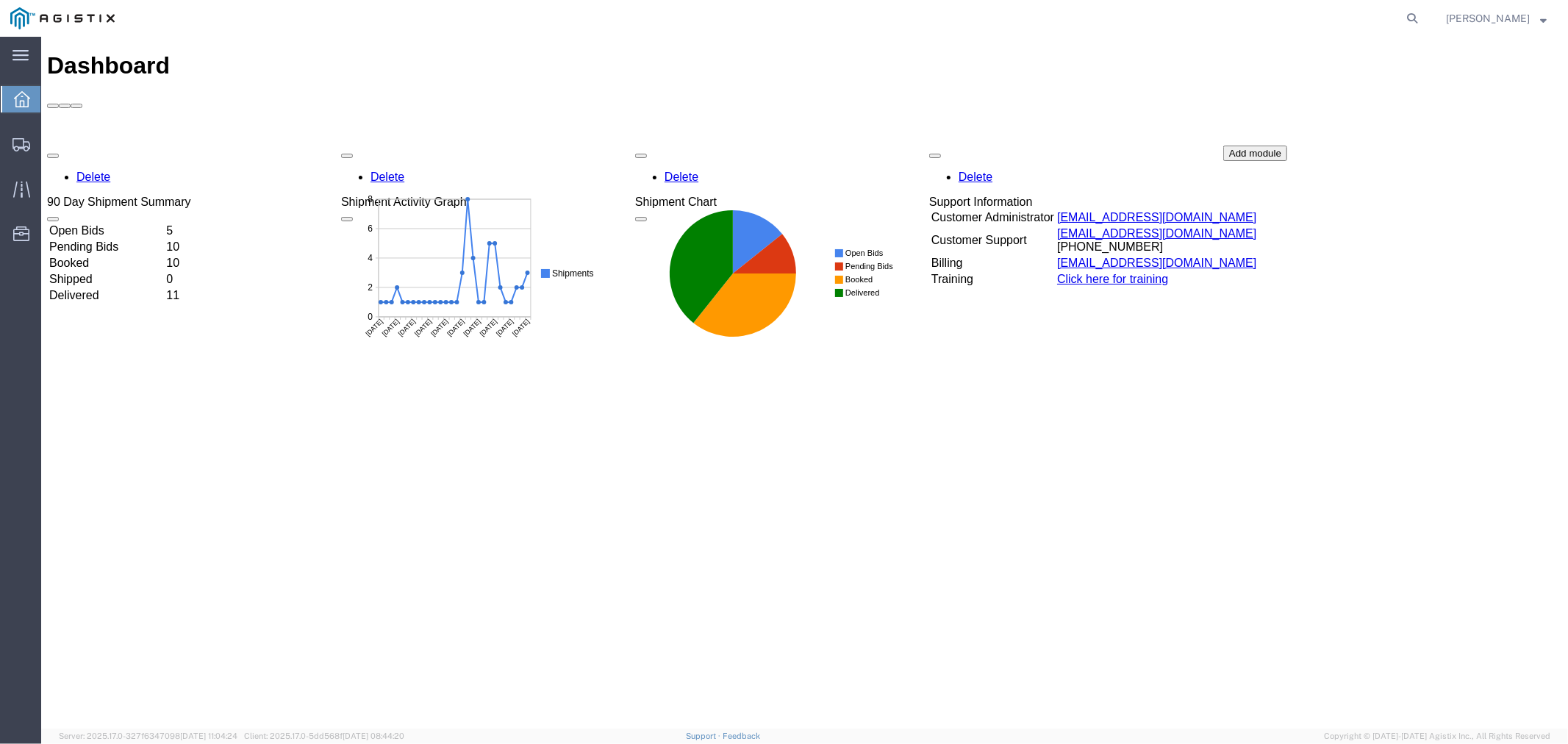
click at [85, 145] on div "Delete 90 Day Shipment Summary Open Bids 5 Pending Bids 10 Booked 10 Shipped 0 …" at bounding box center [804, 255] width 1515 height 221
click at [99, 223] on td "Open Bids" at bounding box center [105, 230] width 116 height 15
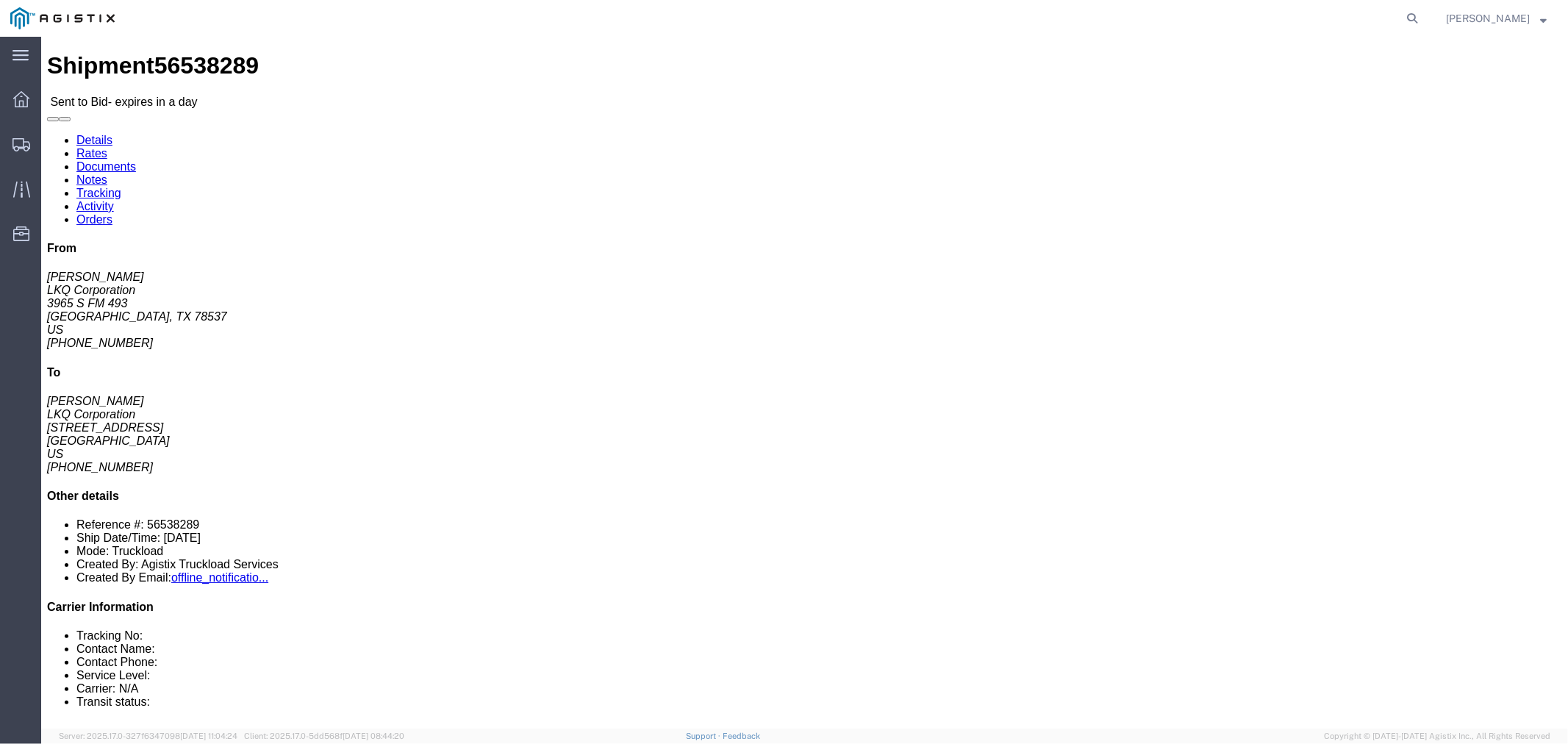
drag, startPoint x: 130, startPoint y: 323, endPoint x: 140, endPoint y: 323, distance: 10.0
click button "button"
click link "Notes"
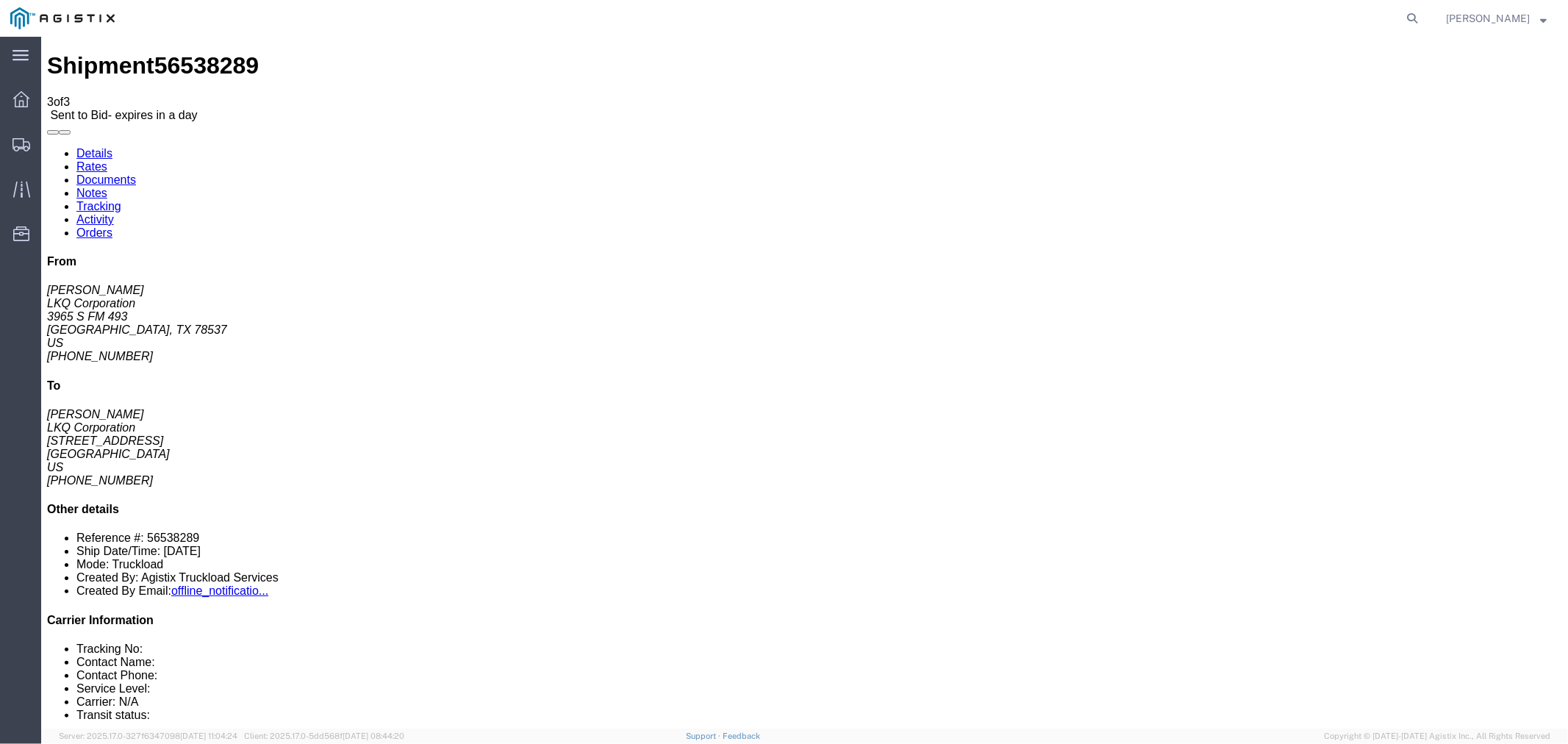
click at [106, 160] on link "Rates" at bounding box center [91, 166] width 31 height 12
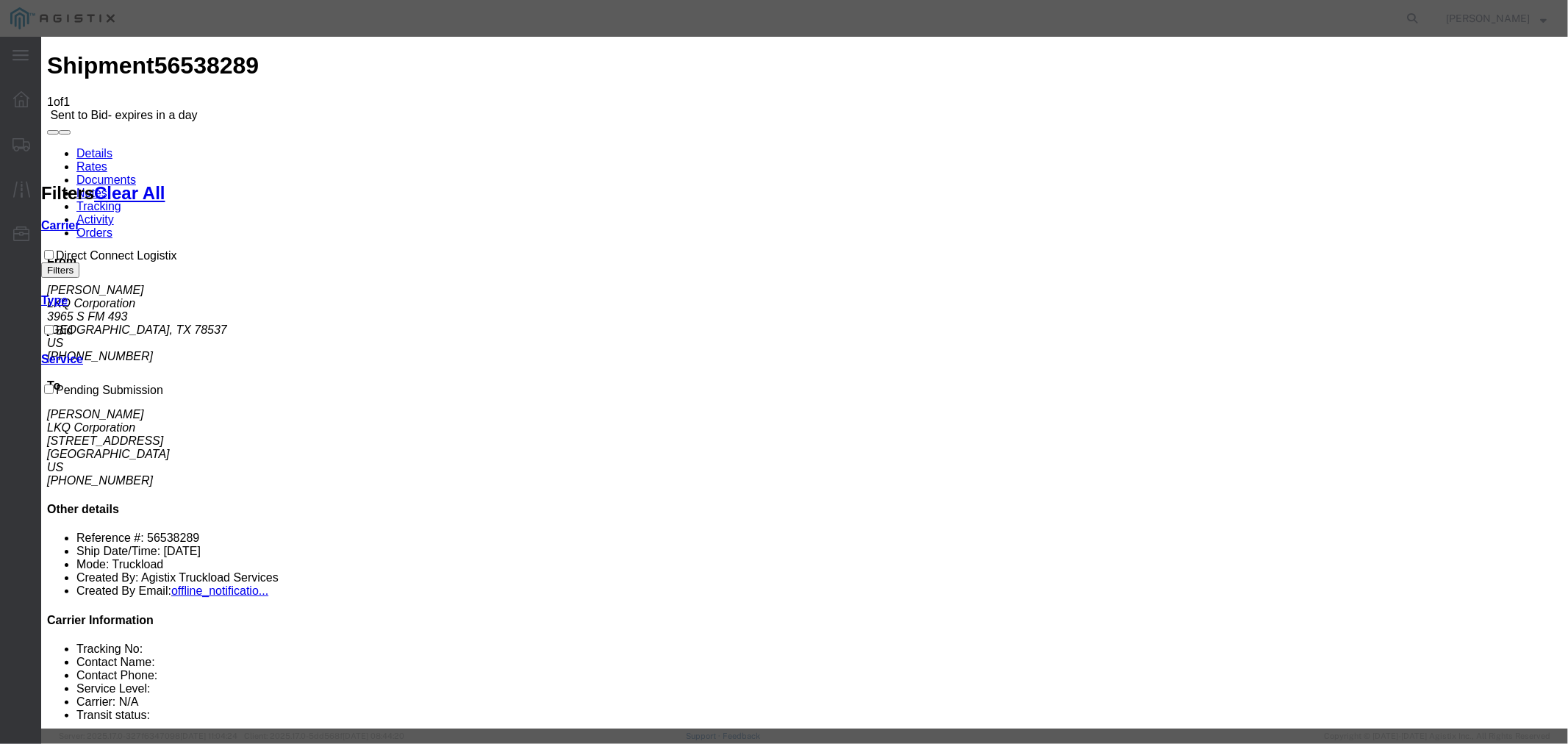
select select "4506"
select select "15907"
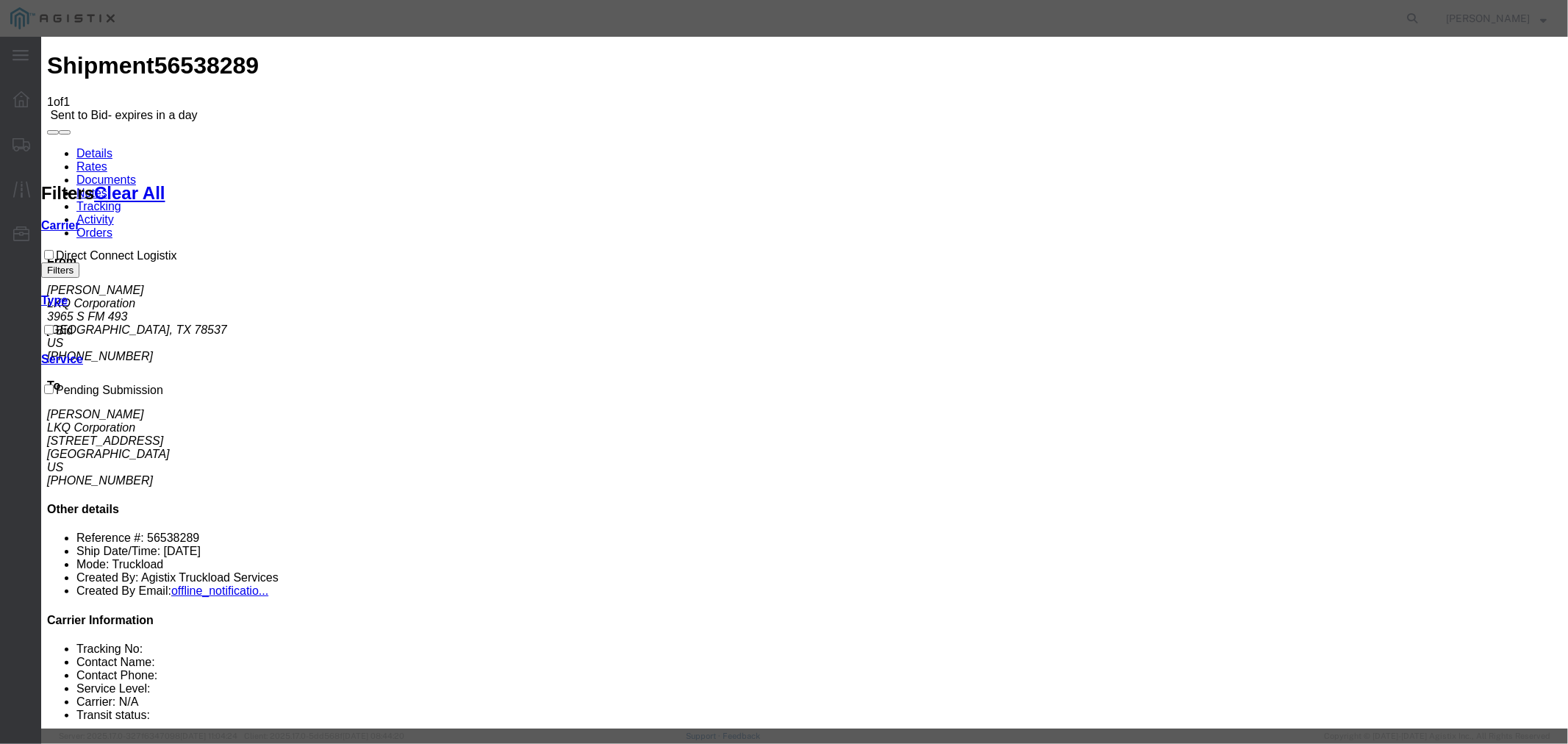
type input "DCL"
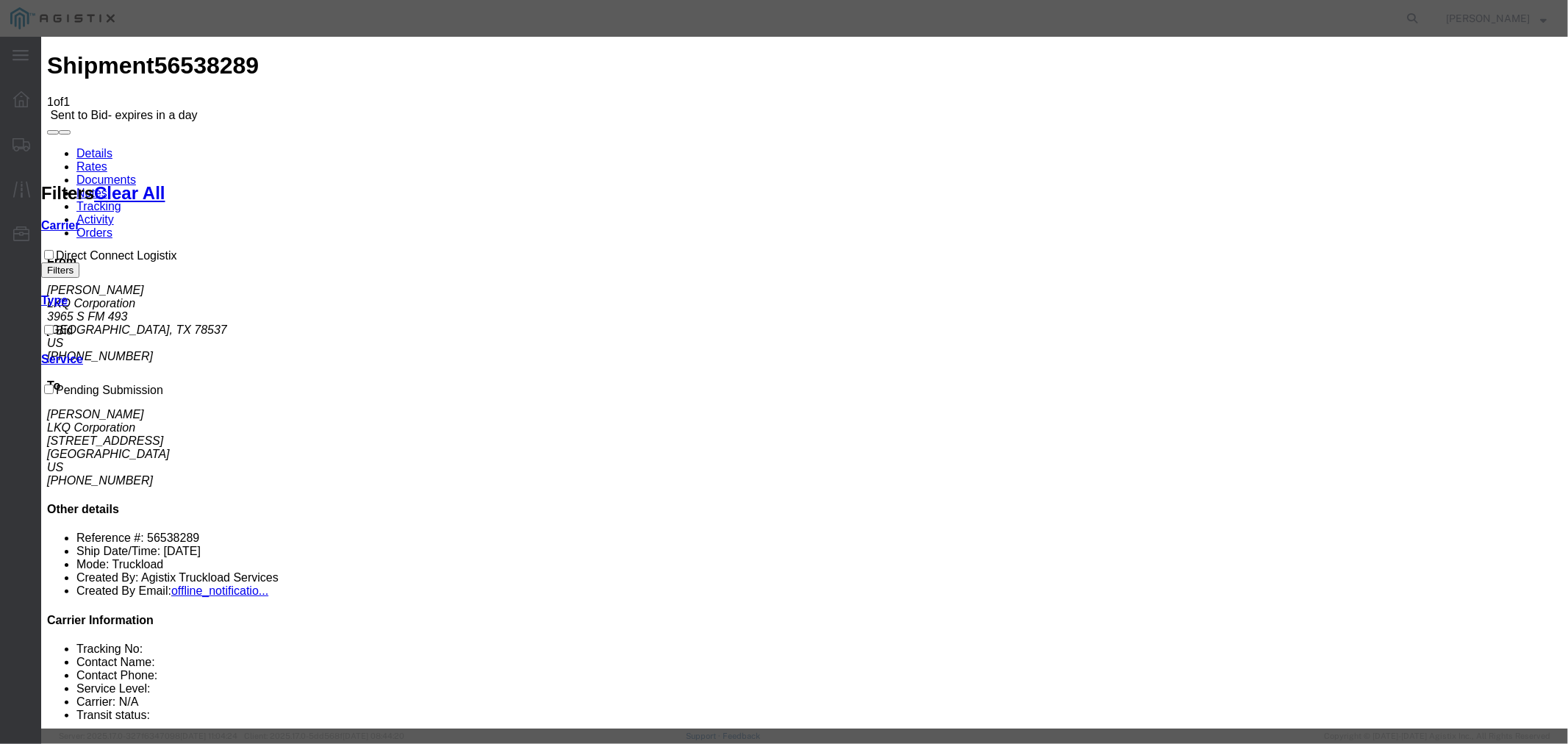
type input "1500"
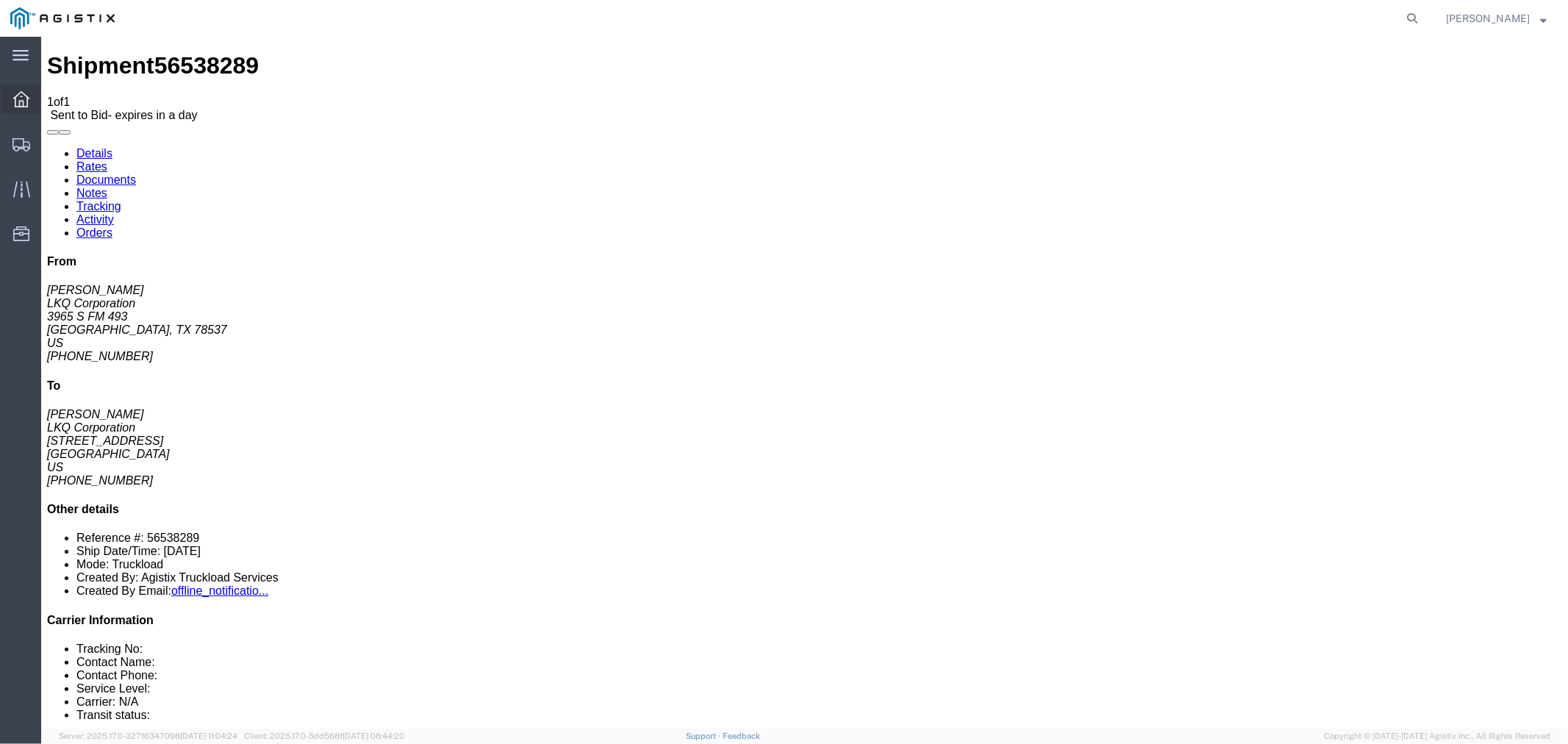
click at [15, 108] on div at bounding box center [22, 99] width 41 height 29
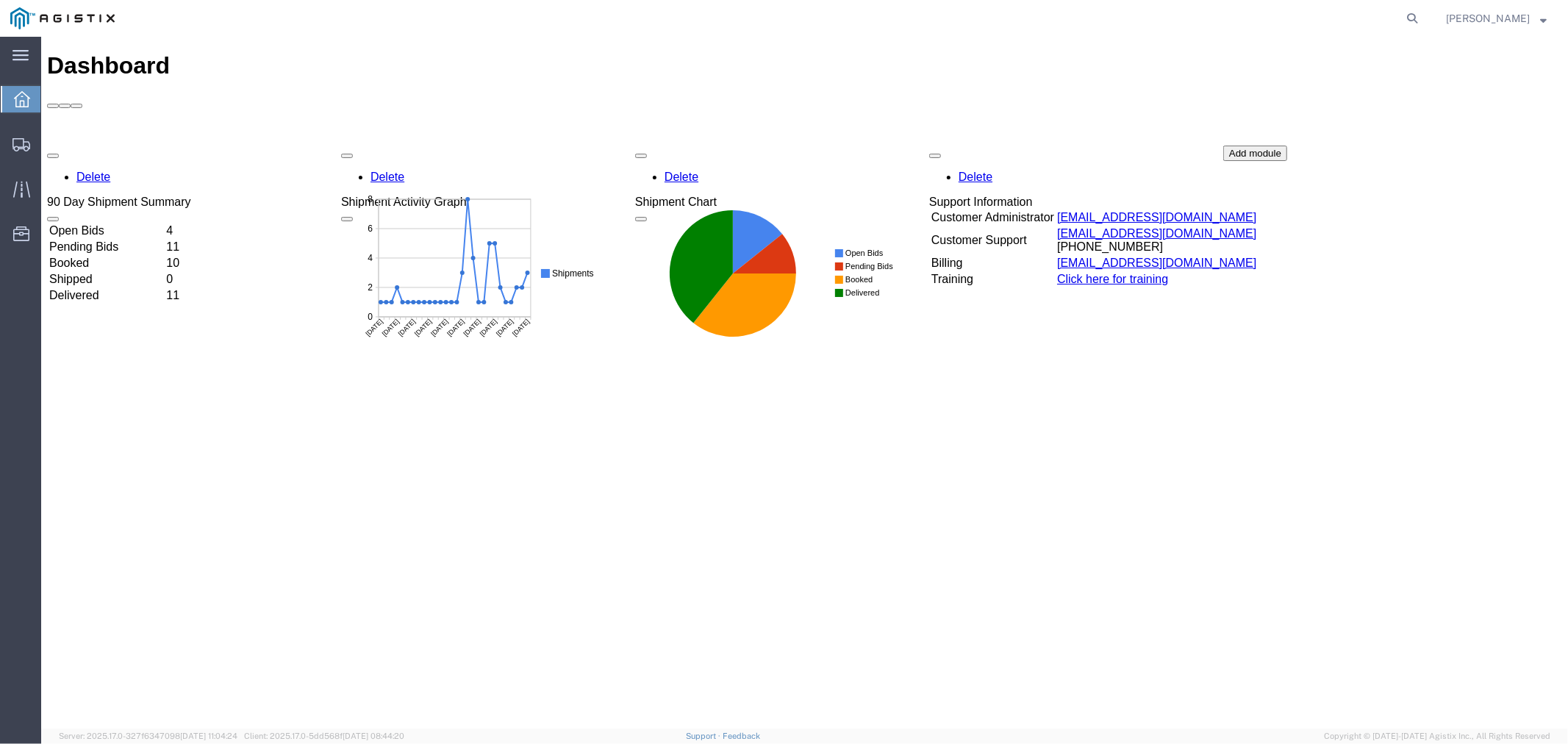
click at [107, 223] on td "Open Bids" at bounding box center [105, 230] width 116 height 15
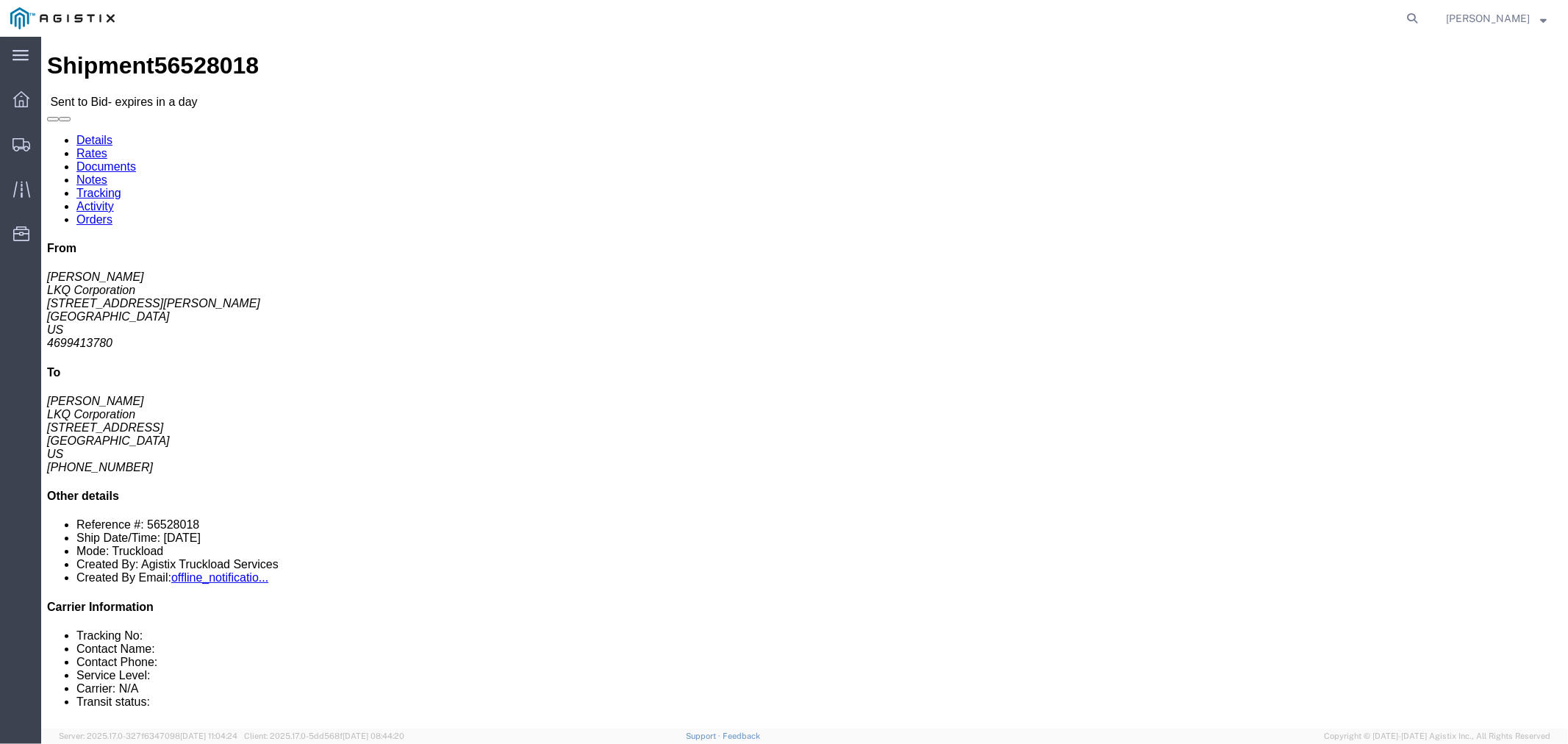
click button "button"
click link "Notes"
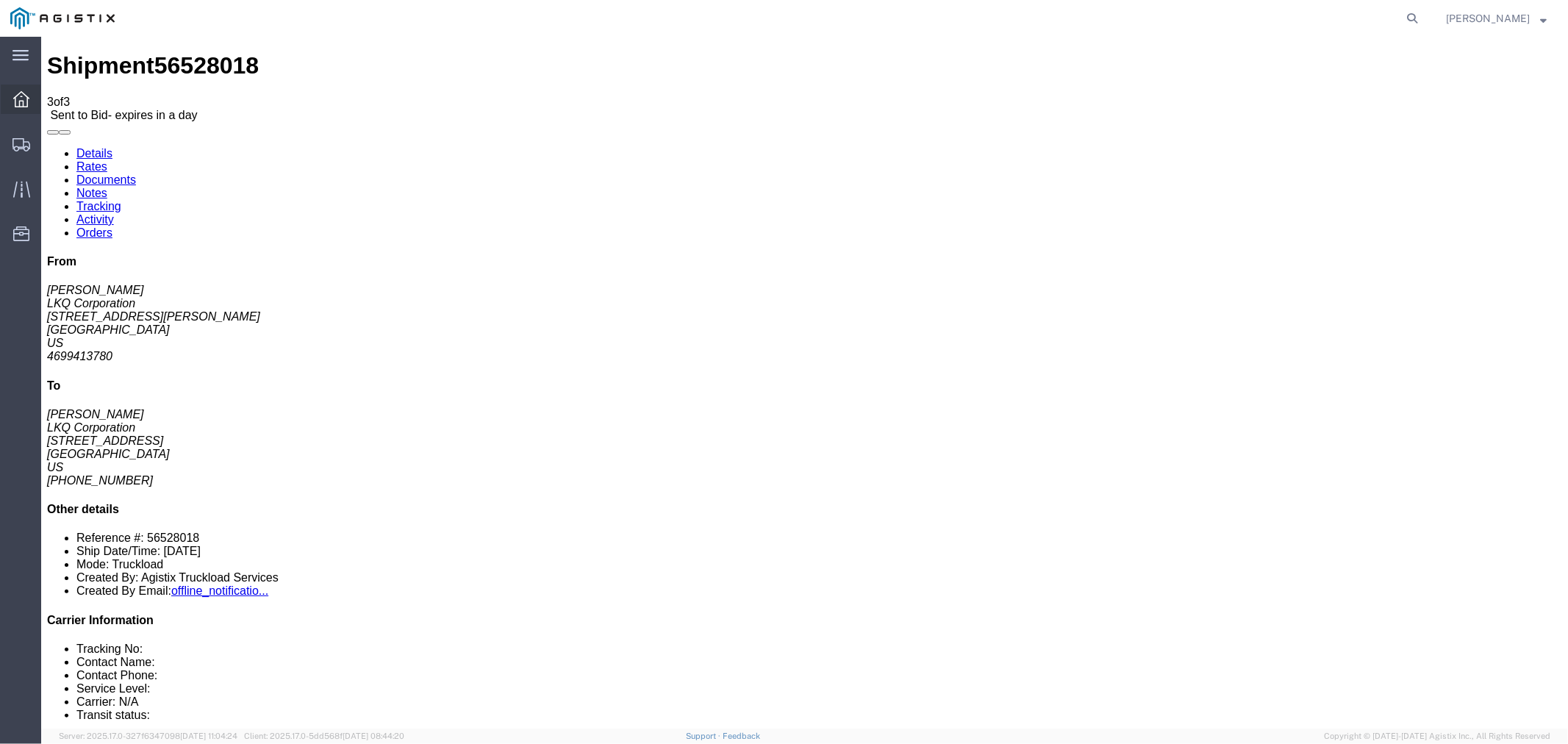
click at [20, 101] on icon at bounding box center [21, 99] width 16 height 16
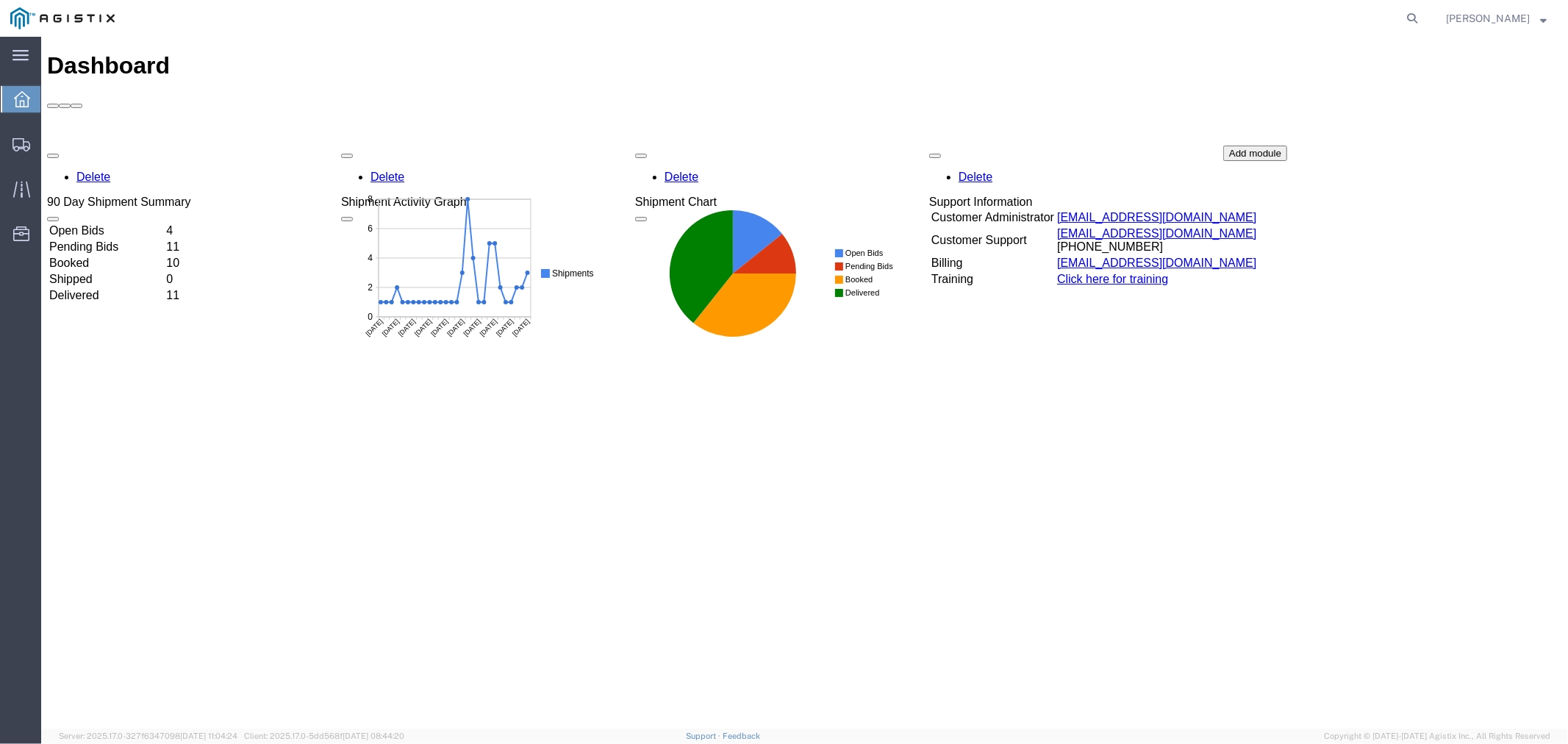
click at [132, 223] on td "Open Bids" at bounding box center [105, 230] width 116 height 15
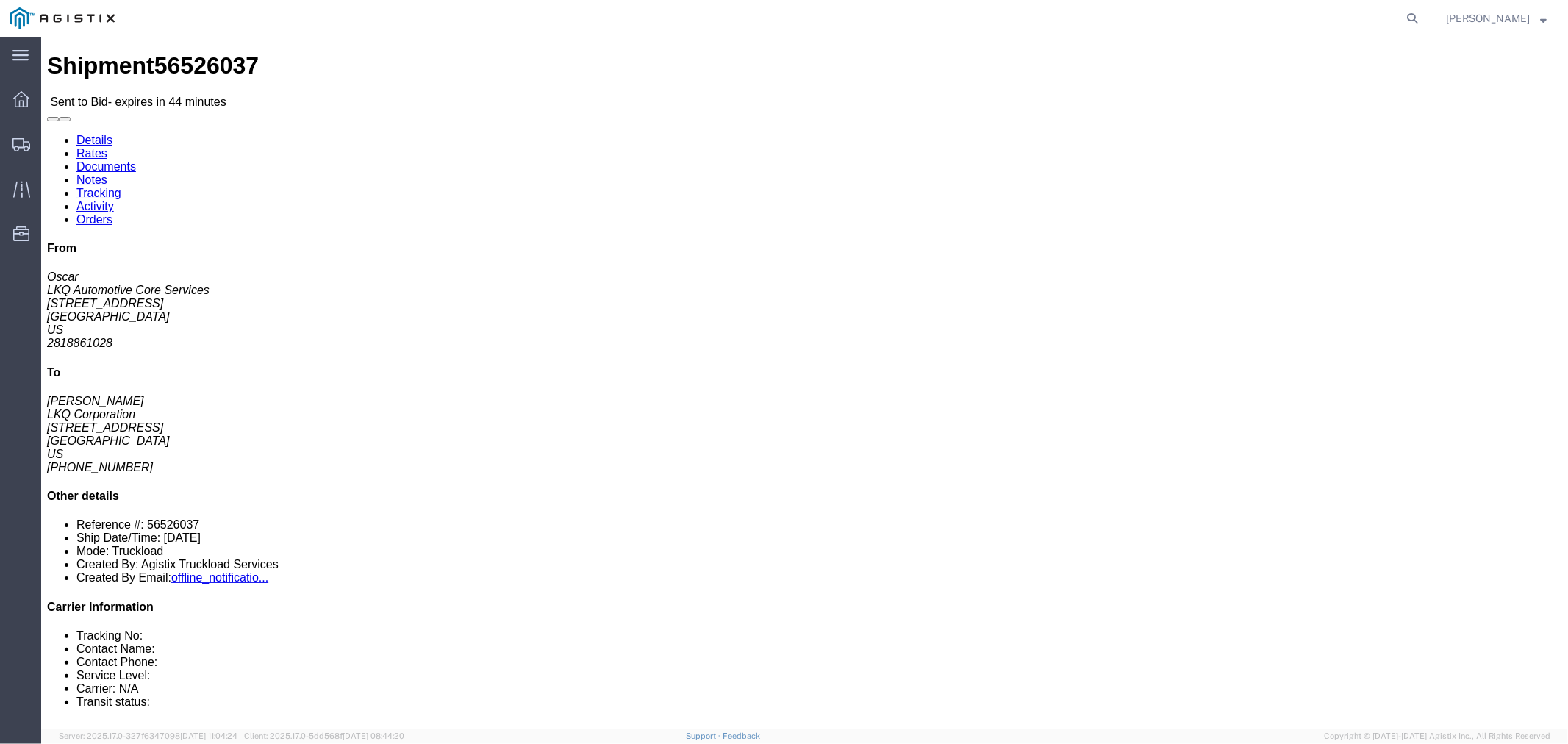
click link "Notes"
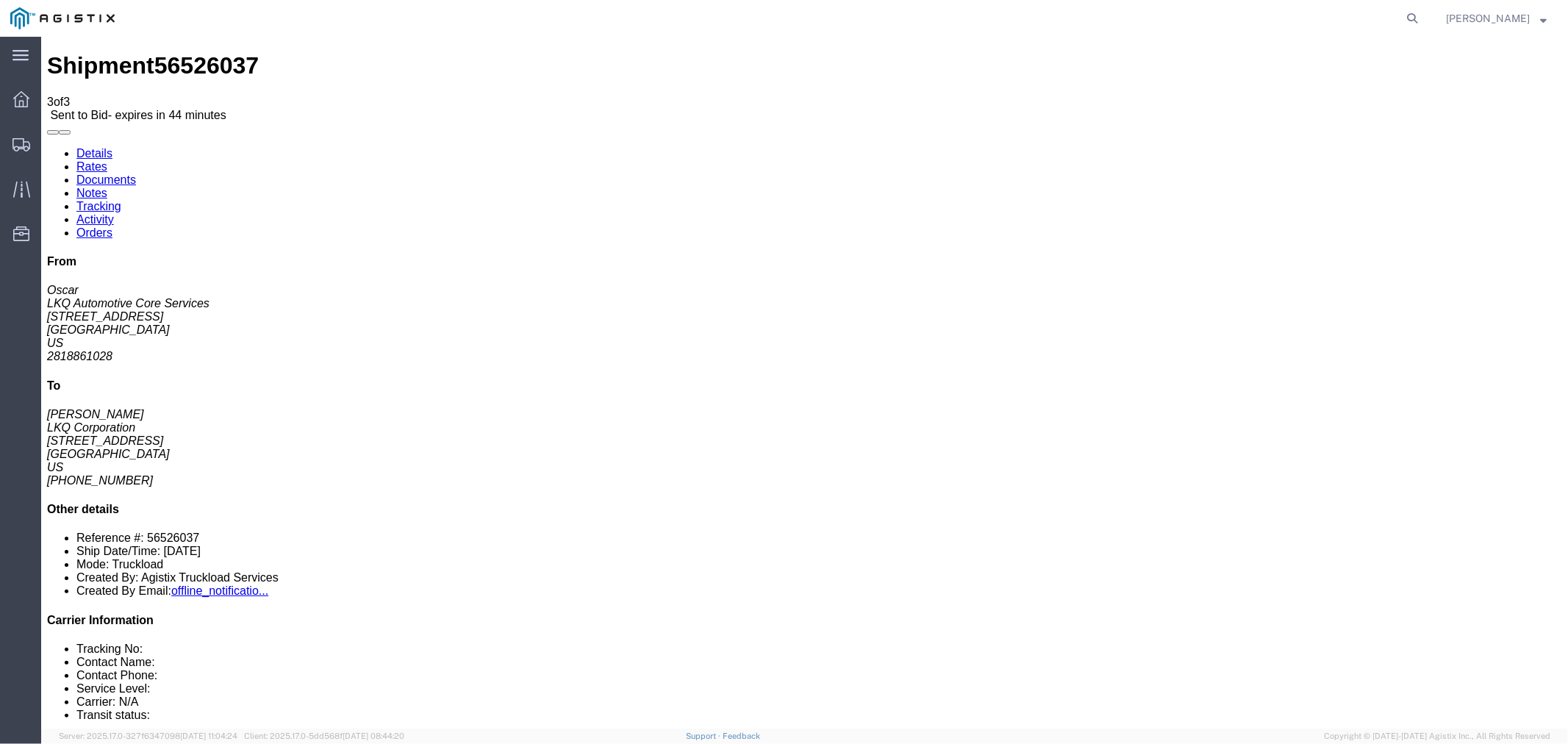
click at [104, 147] on link "Details" at bounding box center [94, 152] width 36 height 12
click at [19, 114] on ul "Dashboard Shipments Traffic Resources Address Book Saved Searches" at bounding box center [21, 174] width 41 height 180
click at [23, 104] on icon at bounding box center [21, 99] width 16 height 16
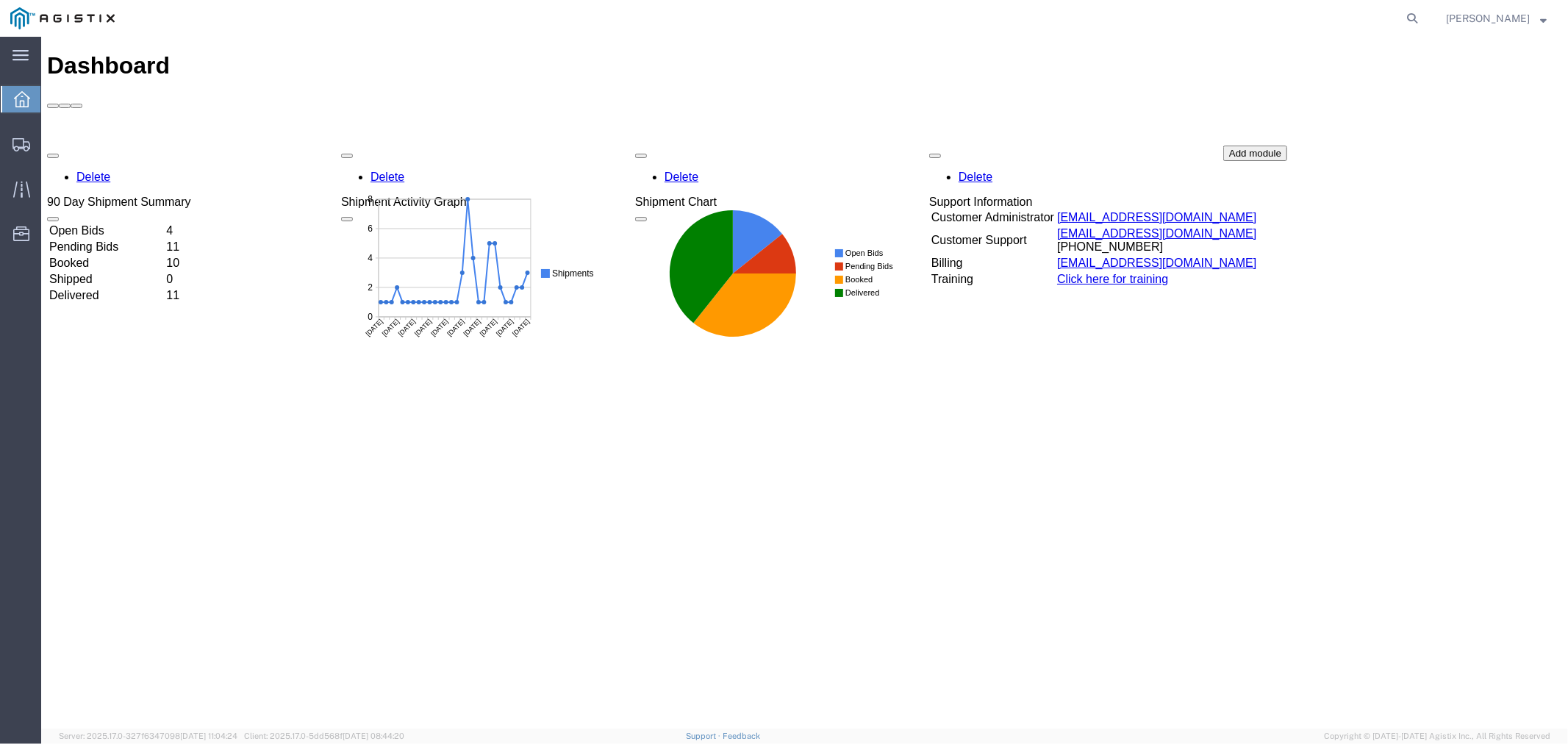
click at [427, 419] on div "Dashboard Delete 90 Day Shipment Summary Open Bids 4 Pending Bids 11 Booked 10 …" at bounding box center [804, 398] width 1515 height 692
